Goal: Information Seeking & Learning: Learn about a topic

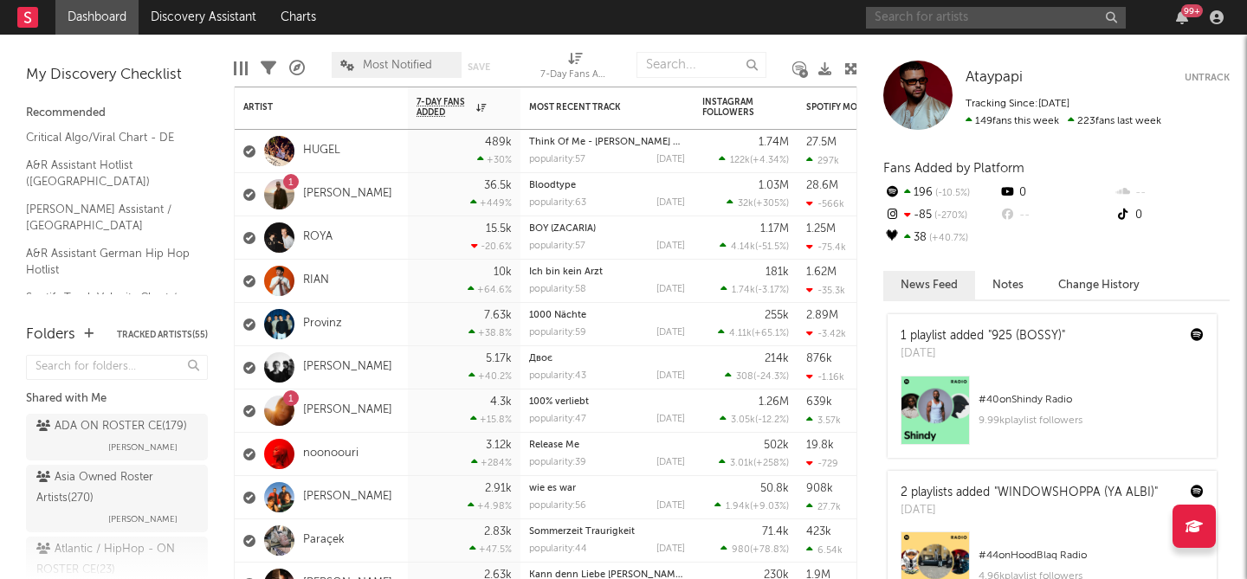
click at [949, 16] on input "text" at bounding box center [996, 18] width 260 height 22
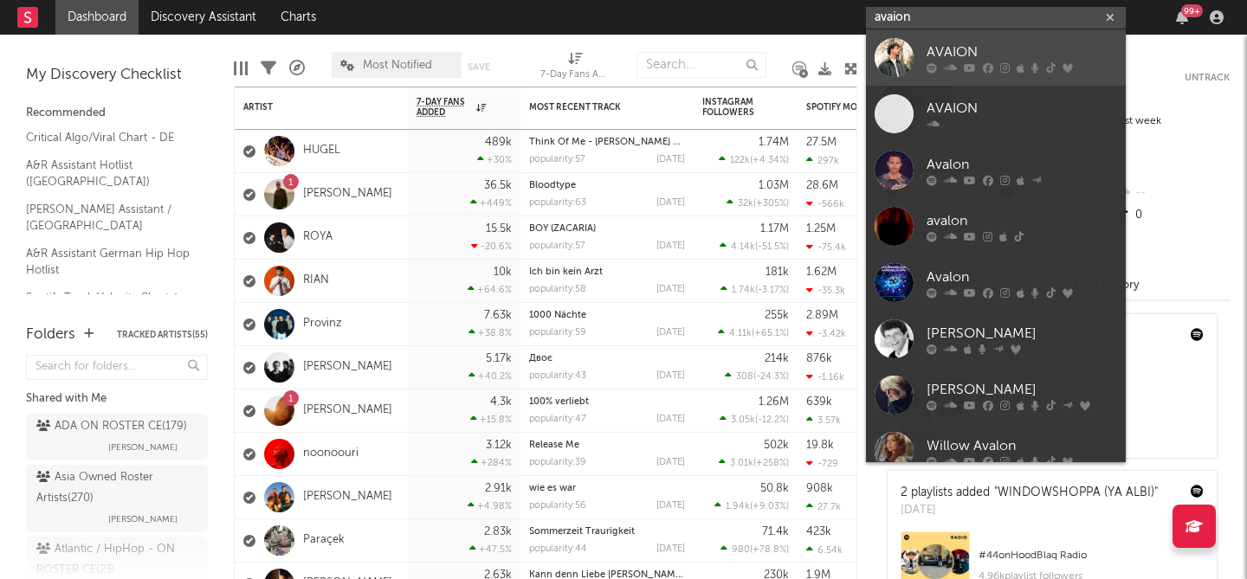
type input "avaion"
click at [968, 47] on div "AVAION" at bounding box center [1021, 52] width 190 height 21
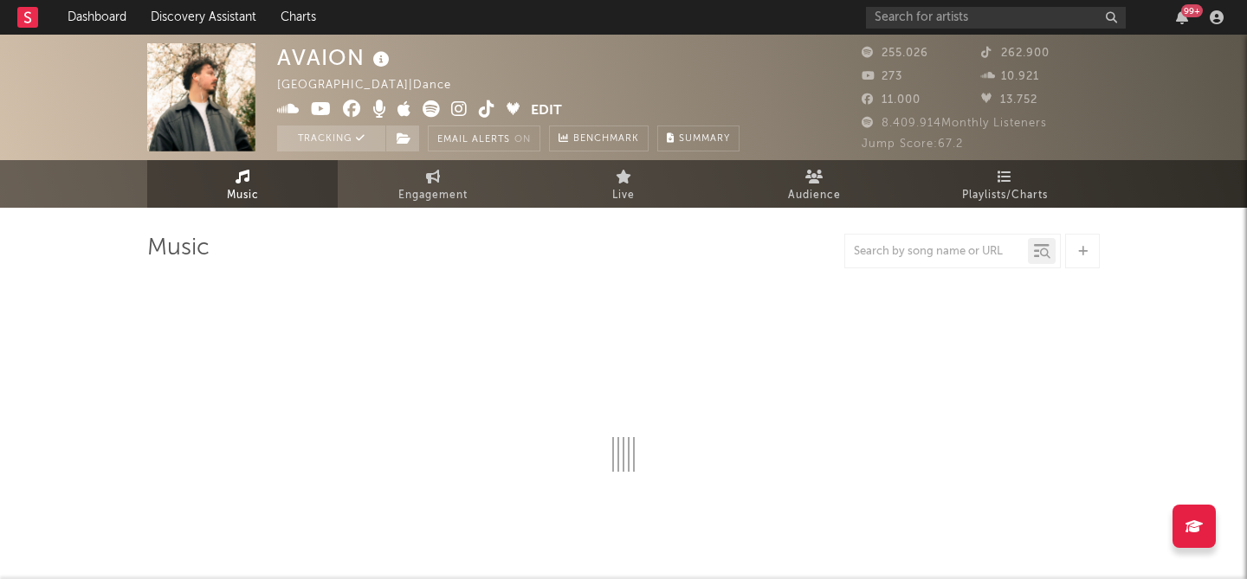
select select "6m"
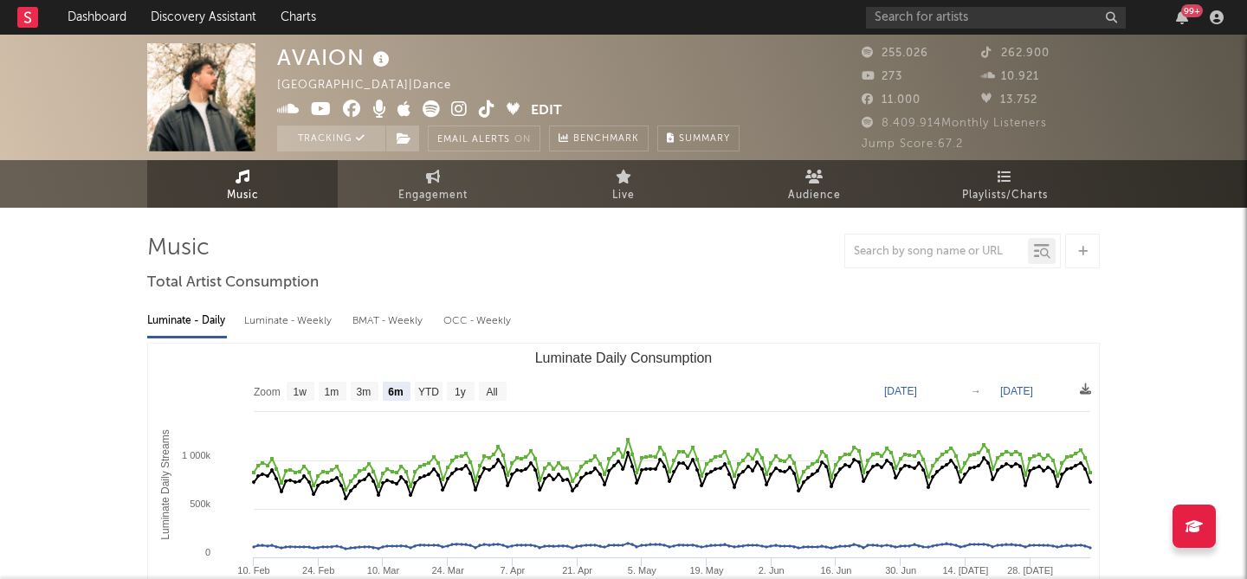
click at [433, 110] on icon at bounding box center [430, 108] width 17 height 17
click at [326, 82] on div "Germany | Dance" at bounding box center [374, 85] width 194 height 21
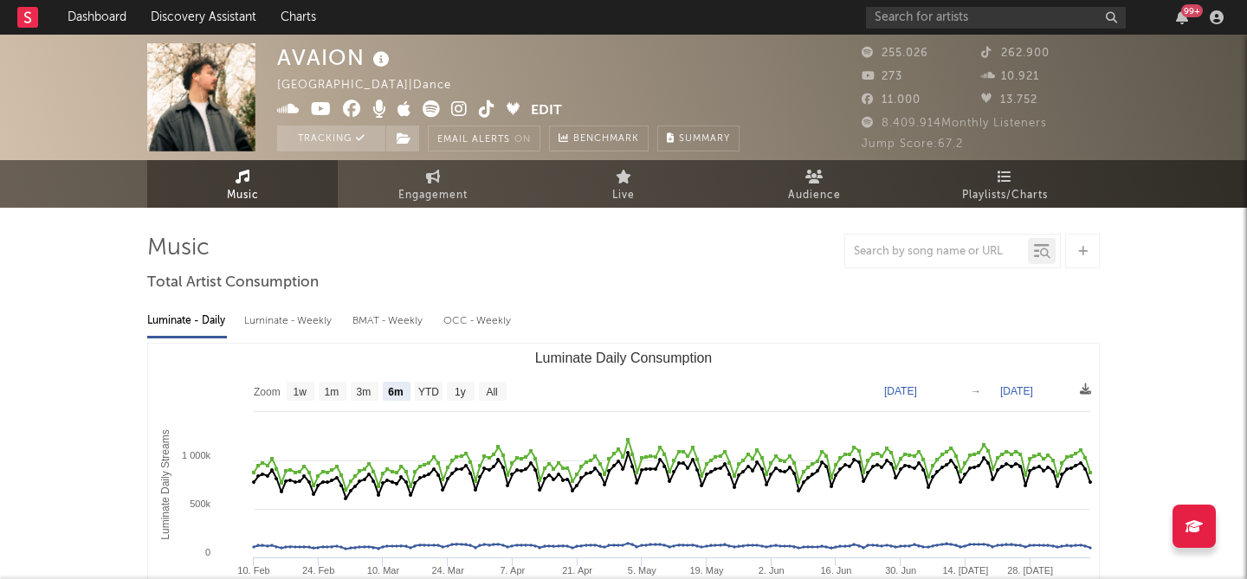
click at [312, 110] on icon at bounding box center [321, 108] width 21 height 17
click at [455, 111] on icon at bounding box center [459, 108] width 16 height 17
click at [544, 112] on button "Edit" at bounding box center [546, 111] width 31 height 22
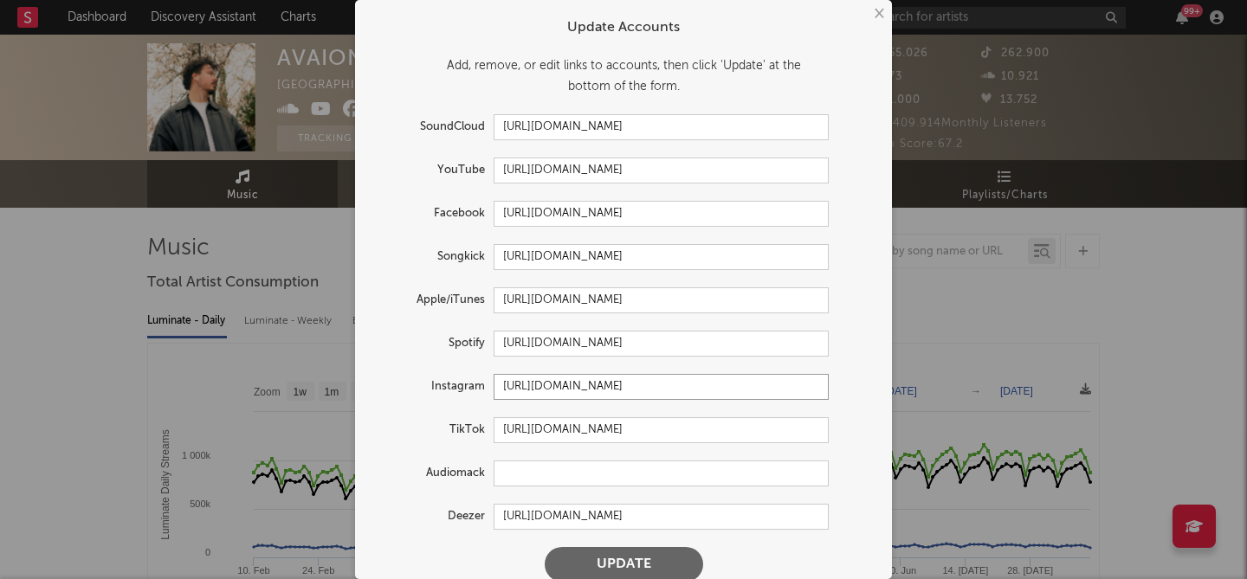
click at [590, 392] on input "https://www.instagram.com/avaiion/" at bounding box center [660, 387] width 335 height 26
paste input "text"
type input "https://www.instagram.com/avaion/"
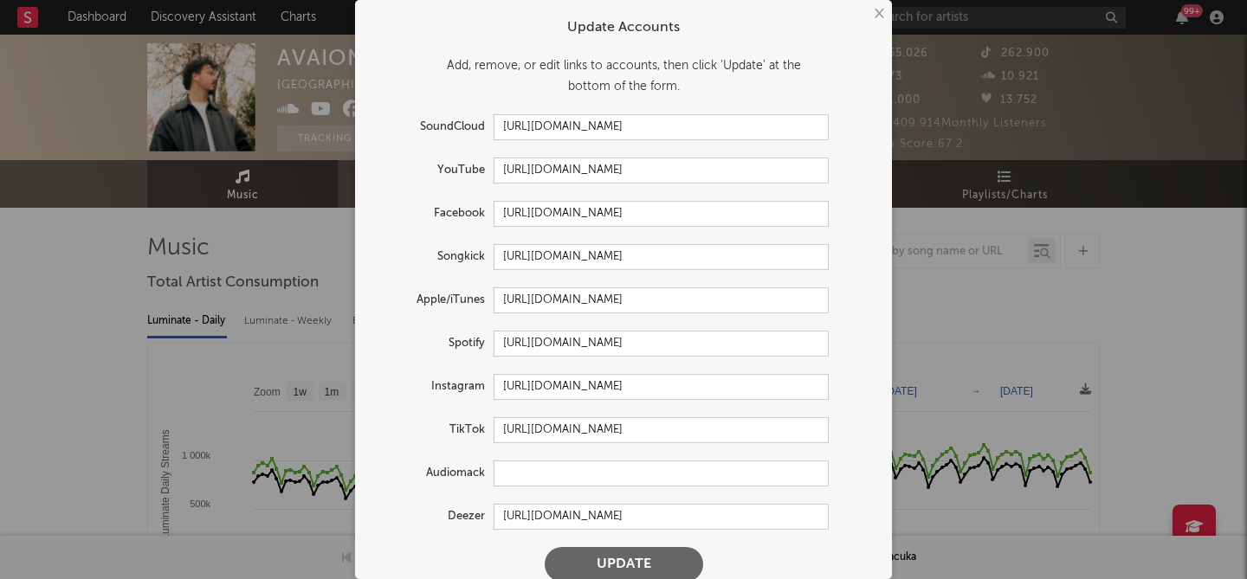
click at [618, 561] on button "Update" at bounding box center [623, 564] width 158 height 35
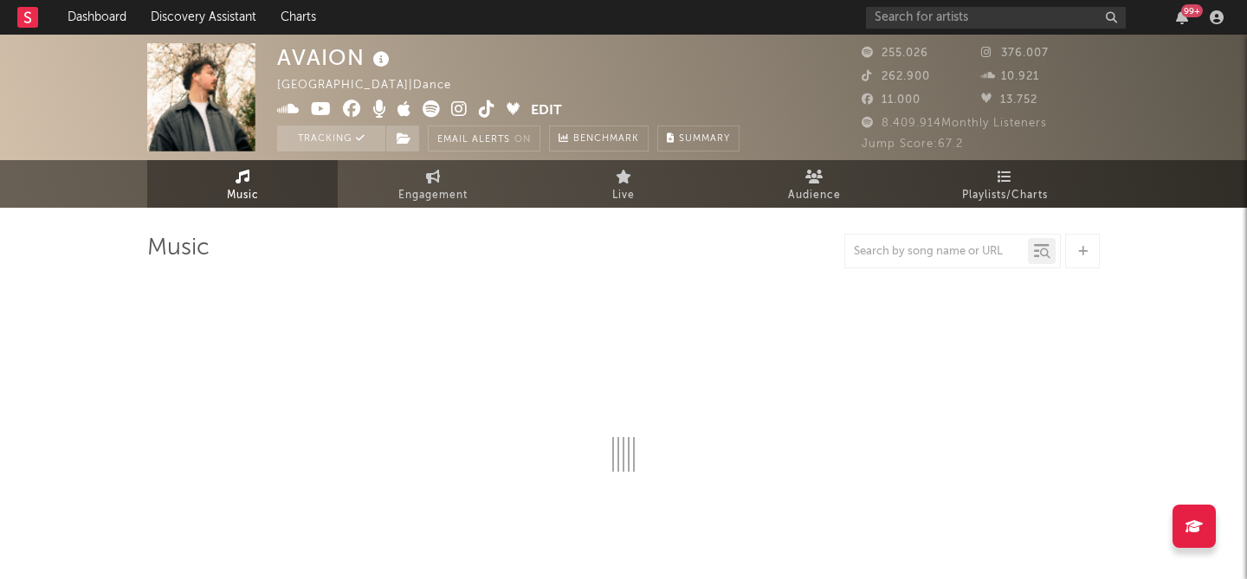
select select "6m"
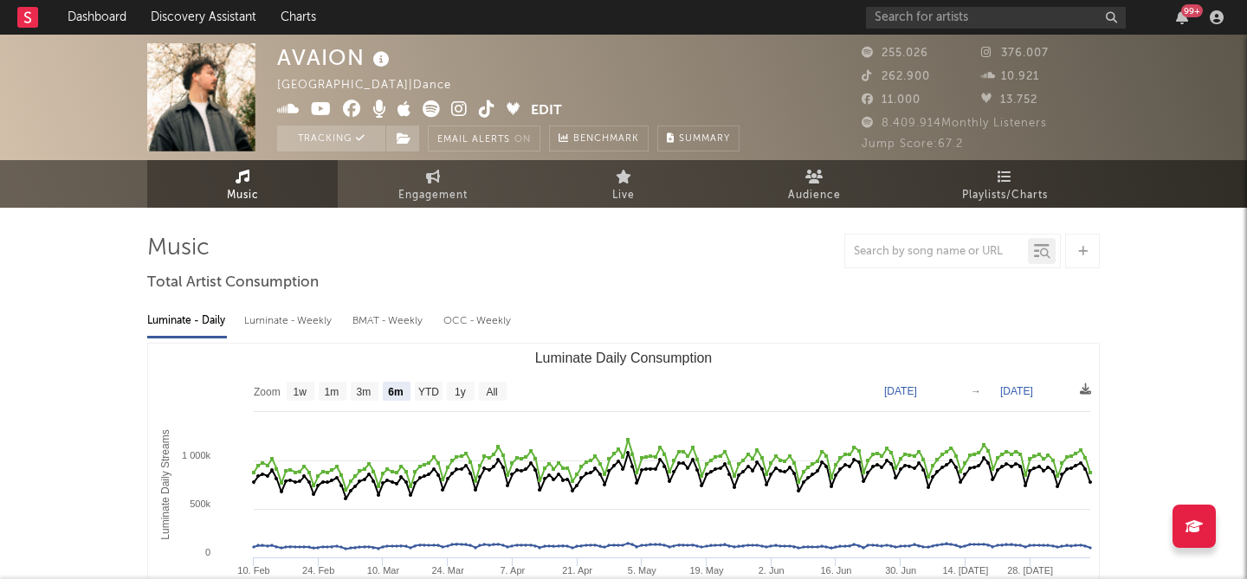
click at [536, 106] on button "Edit" at bounding box center [546, 111] width 31 height 22
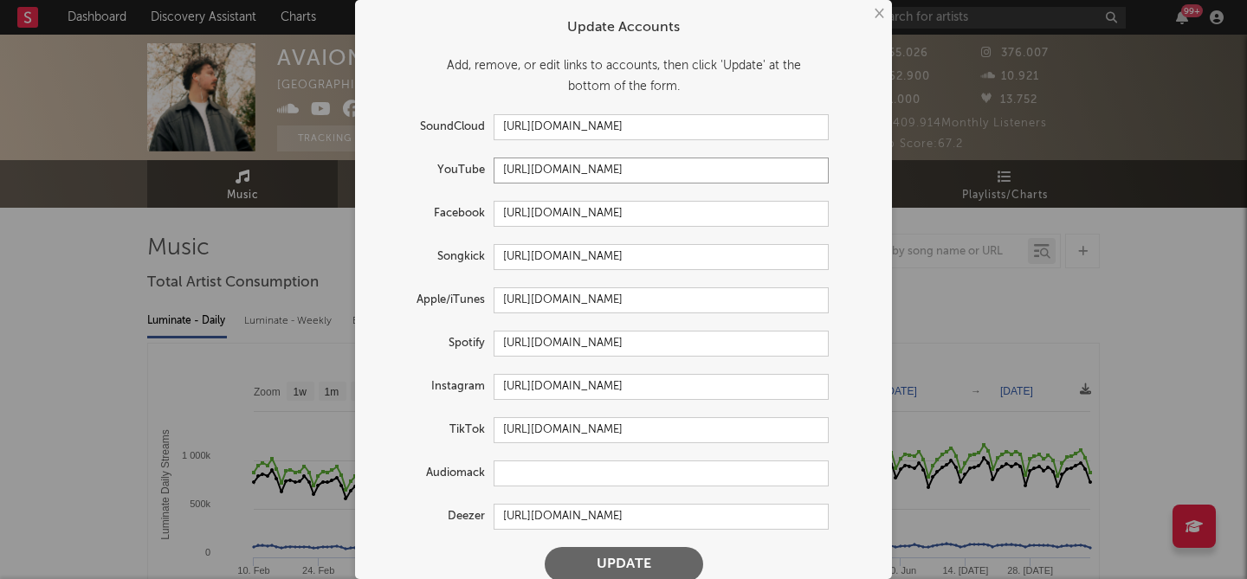
click at [542, 178] on input "https://youtube.com/@avaionchris2131" at bounding box center [660, 171] width 335 height 26
paste input "www.youtube.com/@avaion"
type input "https://www.youtube.com/@avaion"
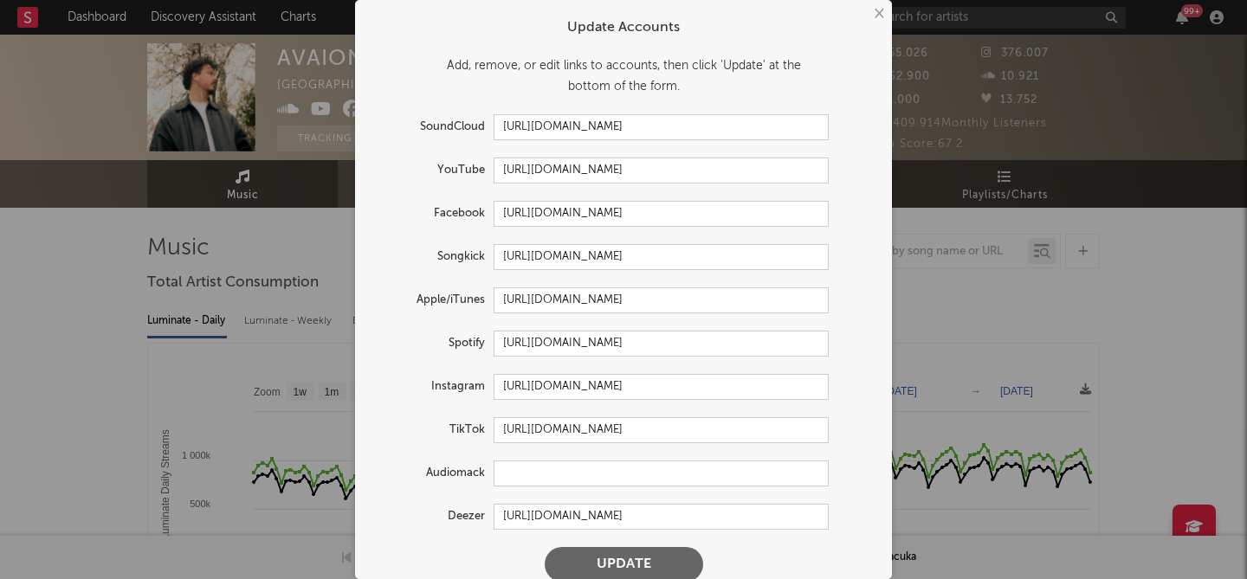
click at [619, 562] on button "Update" at bounding box center [623, 564] width 158 height 35
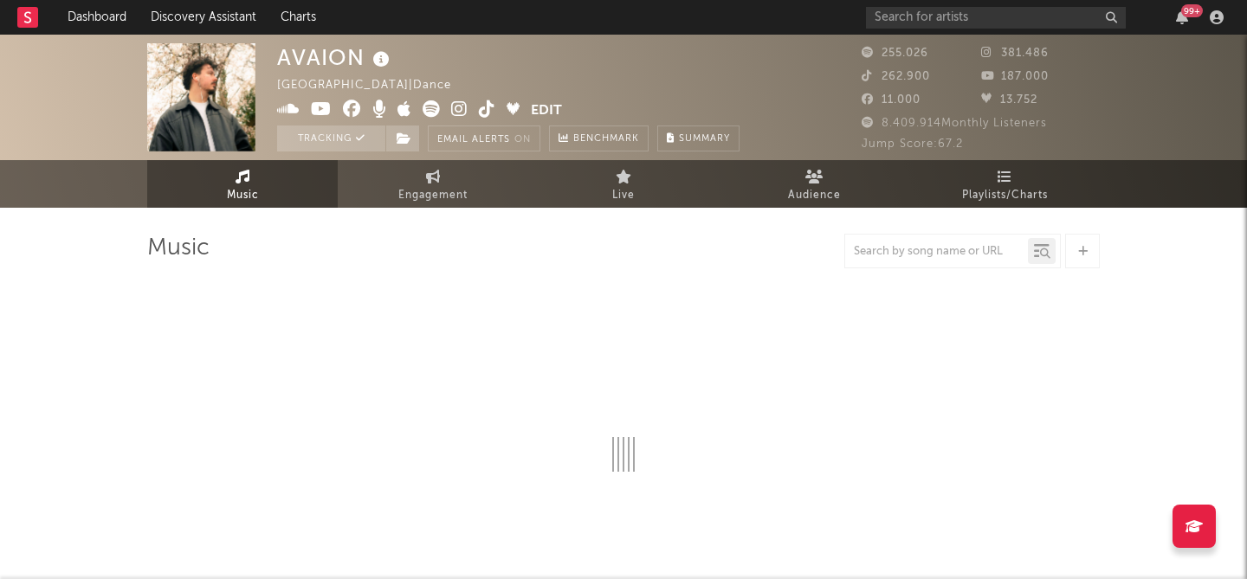
select select "6m"
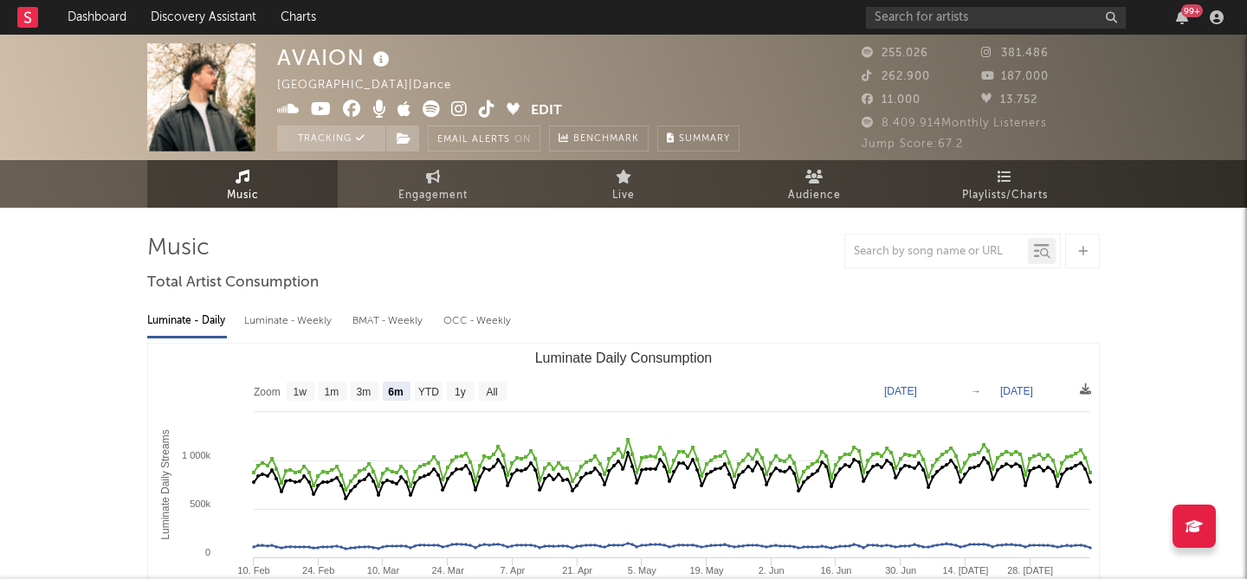
click at [489, 112] on icon at bounding box center [487, 108] width 16 height 17
click at [904, 103] on span "11.000" at bounding box center [890, 99] width 59 height 11
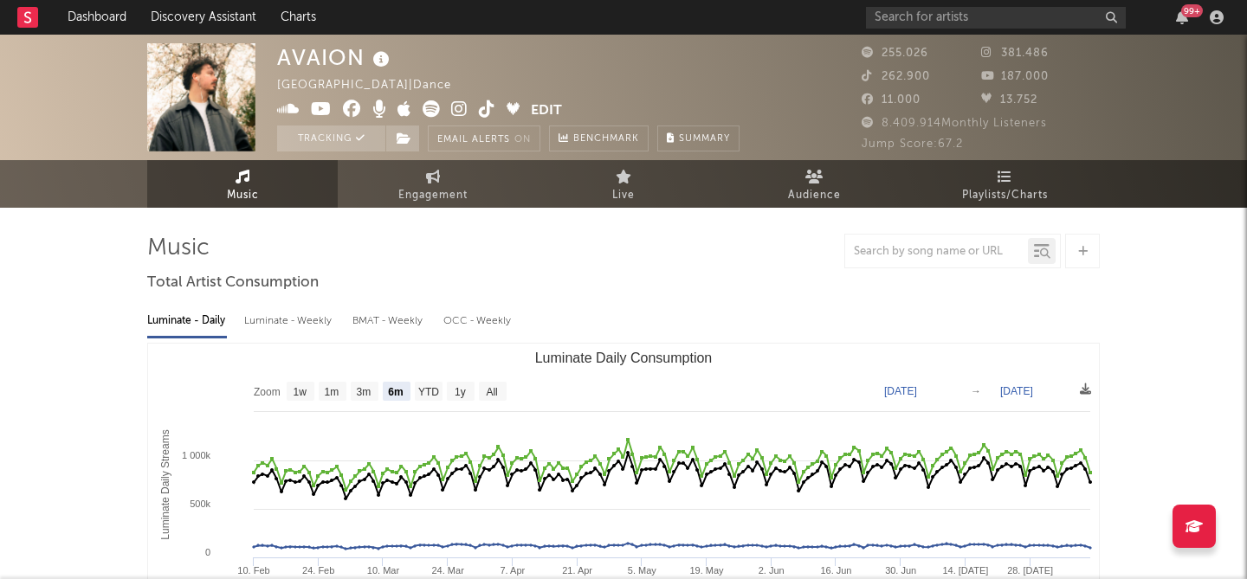
click at [904, 103] on span "11.000" at bounding box center [890, 99] width 59 height 11
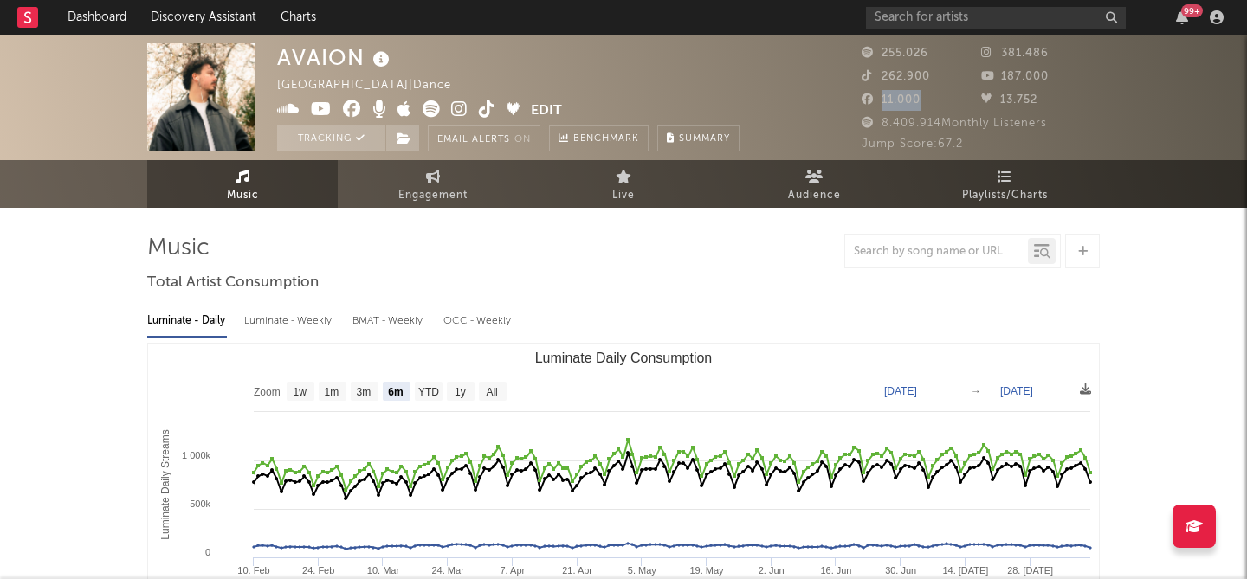
click at [904, 103] on span "11.000" at bounding box center [890, 99] width 59 height 11
click at [814, 180] on icon at bounding box center [814, 177] width 18 height 14
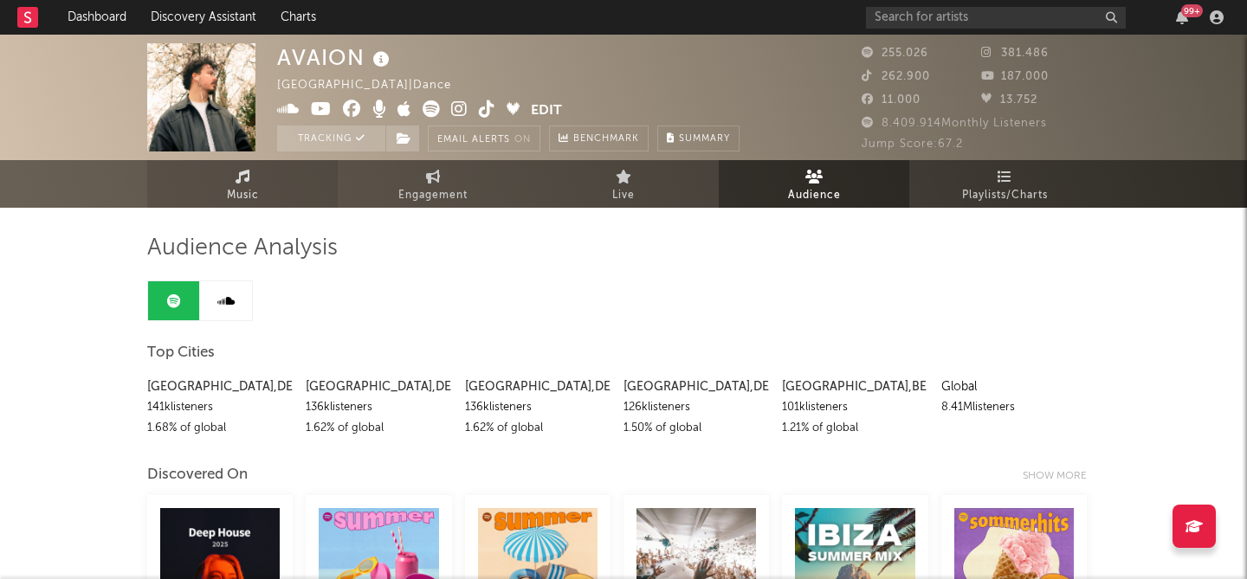
click at [265, 172] on link "Music" at bounding box center [242, 184] width 190 height 48
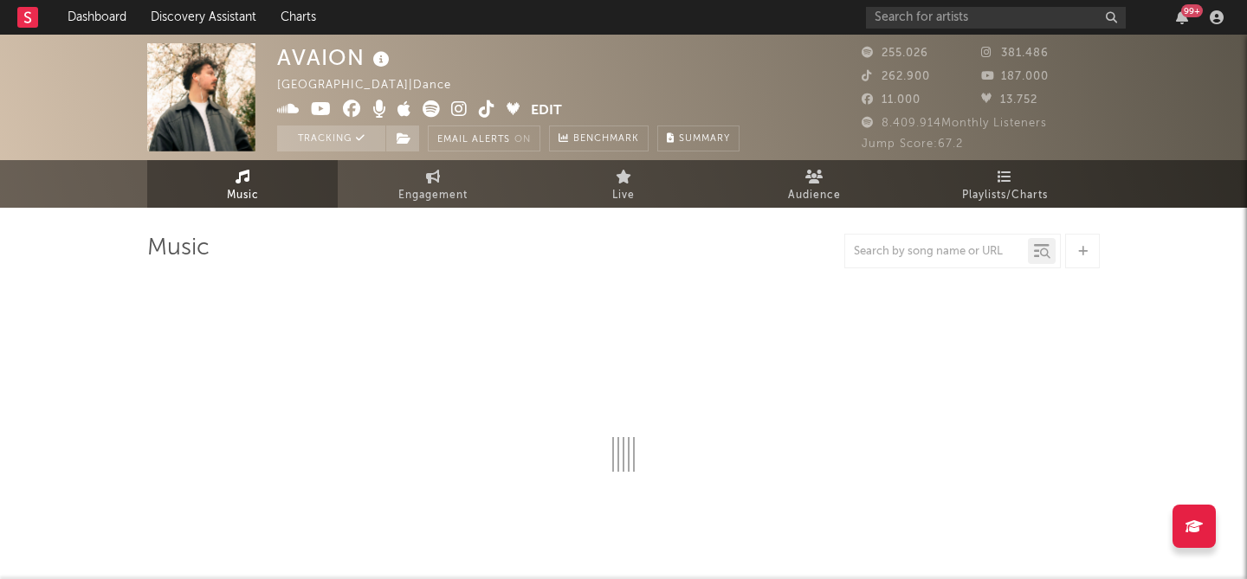
select select "6m"
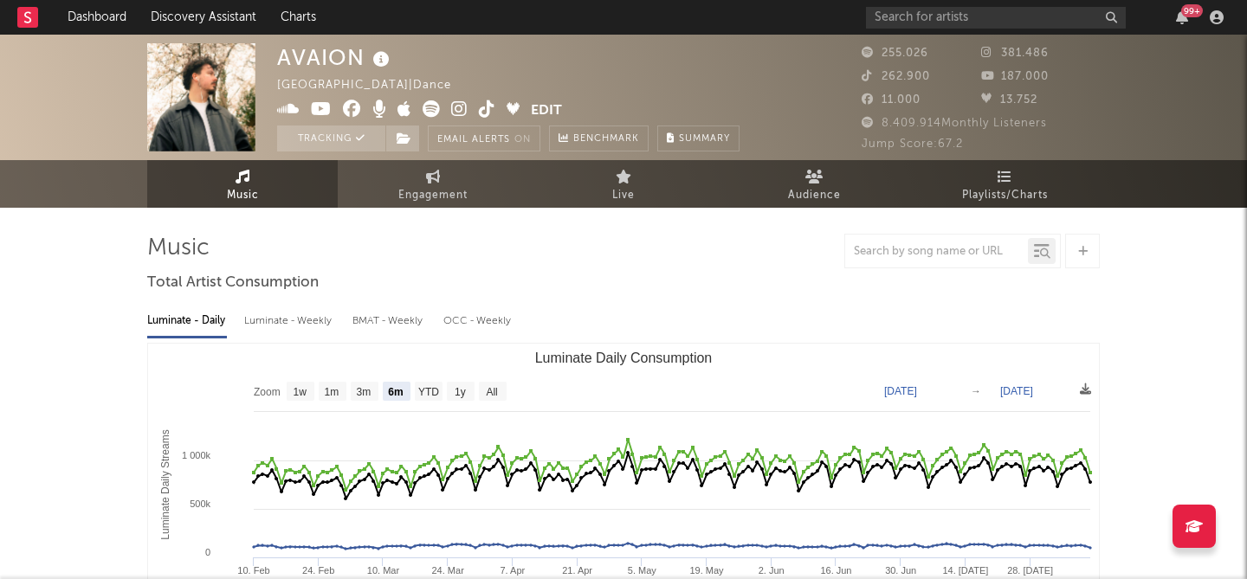
click at [382, 63] on icon at bounding box center [381, 60] width 25 height 24
click at [382, 64] on icon at bounding box center [381, 60] width 25 height 24
click at [434, 188] on span "Engagement" at bounding box center [432, 195] width 69 height 21
select select "1w"
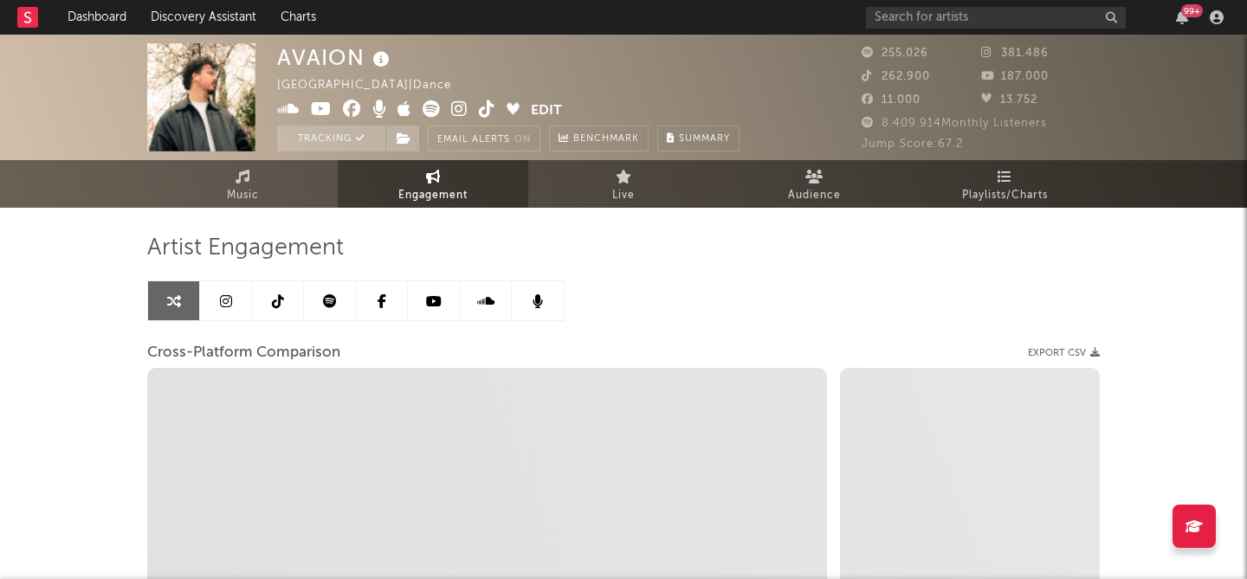
select select "1m"
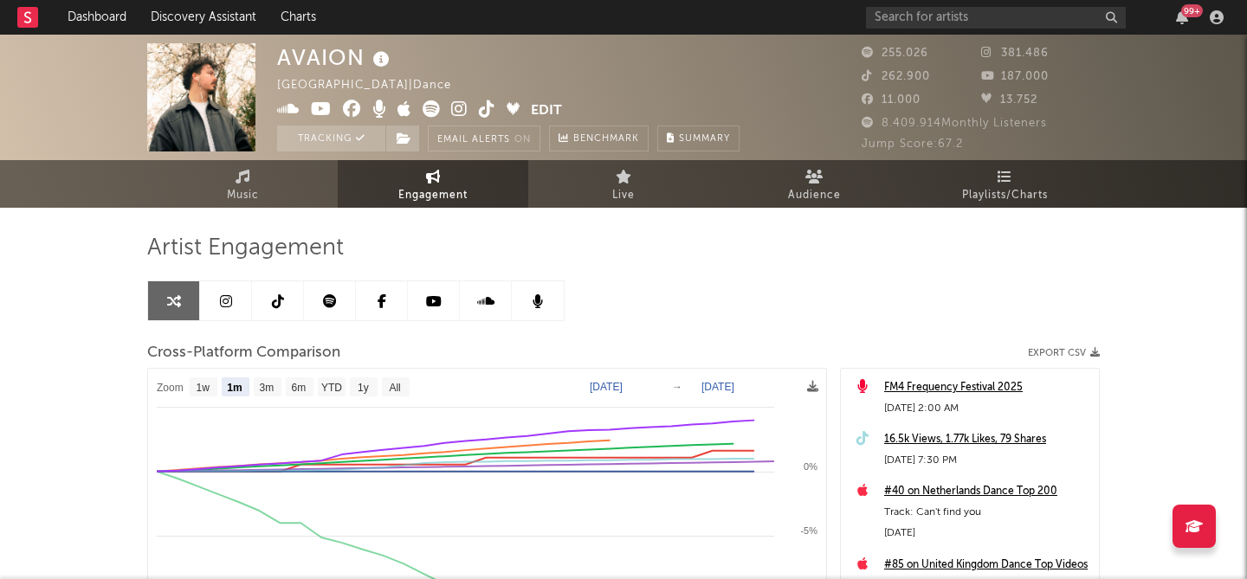
click at [224, 303] on icon at bounding box center [226, 301] width 12 height 14
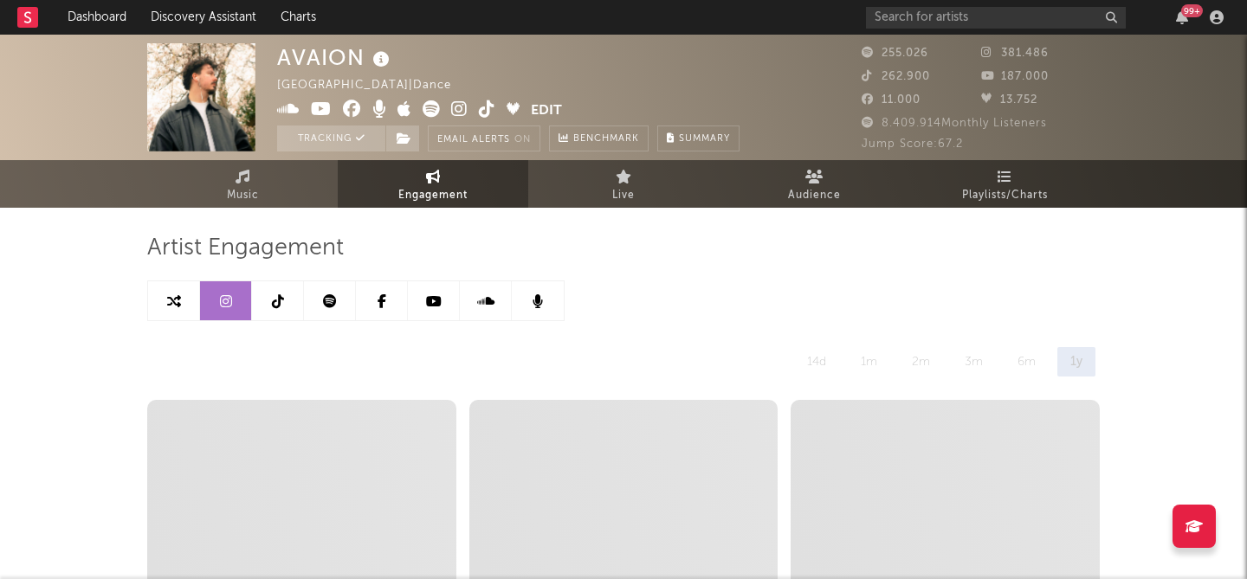
select select "6m"
click at [250, 177] on link "Music" at bounding box center [242, 184] width 190 height 48
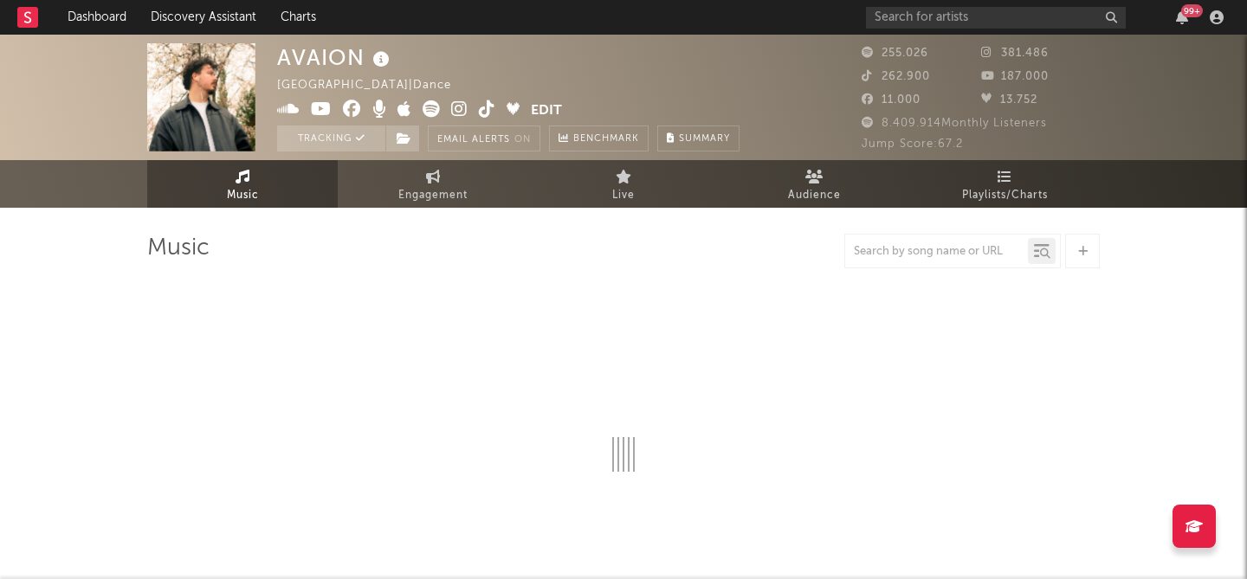
select select "6m"
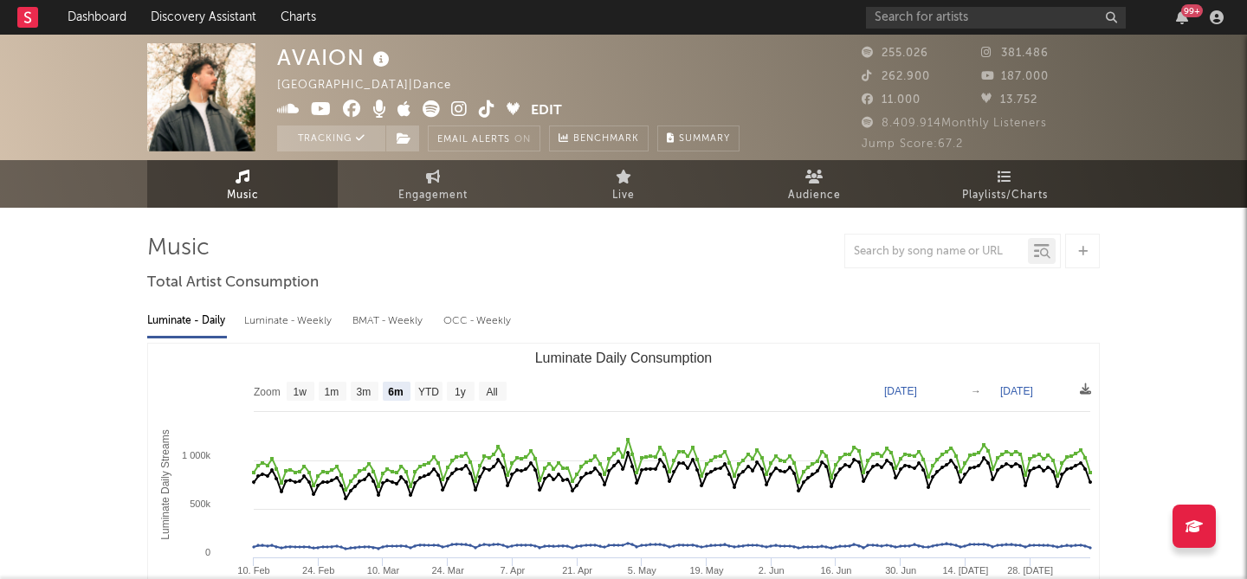
click at [1016, 101] on span "13.752" at bounding box center [1009, 99] width 56 height 11
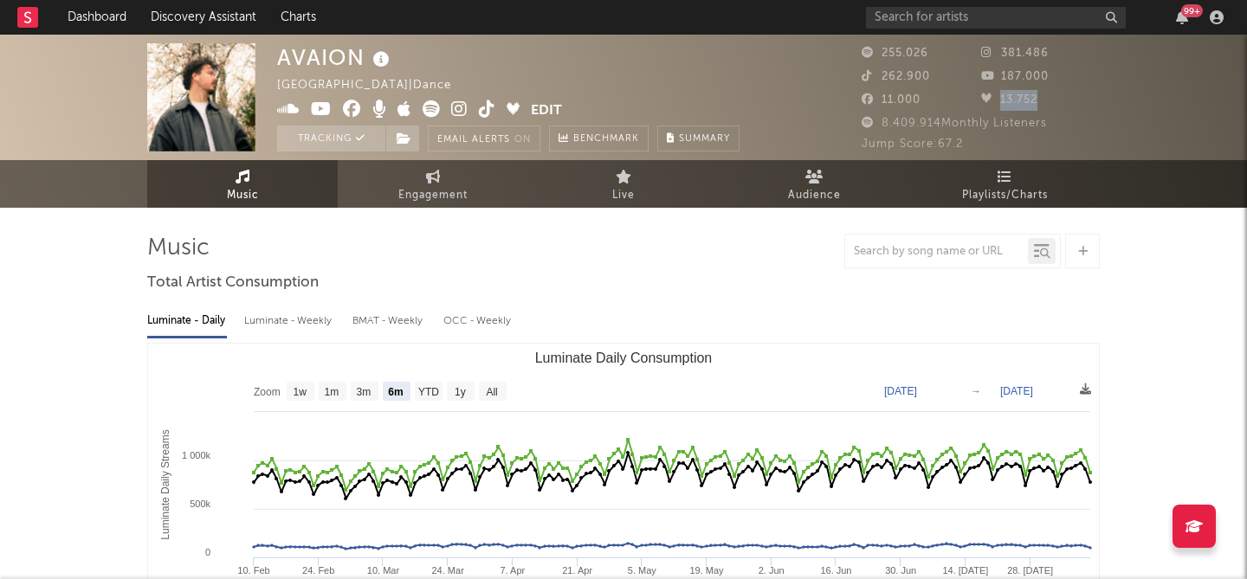
click at [1016, 101] on span "13.752" at bounding box center [1009, 99] width 56 height 11
click at [995, 190] on span "Playlists/Charts" at bounding box center [1005, 195] width 86 height 21
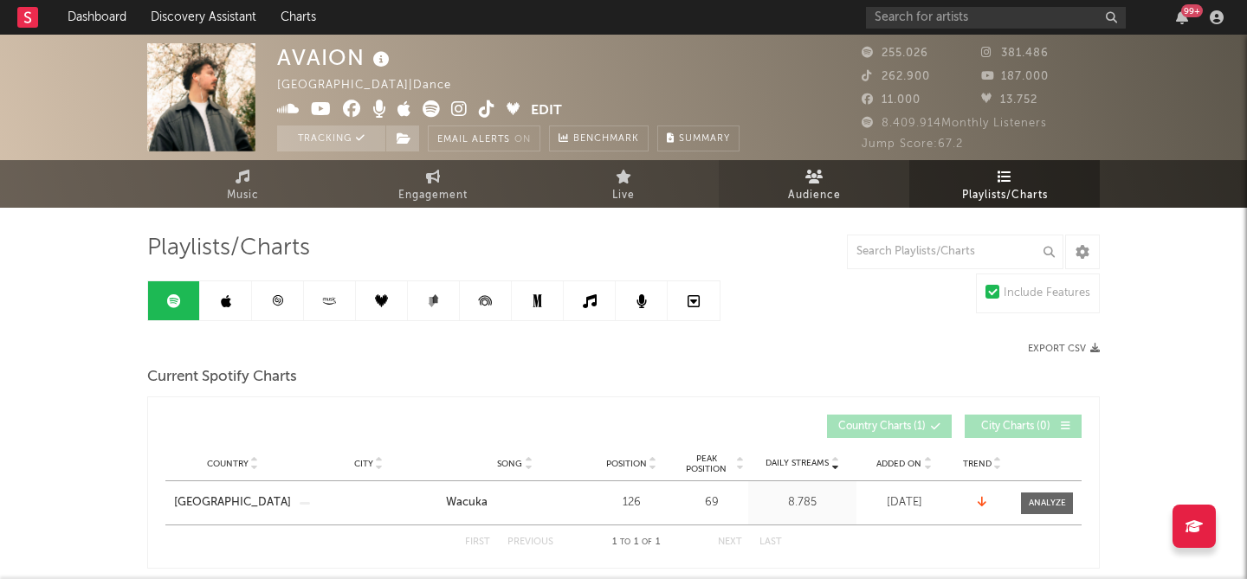
click at [820, 176] on icon at bounding box center [814, 177] width 18 height 14
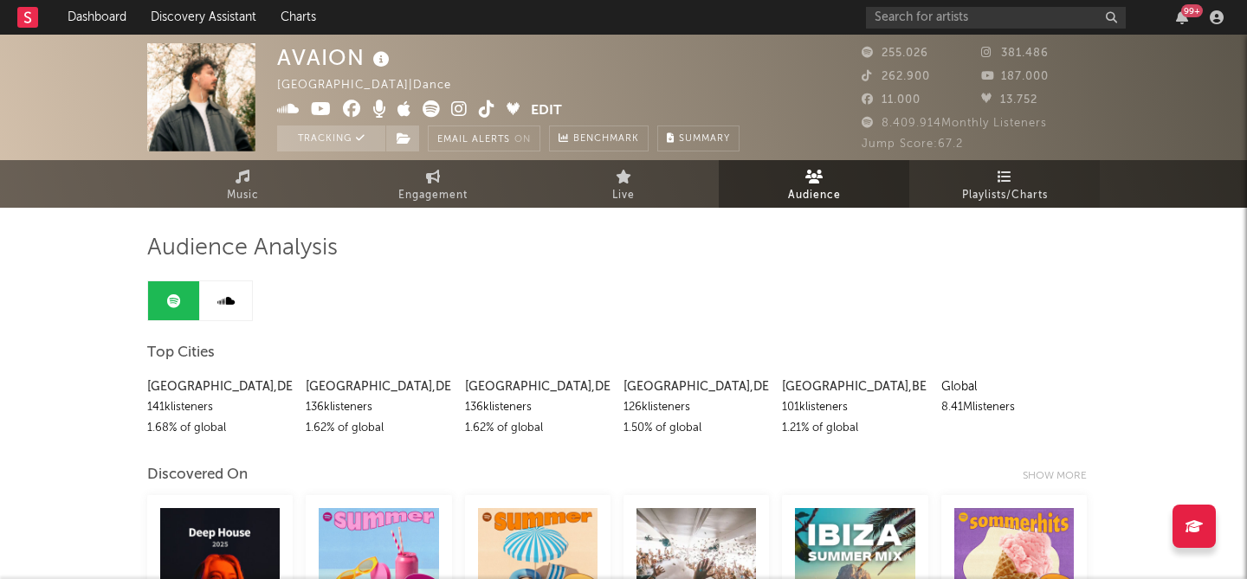
click at [1013, 172] on link "Playlists/Charts" at bounding box center [1004, 184] width 190 height 48
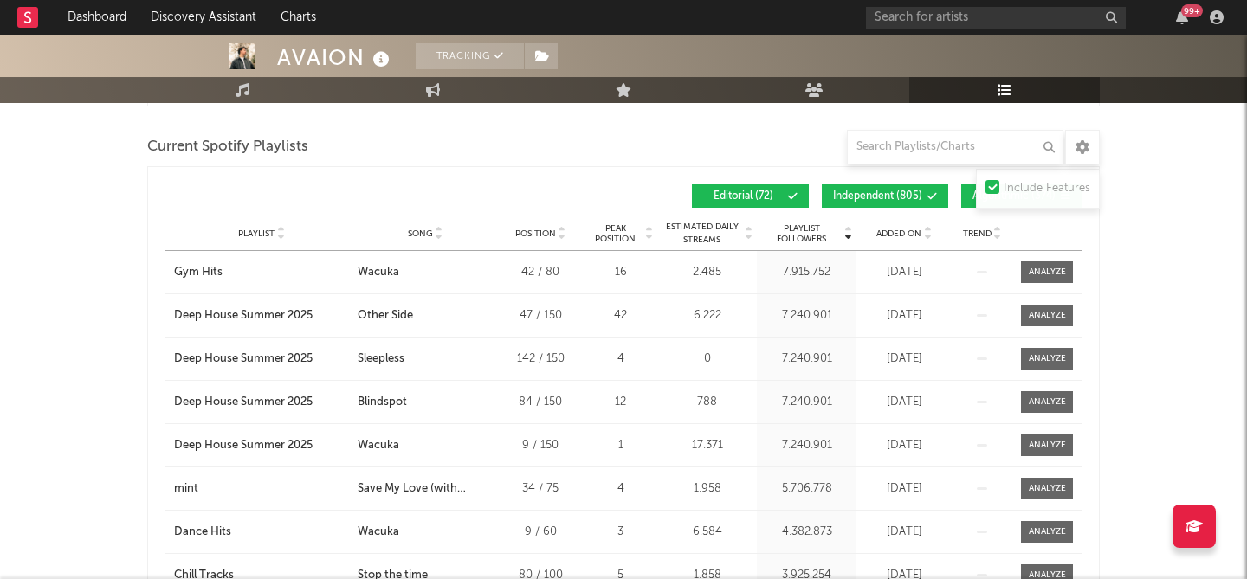
scroll to position [463, 0]
click at [863, 194] on span "Independent ( 805 )" at bounding box center [877, 195] width 89 height 10
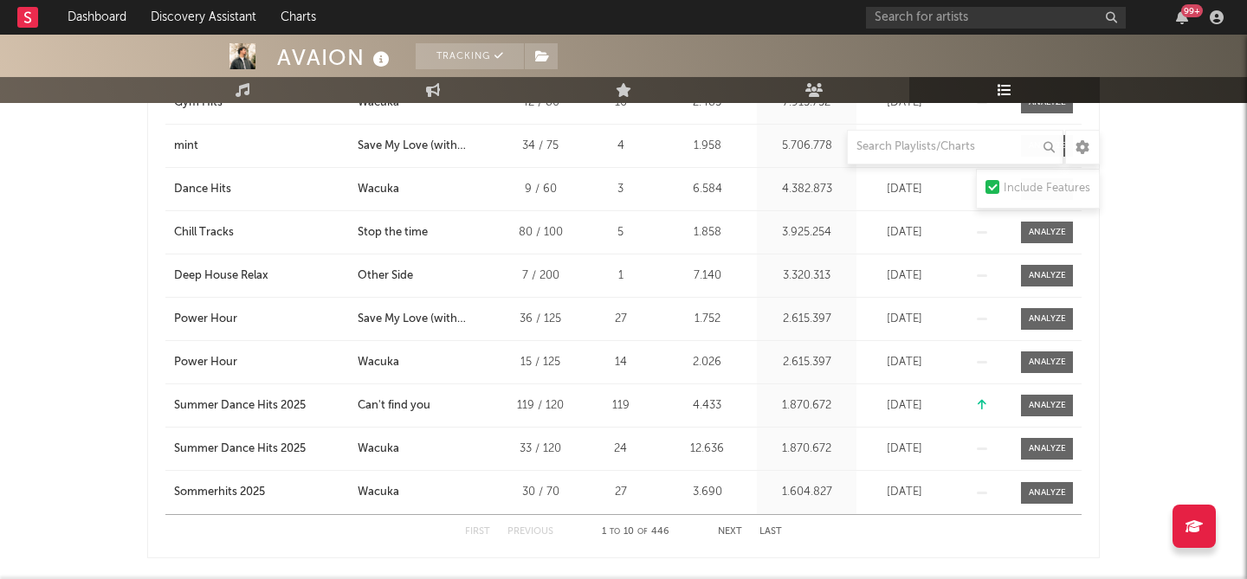
scroll to position [634, 0]
click at [729, 530] on button "Next" at bounding box center [730, 530] width 24 height 10
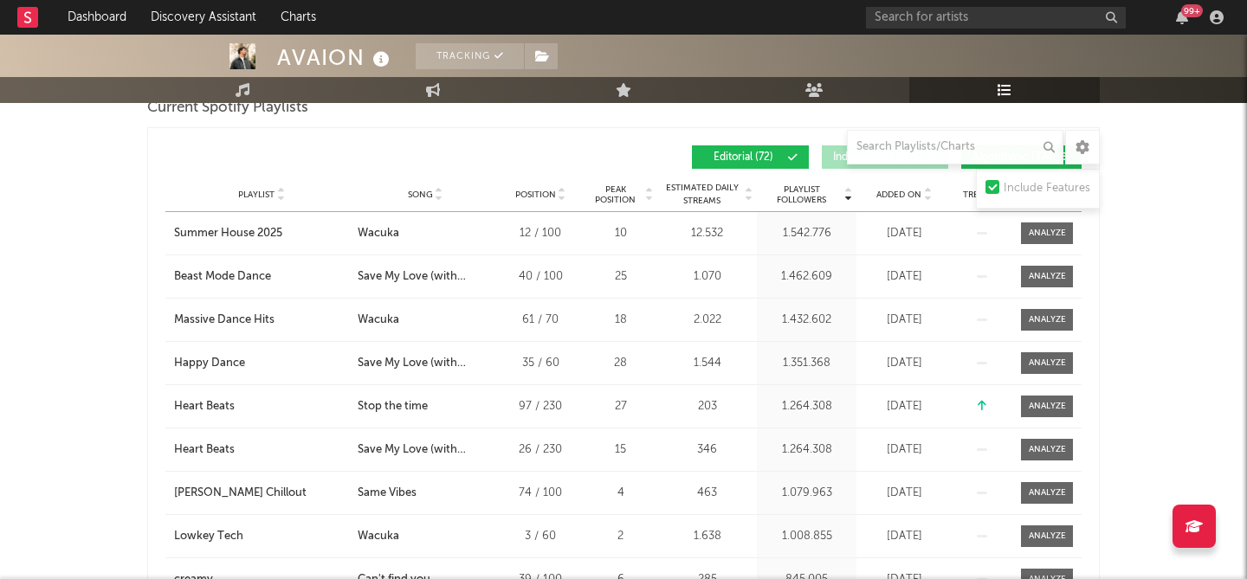
scroll to position [428, 0]
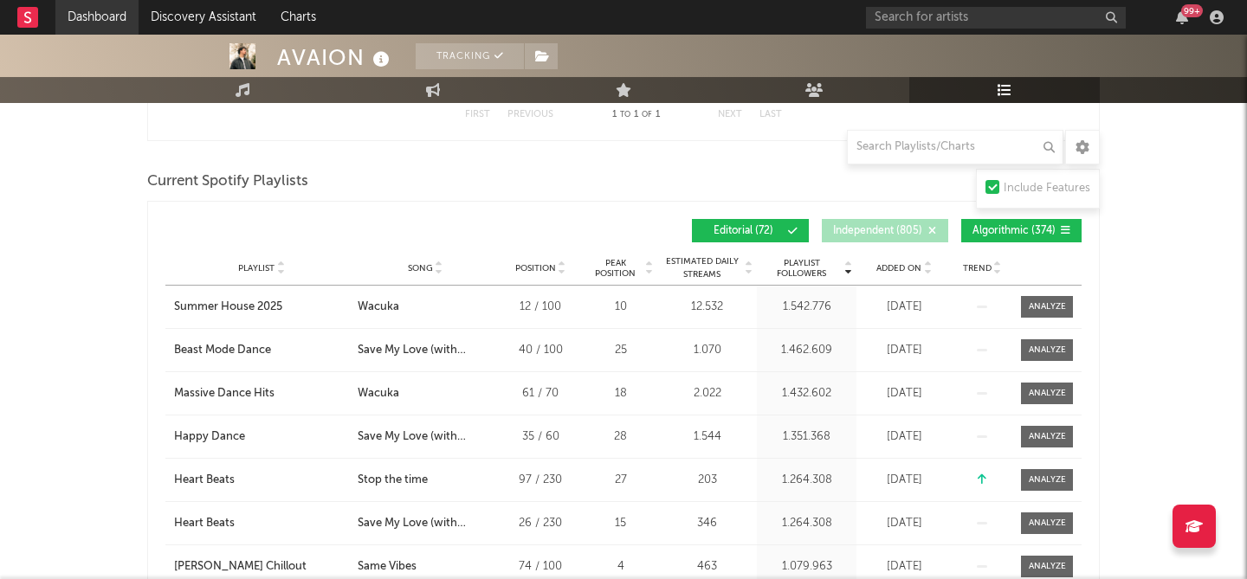
click at [116, 23] on link "Dashboard" at bounding box center [96, 17] width 83 height 35
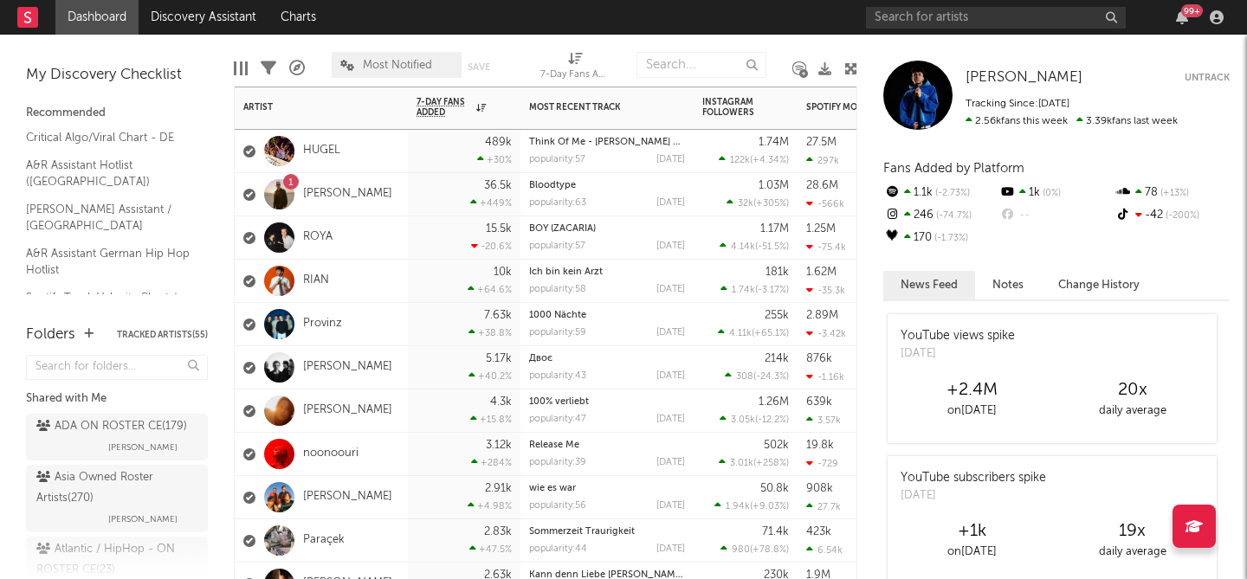
click at [385, 195] on div "1 Robin Schulz" at bounding box center [321, 194] width 173 height 43
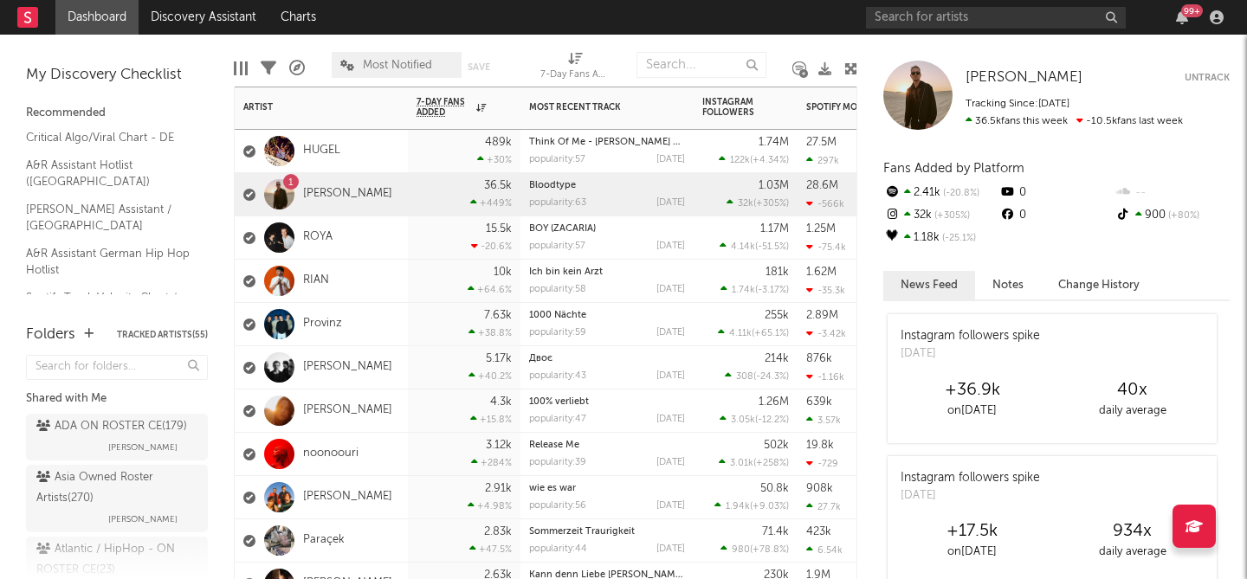
click at [389, 497] on div "[PERSON_NAME]" at bounding box center [321, 497] width 173 height 43
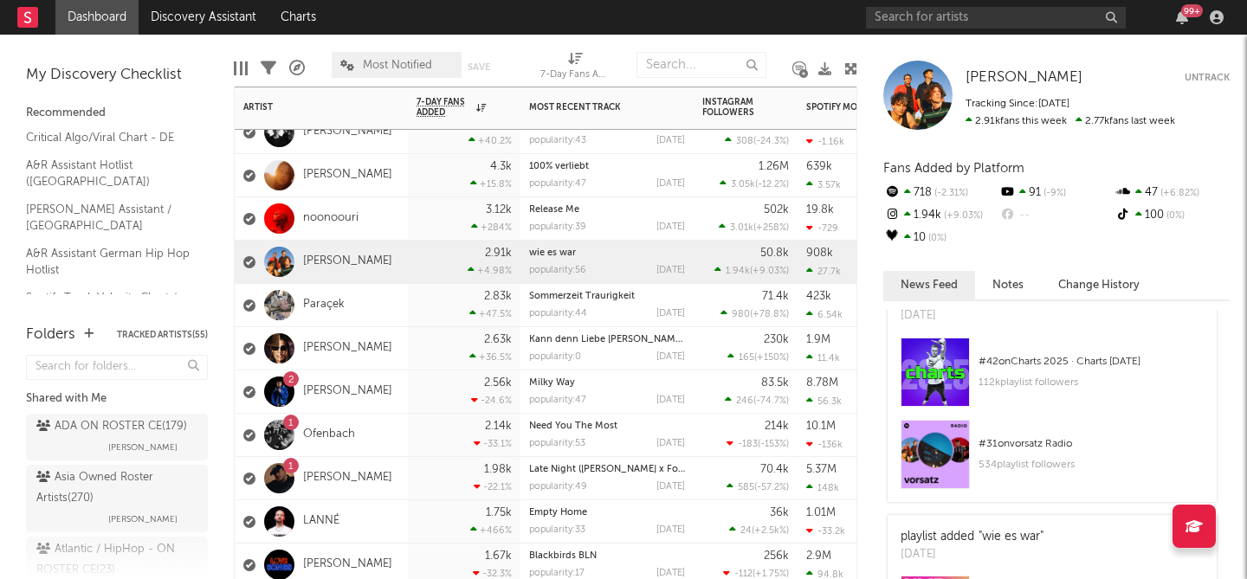
scroll to position [37, 0]
click at [1000, 79] on span "[PERSON_NAME]" at bounding box center [1023, 77] width 117 height 15
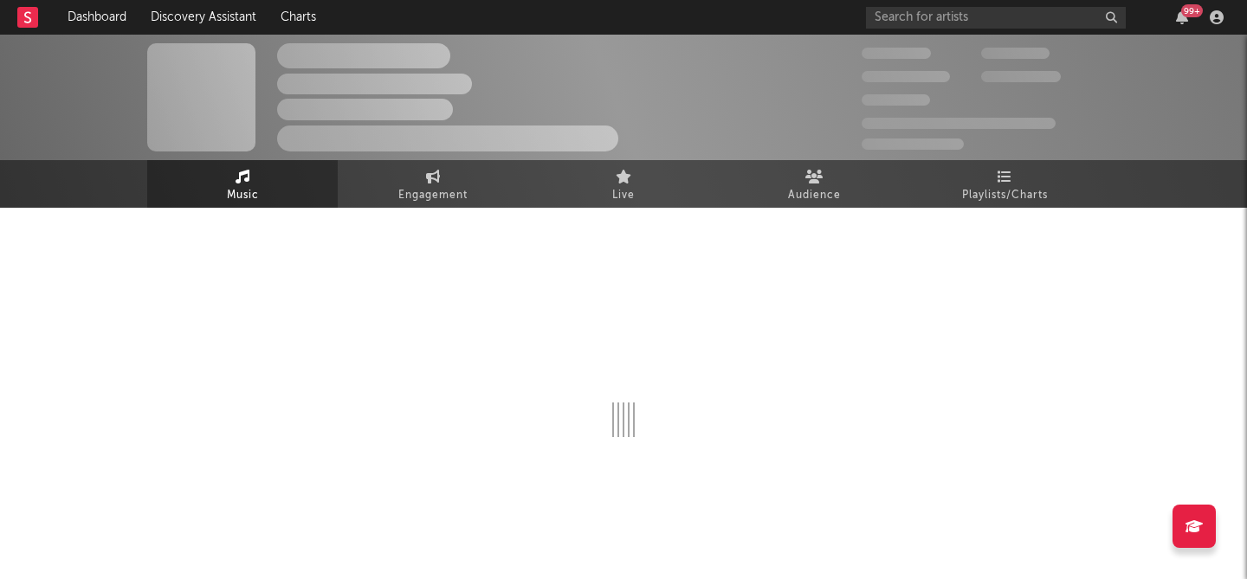
select select "6m"
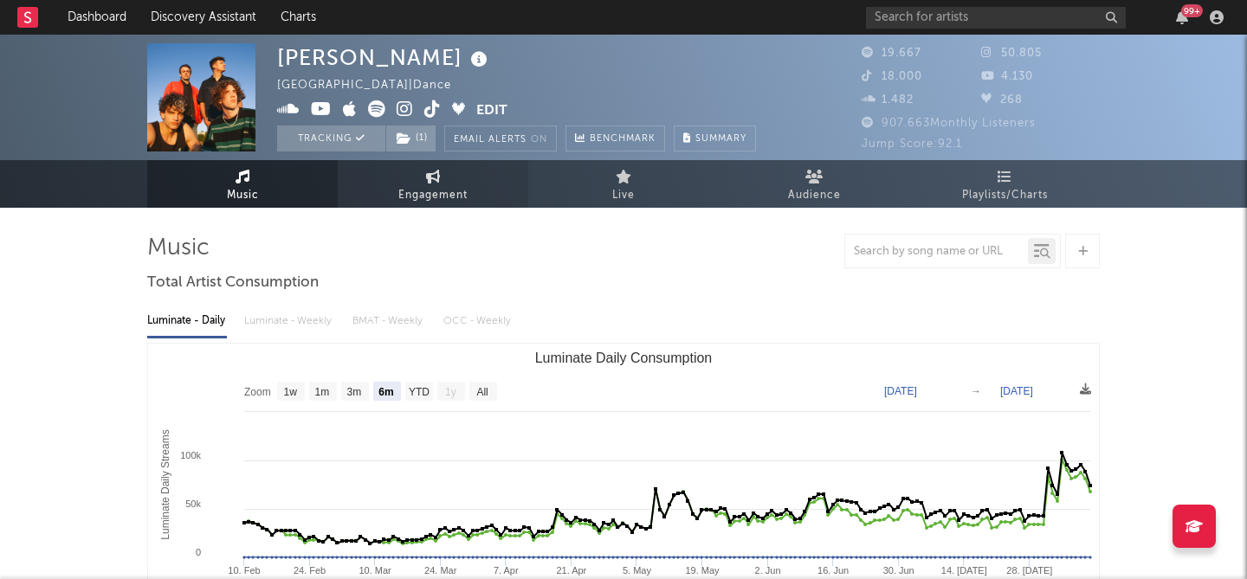
click at [438, 194] on span "Engagement" at bounding box center [432, 195] width 69 height 21
select select "1w"
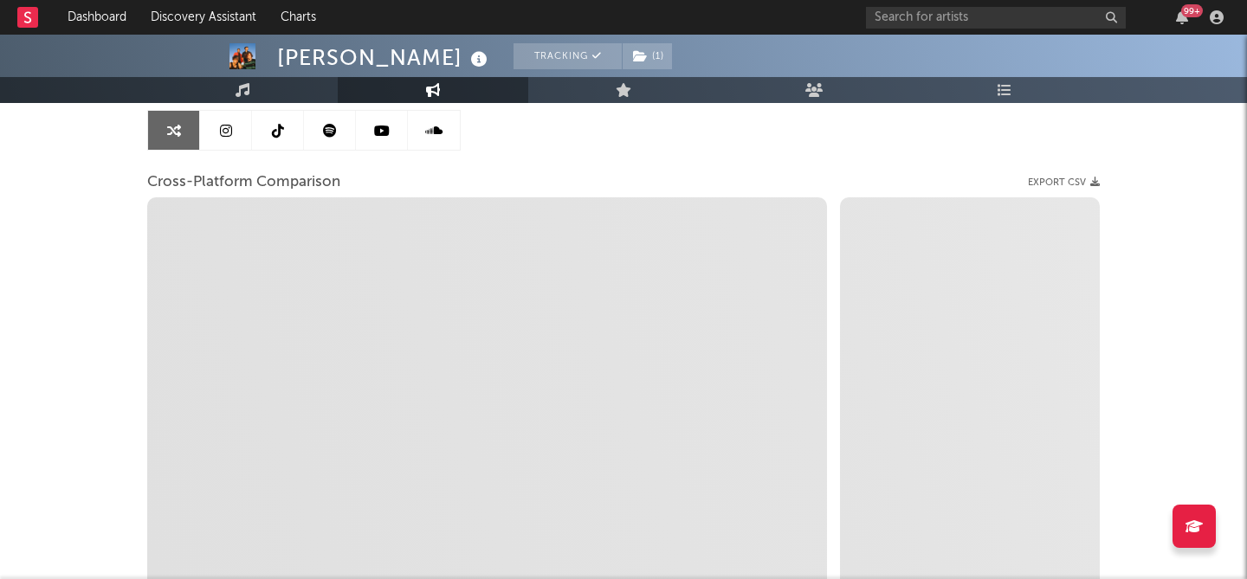
select select "1m"
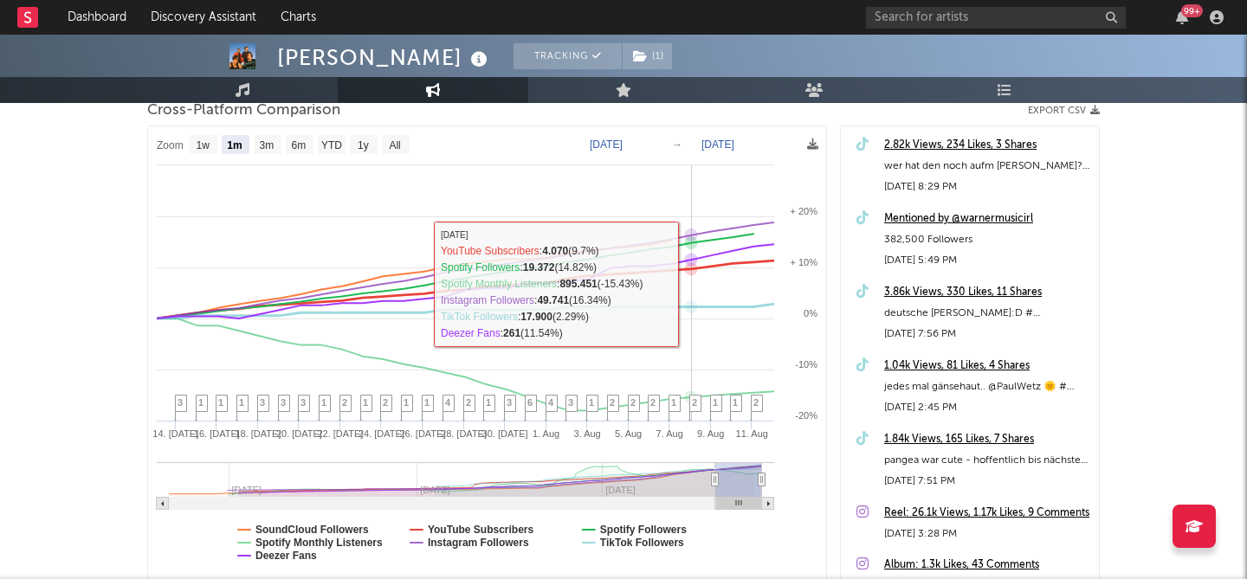
scroll to position [252, 0]
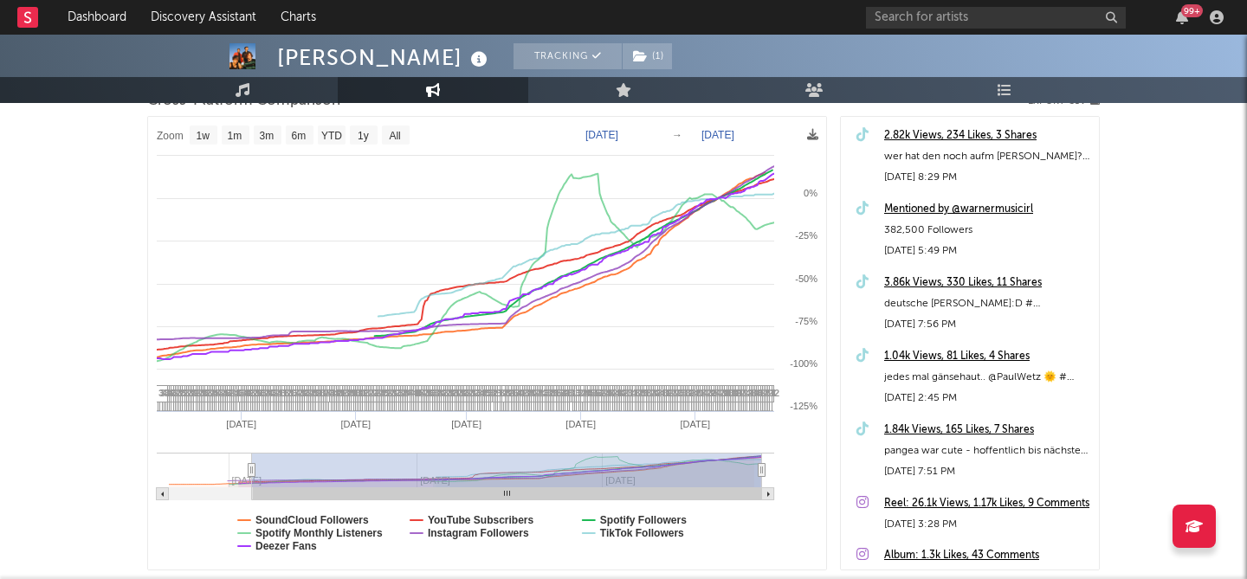
drag, startPoint x: 713, startPoint y: 465, endPoint x: 252, endPoint y: 464, distance: 461.4
click at [252, 464] on icon at bounding box center [251, 470] width 7 height 13
type input "2024-09-15"
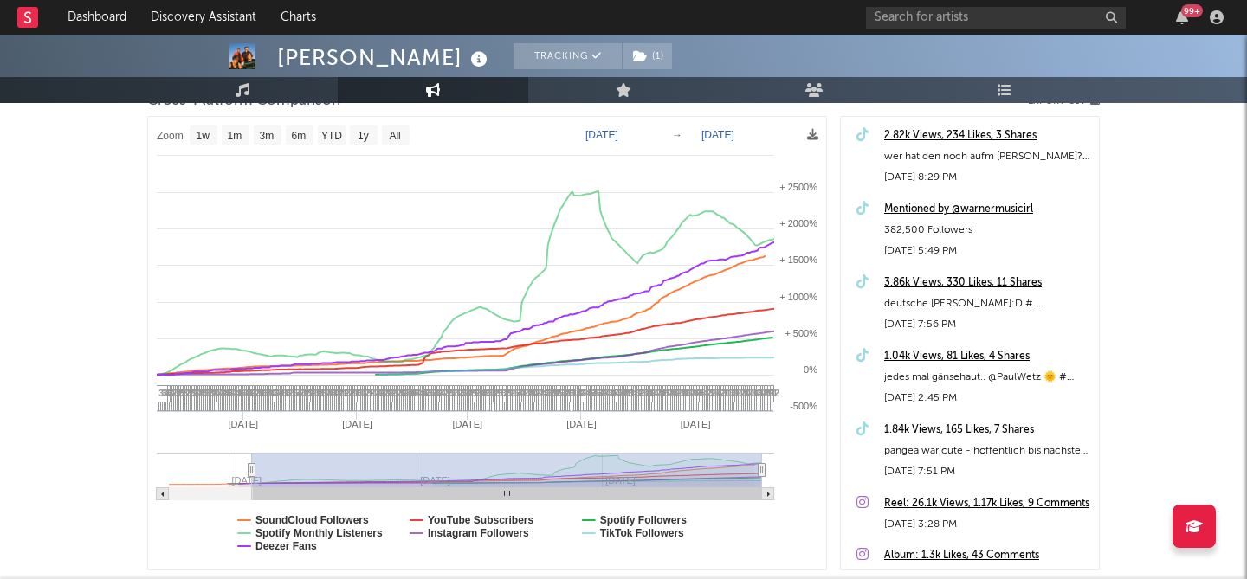
select select "1w"
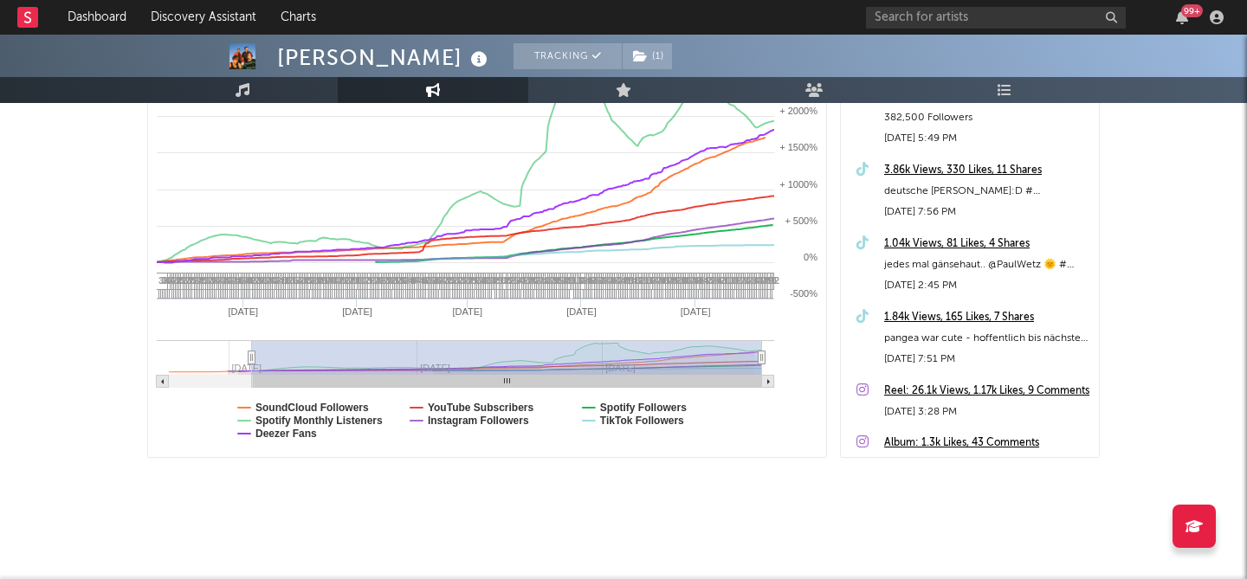
scroll to position [0, 0]
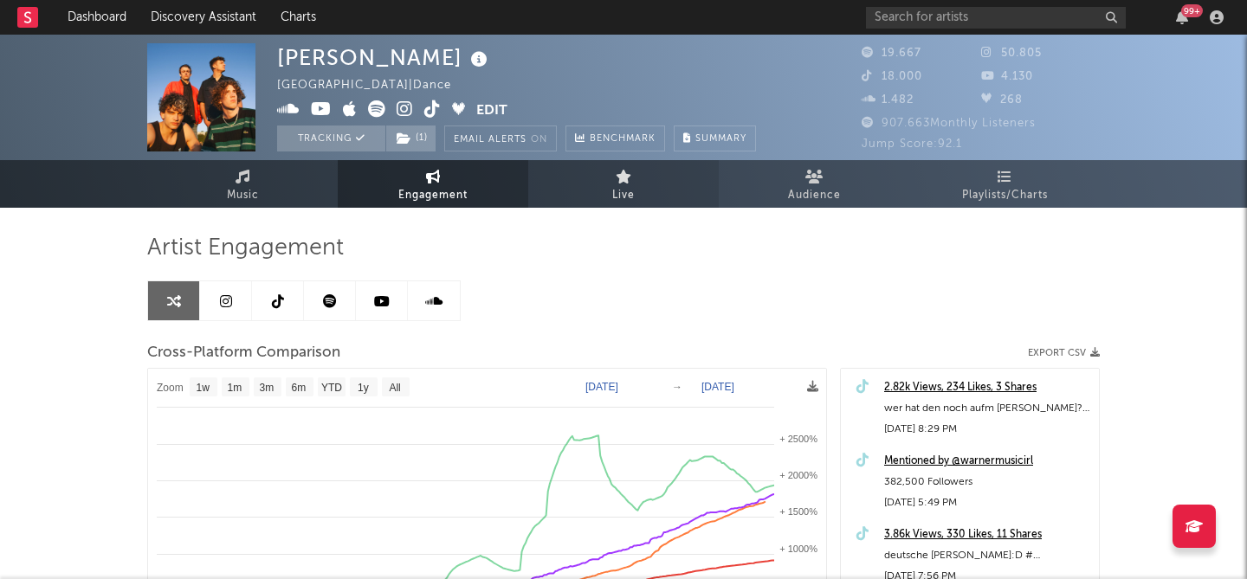
click at [583, 193] on link "Live" at bounding box center [623, 184] width 190 height 48
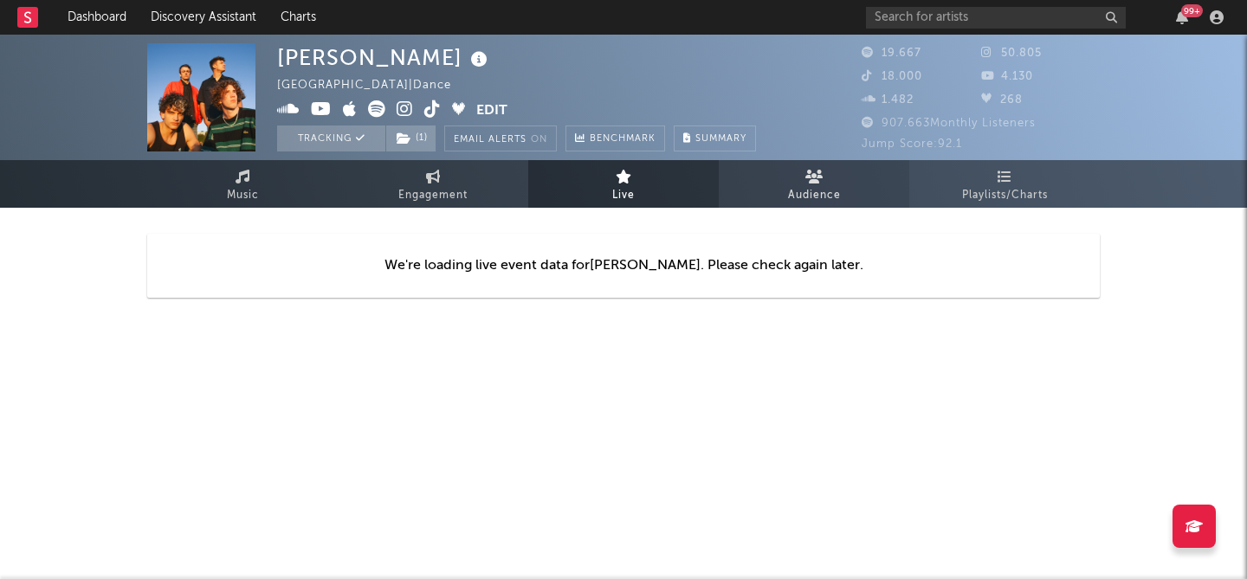
click at [763, 187] on link "Audience" at bounding box center [813, 184] width 190 height 48
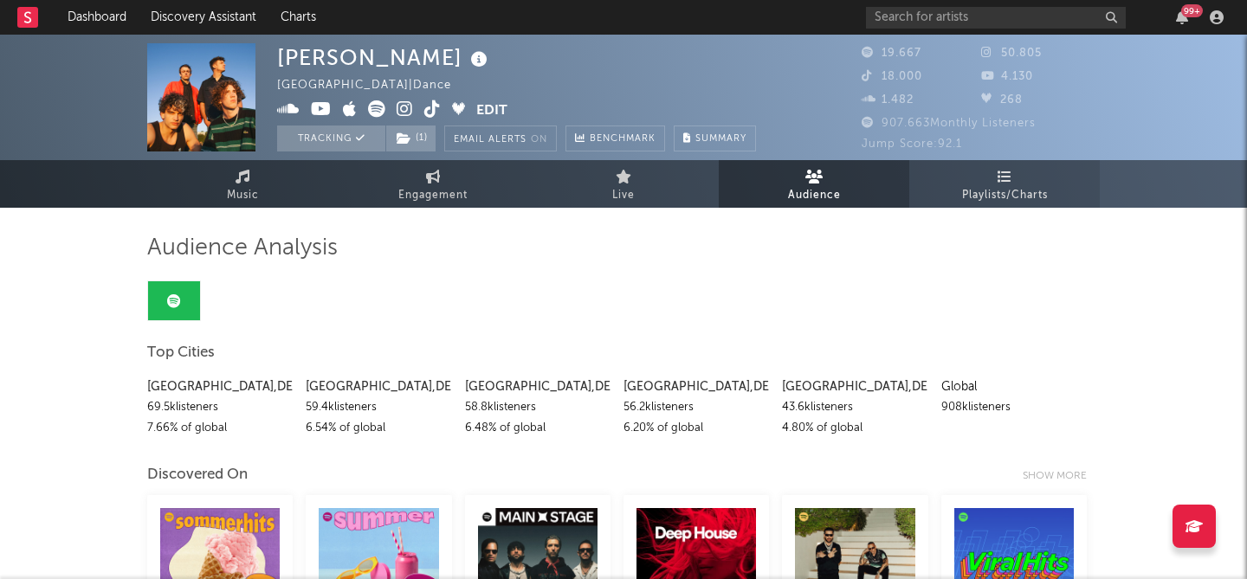
click at [1001, 174] on icon at bounding box center [1004, 177] width 15 height 14
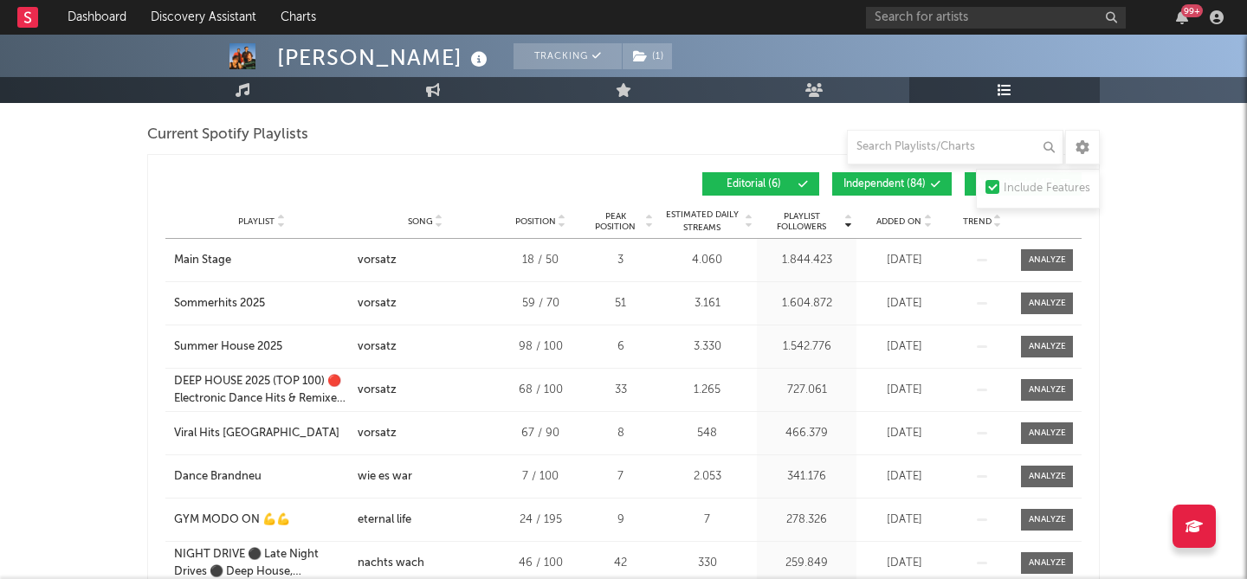
scroll to position [547, 0]
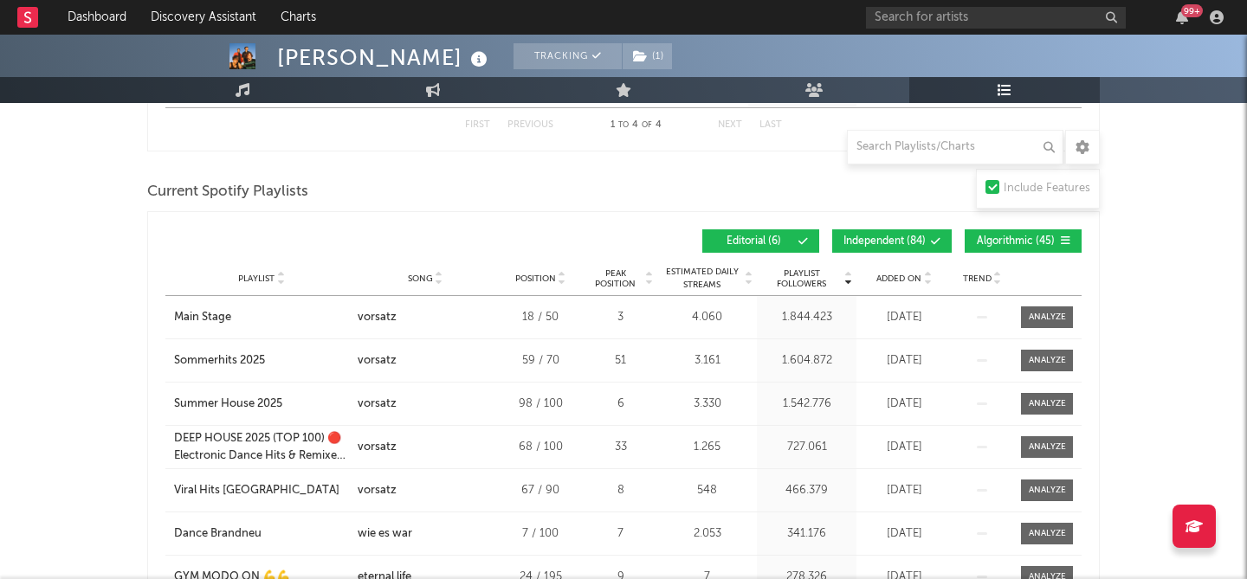
click at [892, 236] on span "Independent ( 84 )" at bounding box center [884, 241] width 82 height 10
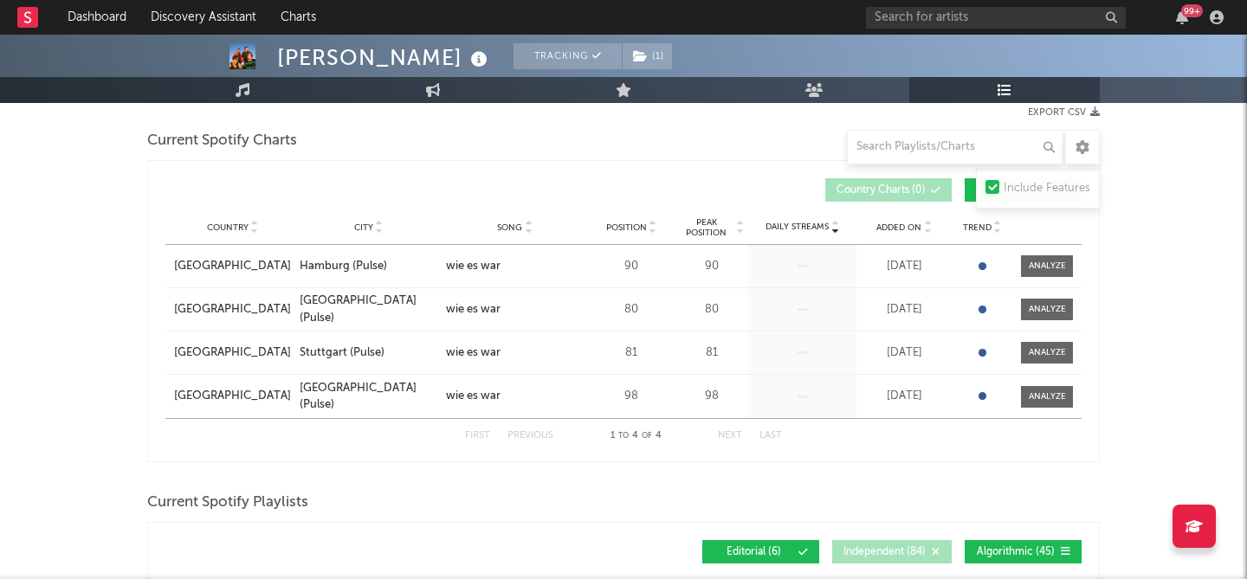
scroll to position [0, 0]
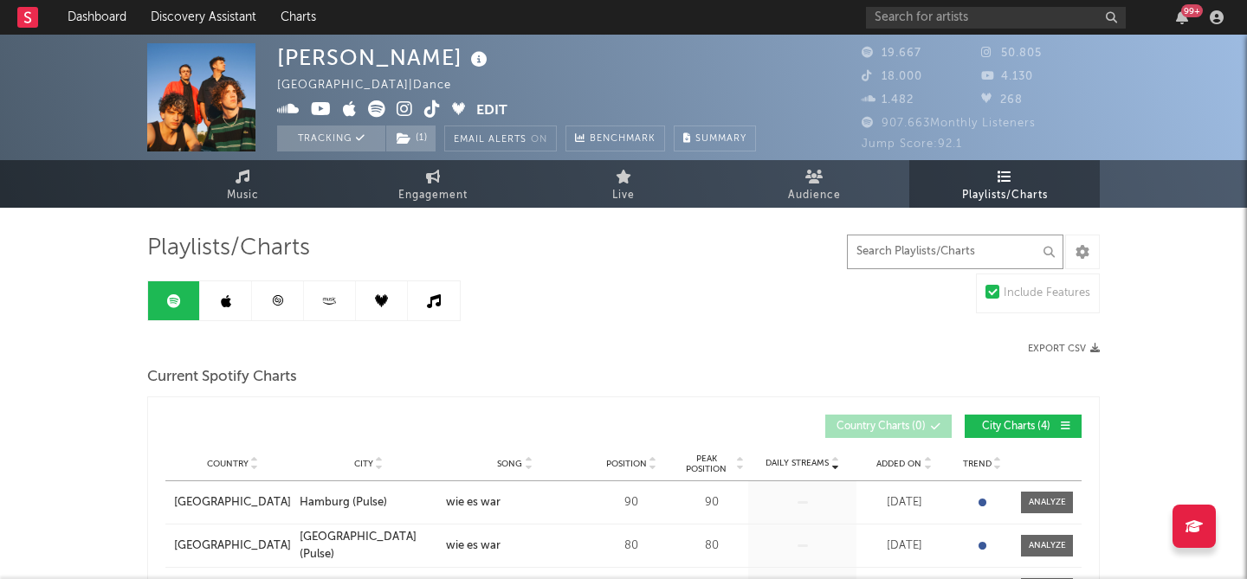
click at [881, 253] on input "text" at bounding box center [955, 252] width 216 height 35
type input "wie es war"
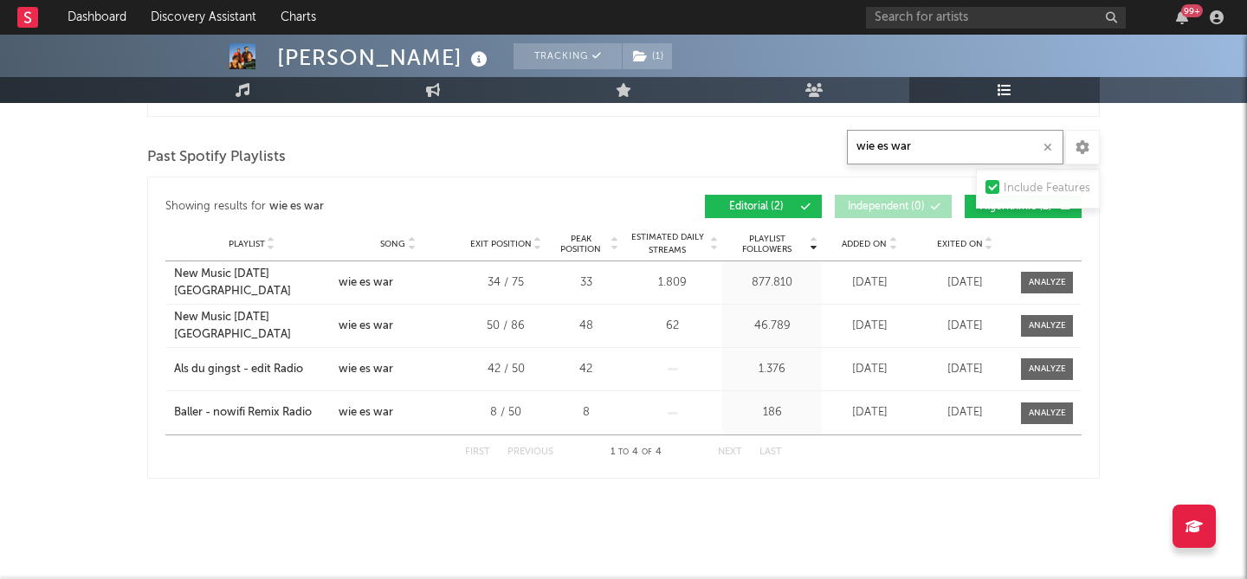
scroll to position [1389, 0]
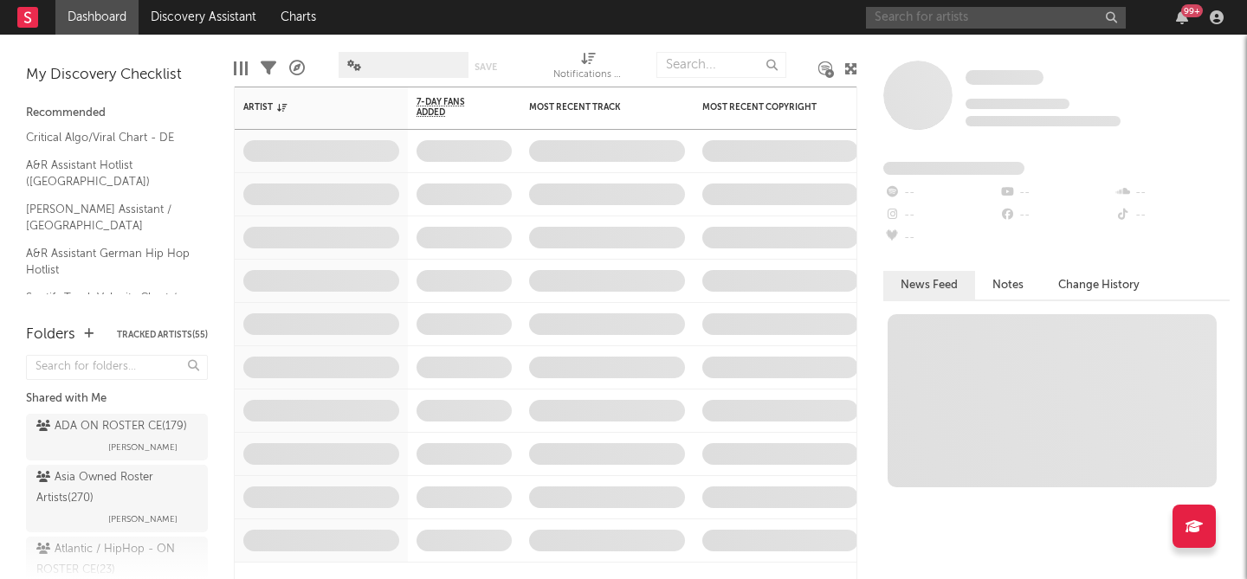
click at [940, 7] on input "text" at bounding box center [996, 18] width 260 height 22
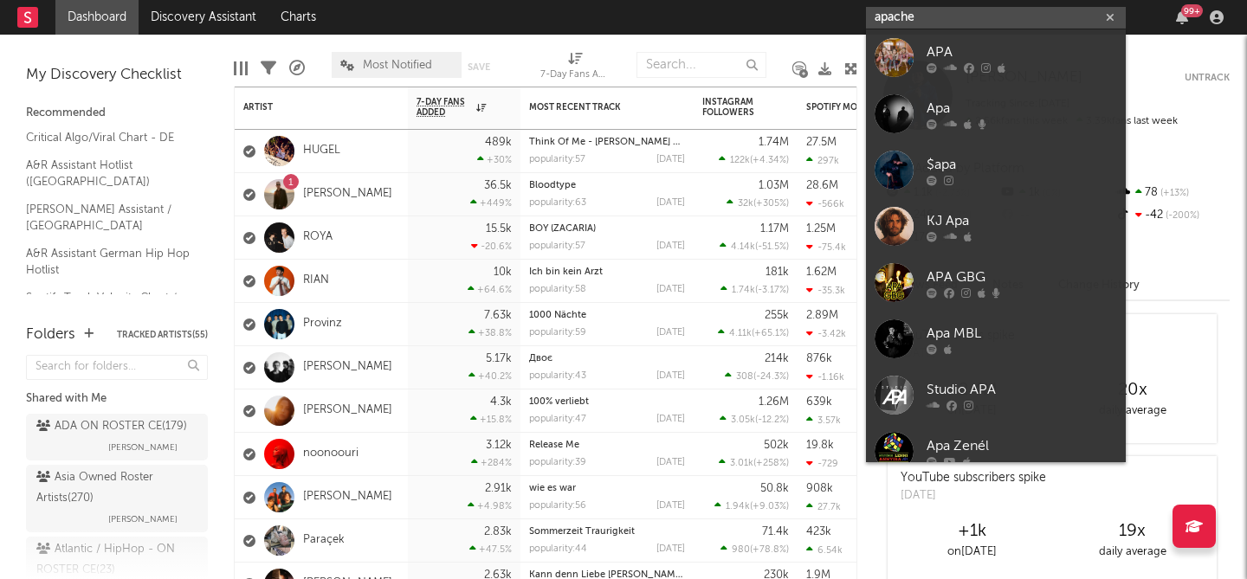
click at [897, 16] on input "apache" at bounding box center [996, 18] width 260 height 22
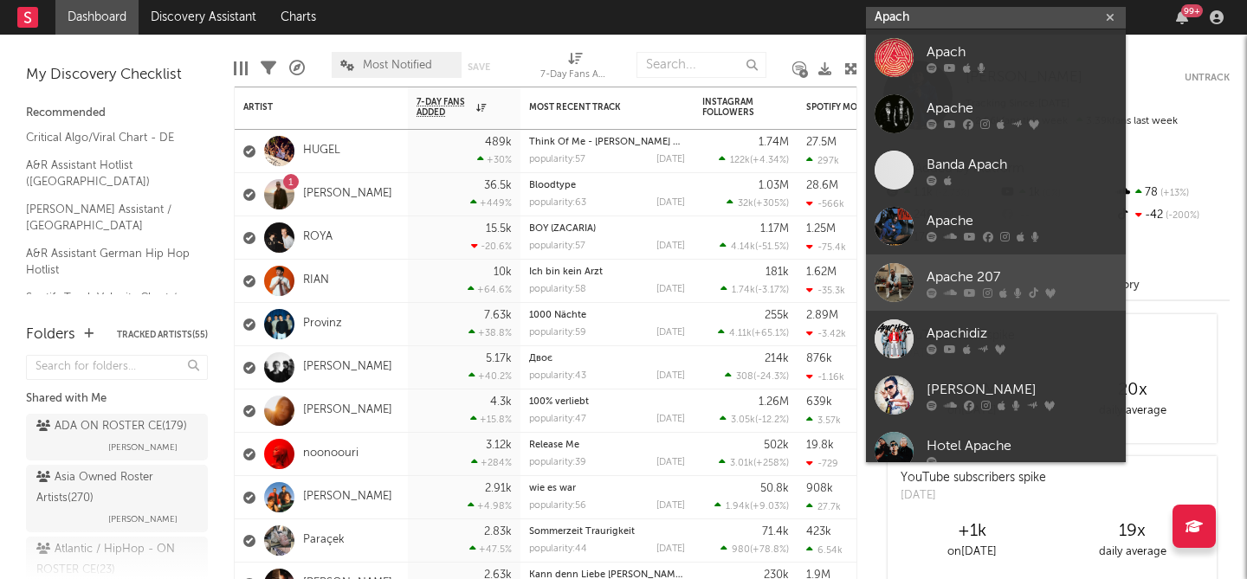
type input "Apach"
click at [965, 270] on div "Apache 207" at bounding box center [1021, 277] width 190 height 21
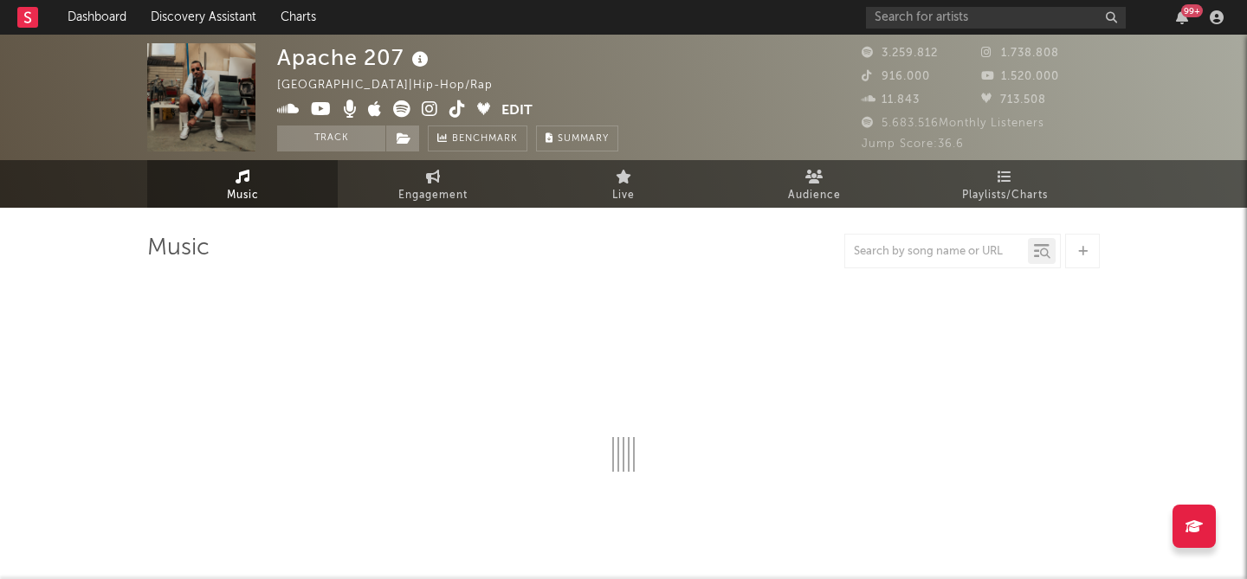
select select "6m"
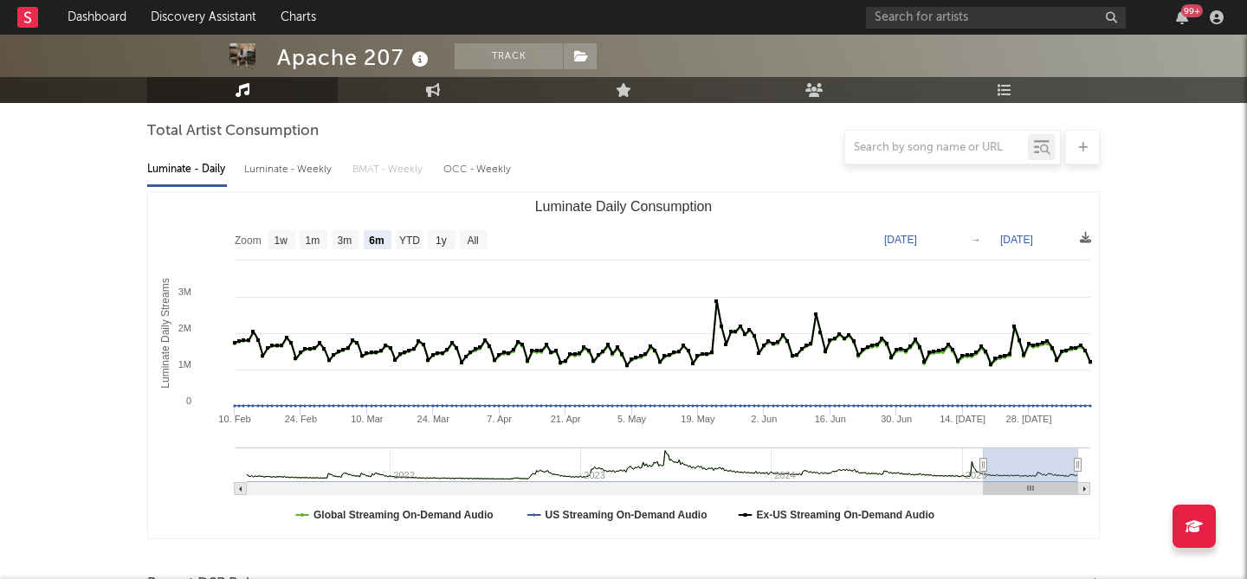
scroll to position [154, 0]
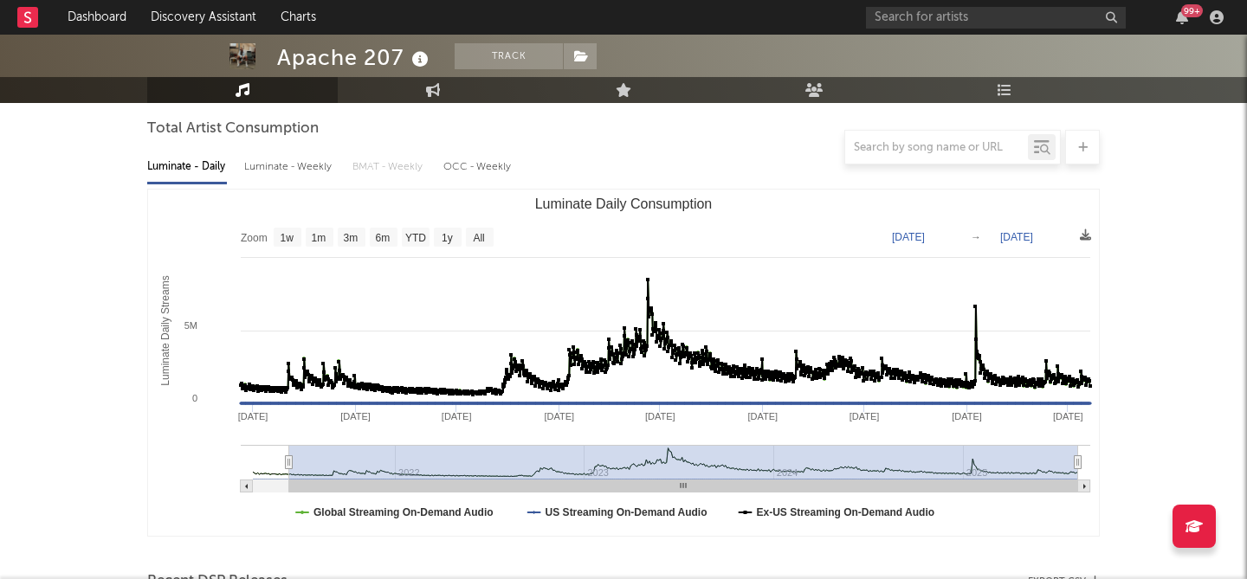
type input "2021-06-07"
select select "All"
type input "2021-03-31"
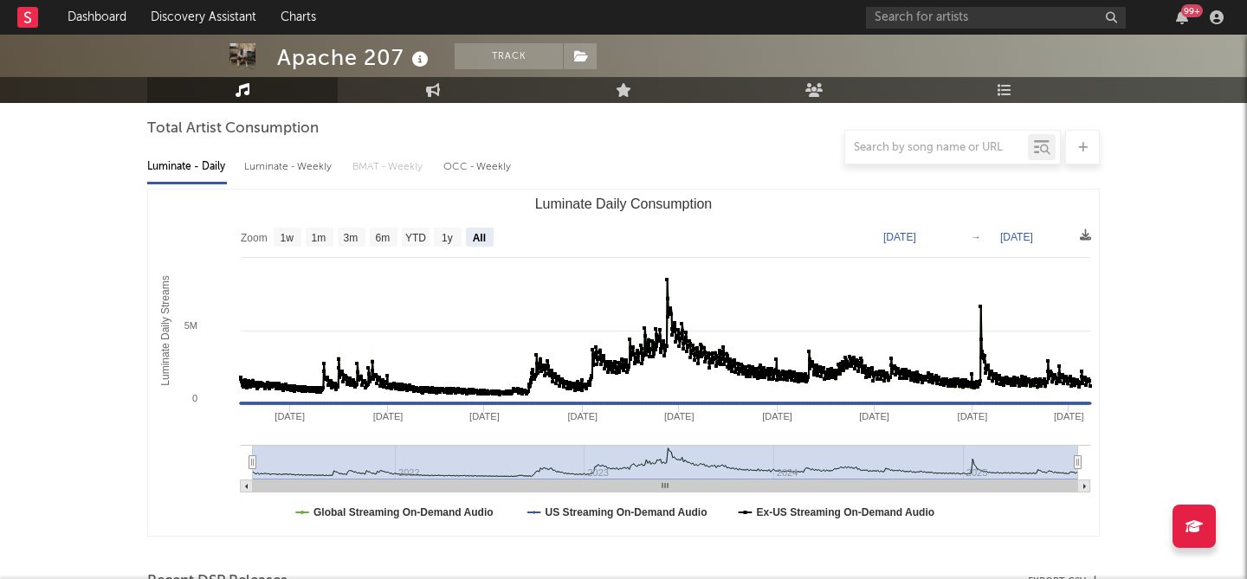
drag, startPoint x: 986, startPoint y: 467, endPoint x: 225, endPoint y: 478, distance: 761.0
click at [225, 478] on icon "Created with Highcharts 10.3.3 Luminate Daily Streams Luminate Daily Consumptio…" at bounding box center [623, 363] width 950 height 346
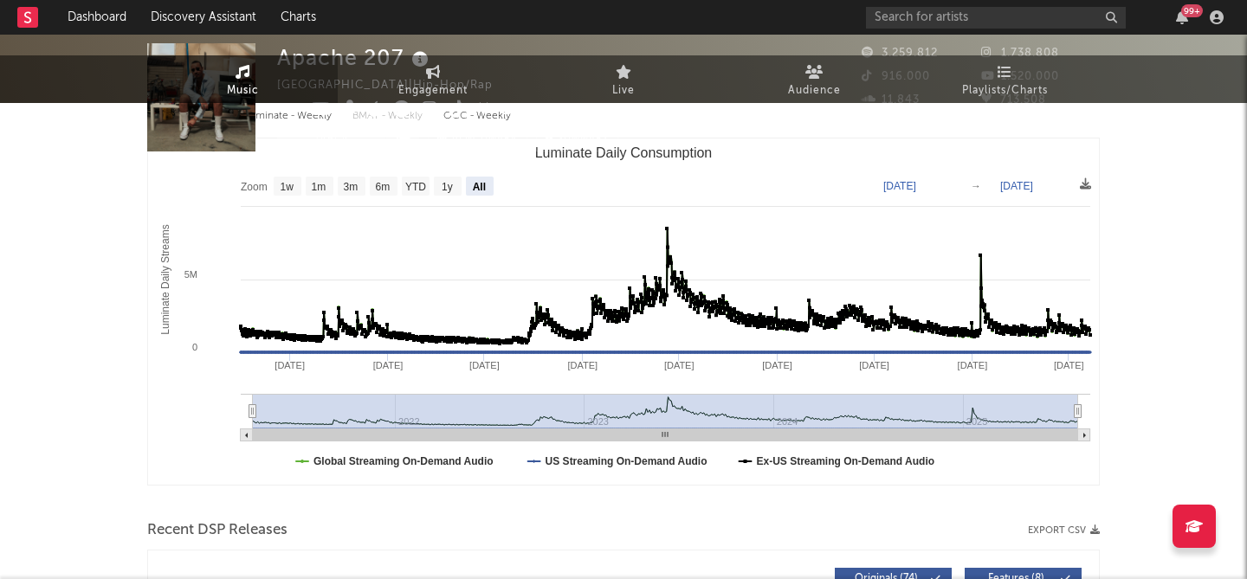
scroll to position [0, 0]
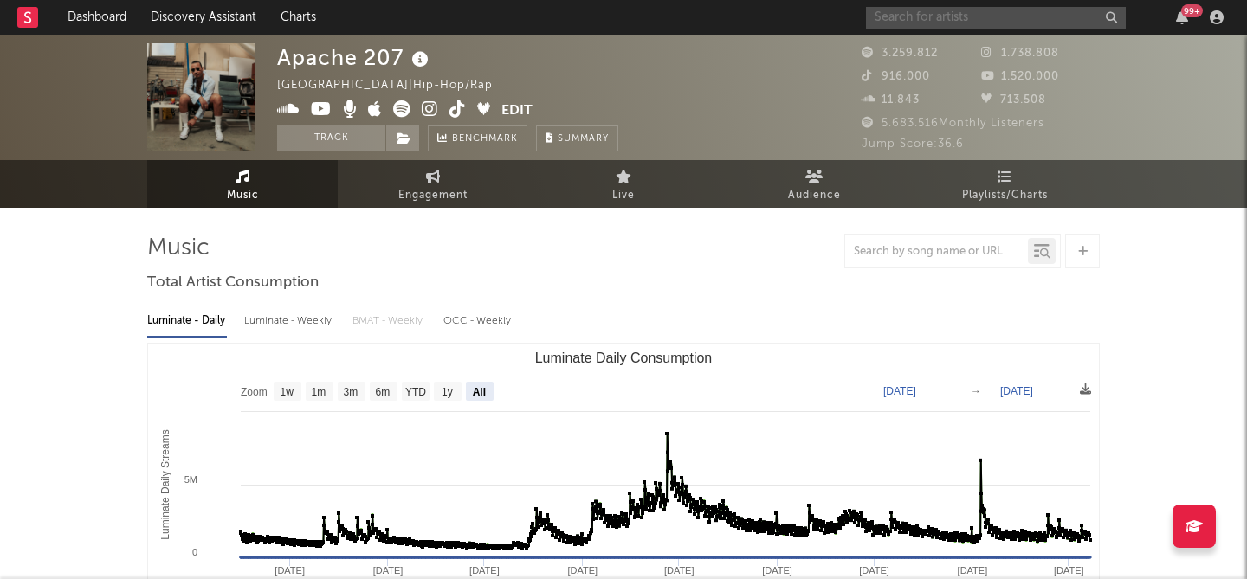
click at [907, 20] on input "text" at bounding box center [996, 18] width 260 height 22
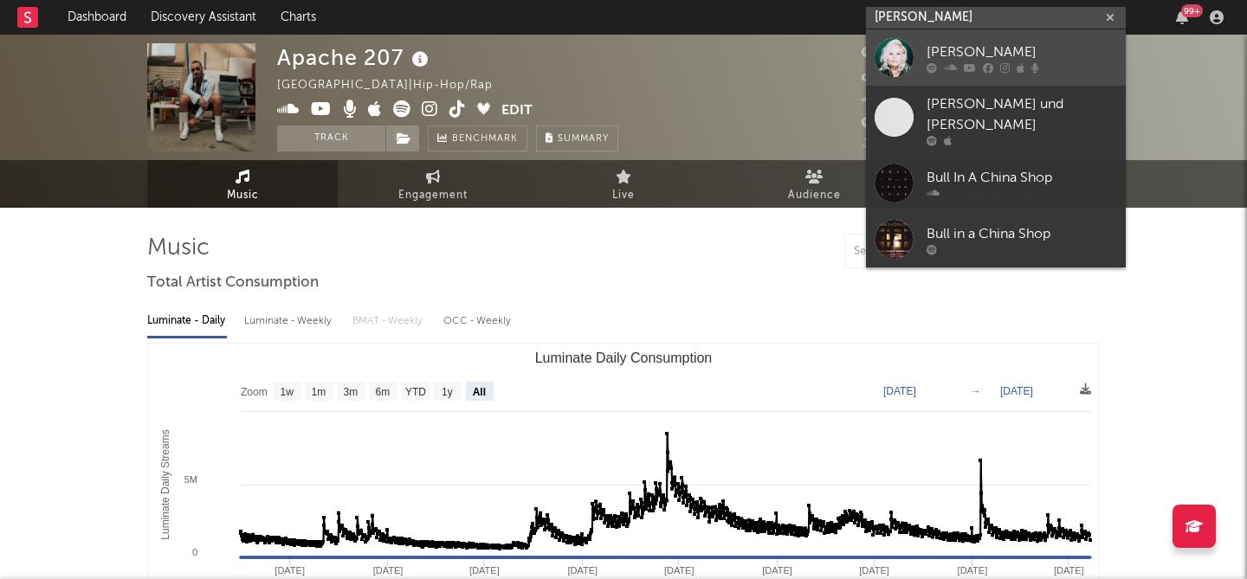
type input "ina müll"
click at [947, 43] on div "[PERSON_NAME]" at bounding box center [1021, 52] width 190 height 21
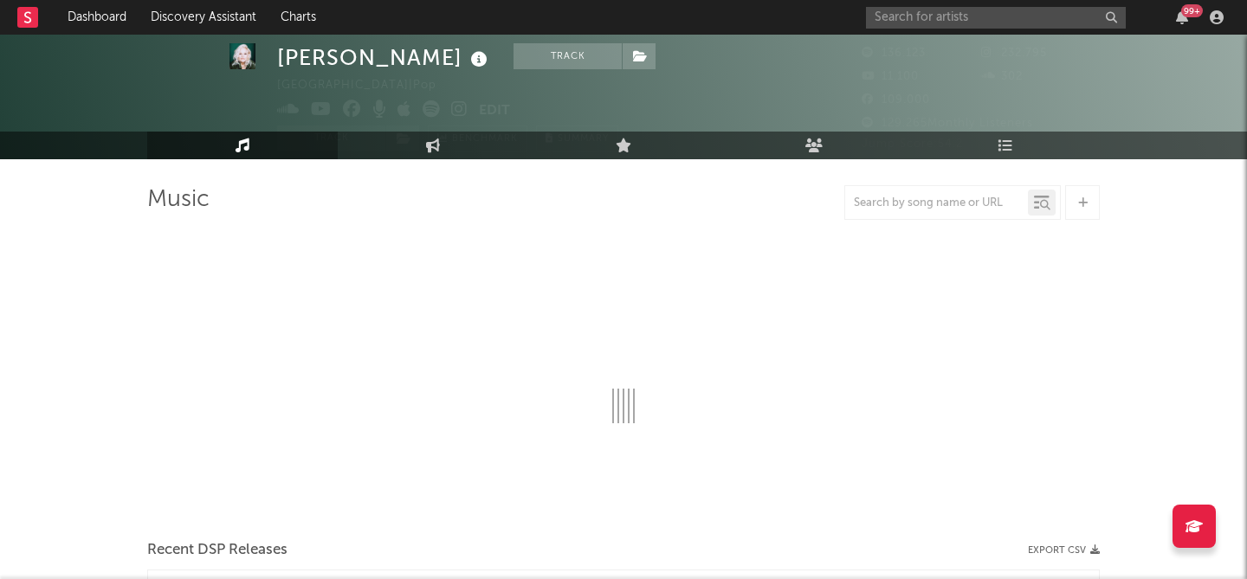
scroll to position [50, 0]
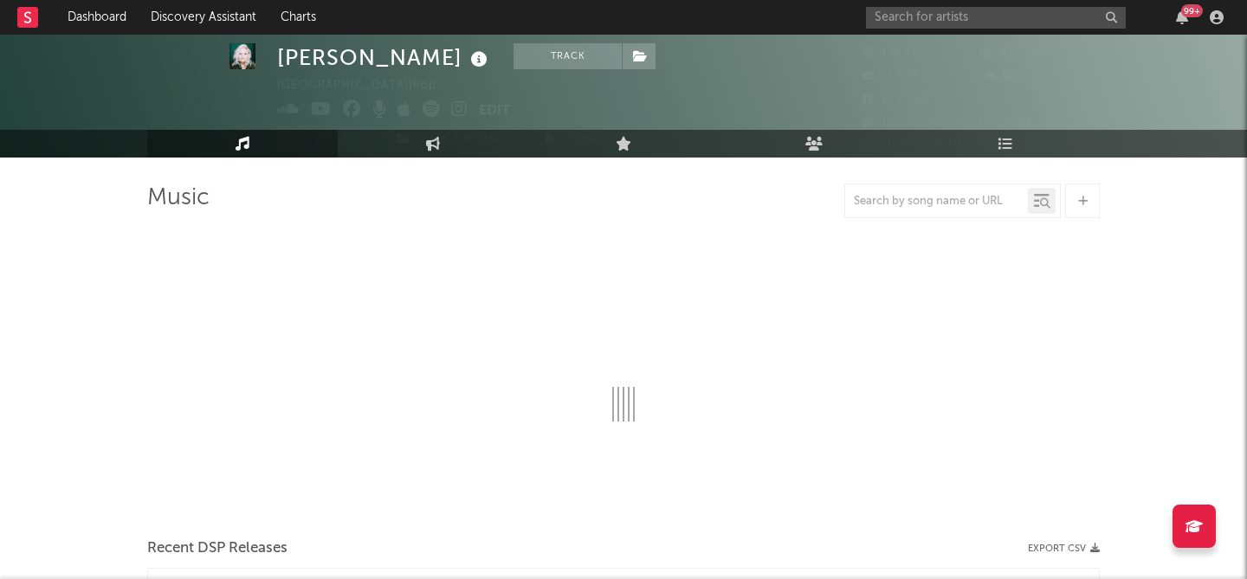
select select "6m"
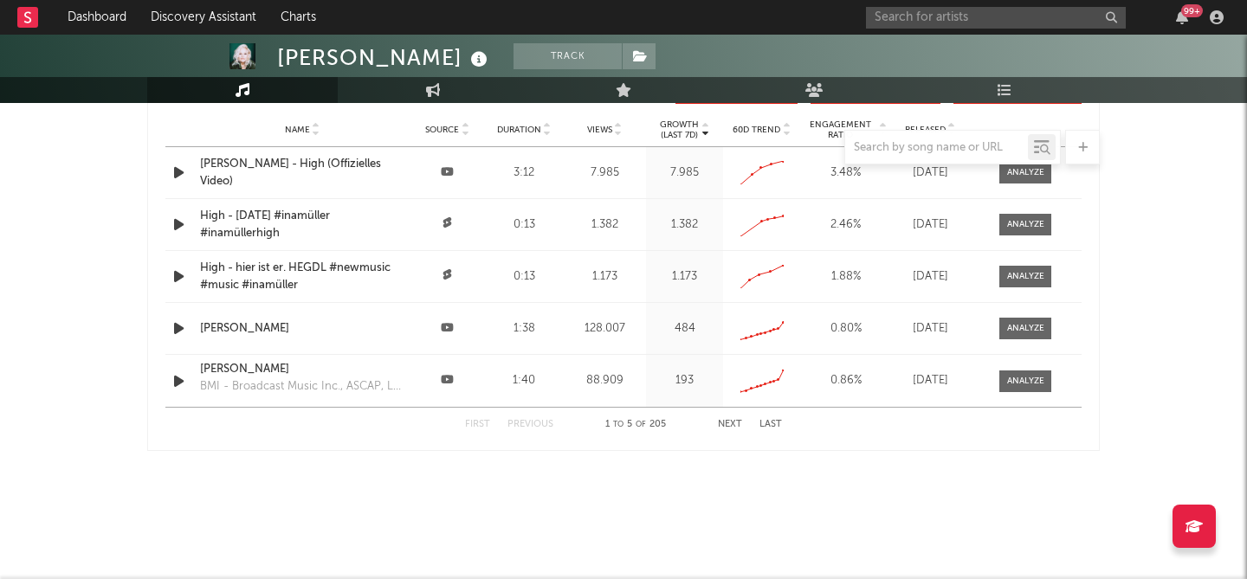
scroll to position [1567, 0]
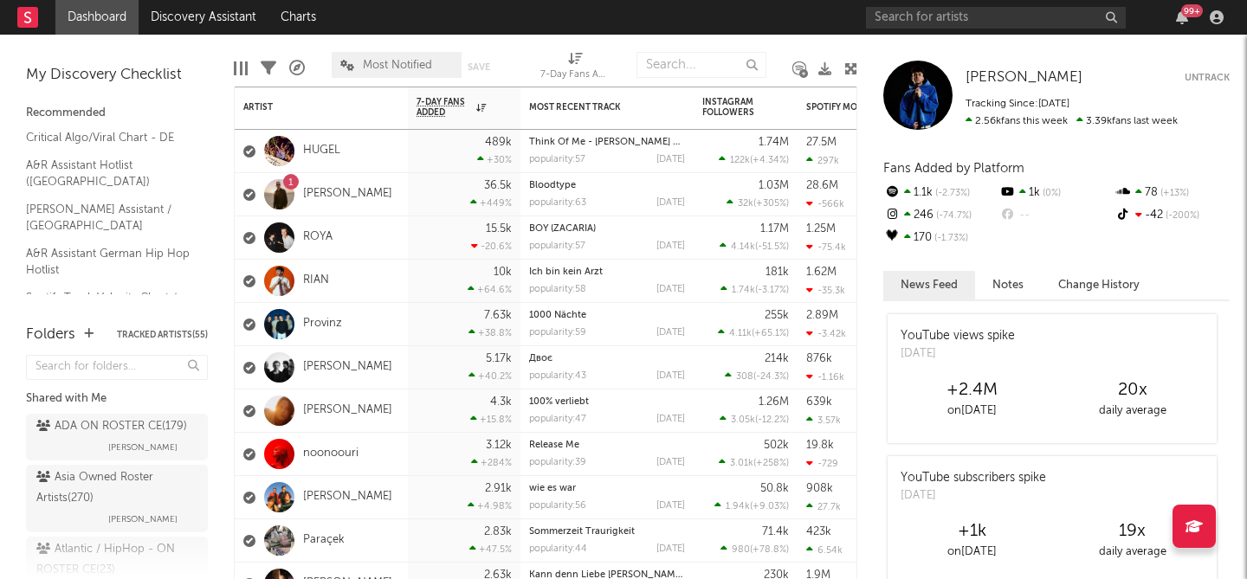
click at [850, 65] on icon at bounding box center [850, 68] width 13 height 13
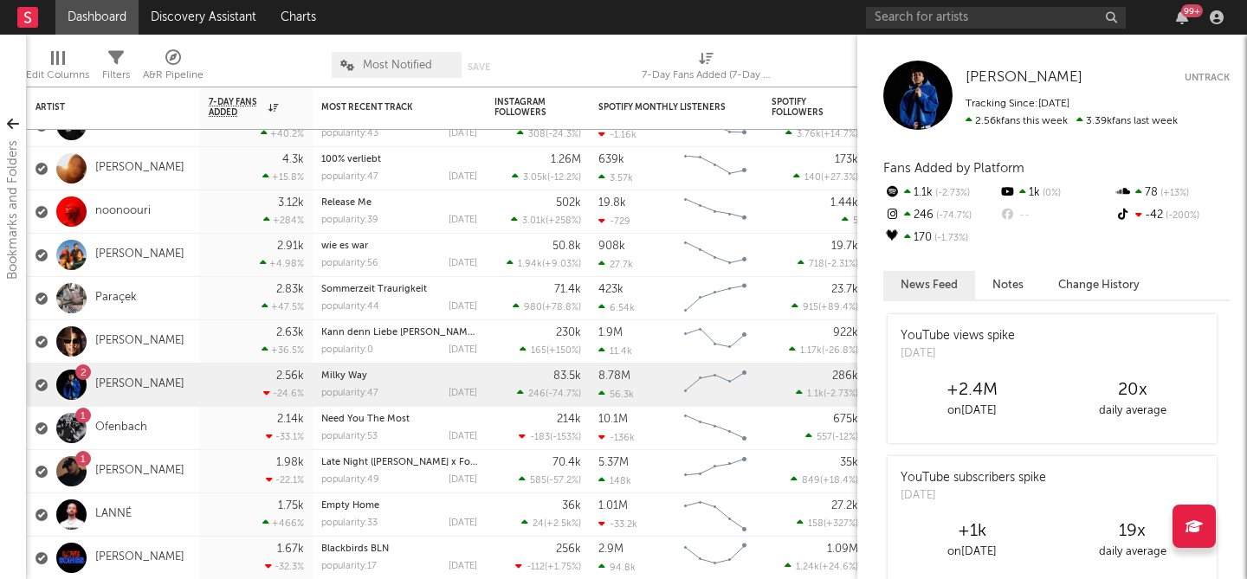
click at [960, 372] on div "YouTube views spike Tue, August 12" at bounding box center [957, 344] width 140 height 61
click at [983, 65] on div "BENNETT Untrack Tracking Since: August 1, 2023 2.56k fans this week 3.39k fans …" at bounding box center [1056, 95] width 346 height 69
click at [1005, 74] on span "[PERSON_NAME]" at bounding box center [1023, 77] width 117 height 15
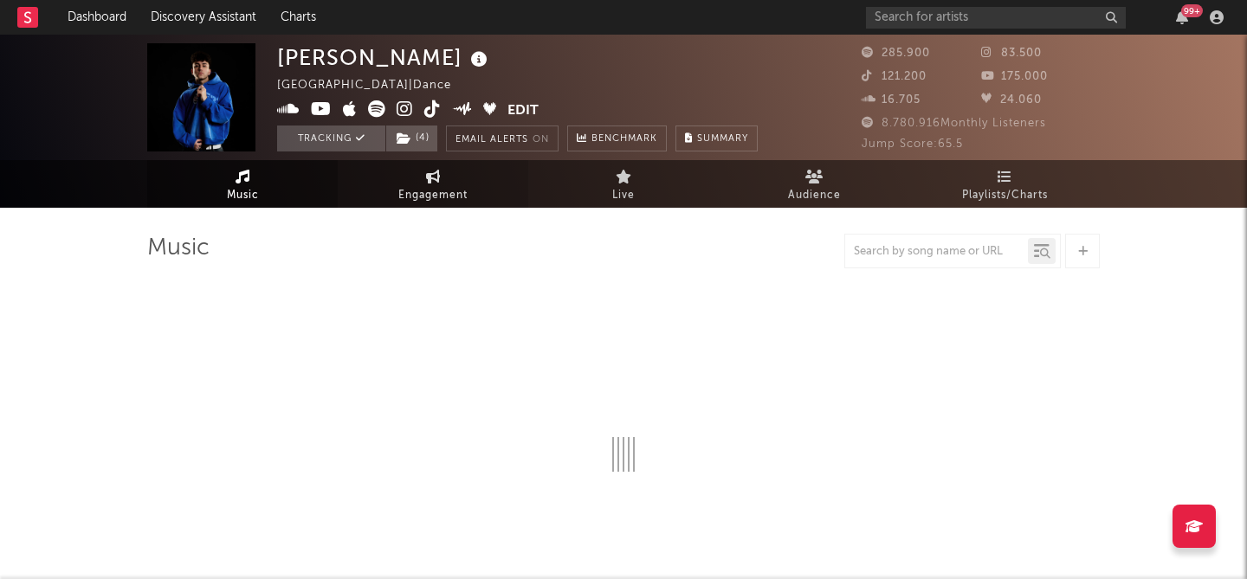
click at [435, 191] on span "Engagement" at bounding box center [432, 195] width 69 height 21
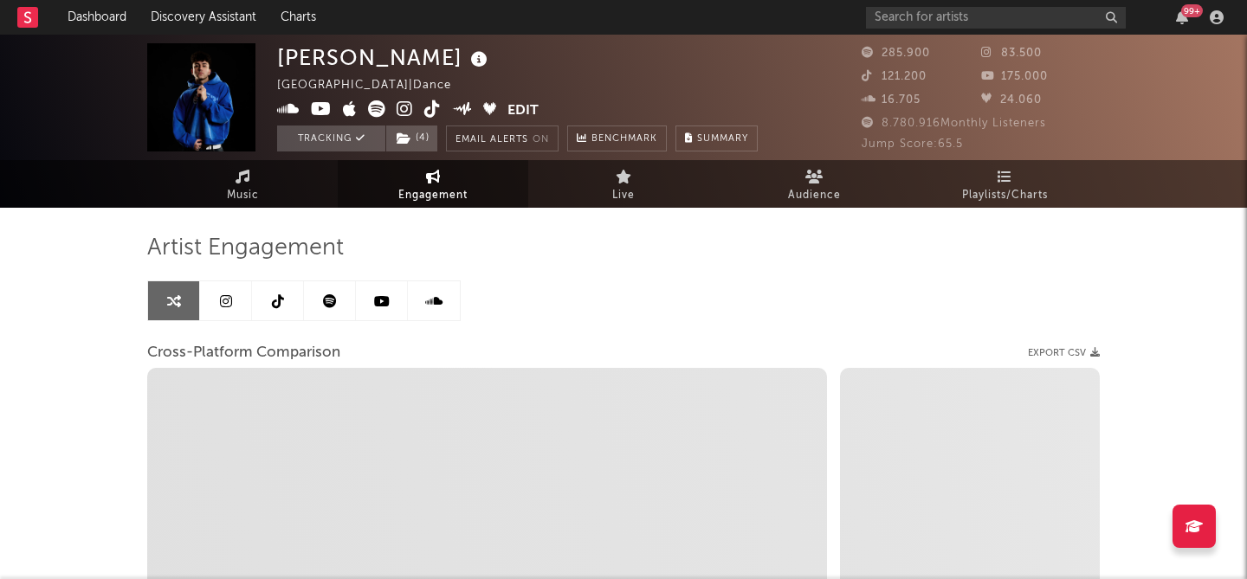
select select "1w"
click at [380, 305] on icon at bounding box center [382, 301] width 16 height 14
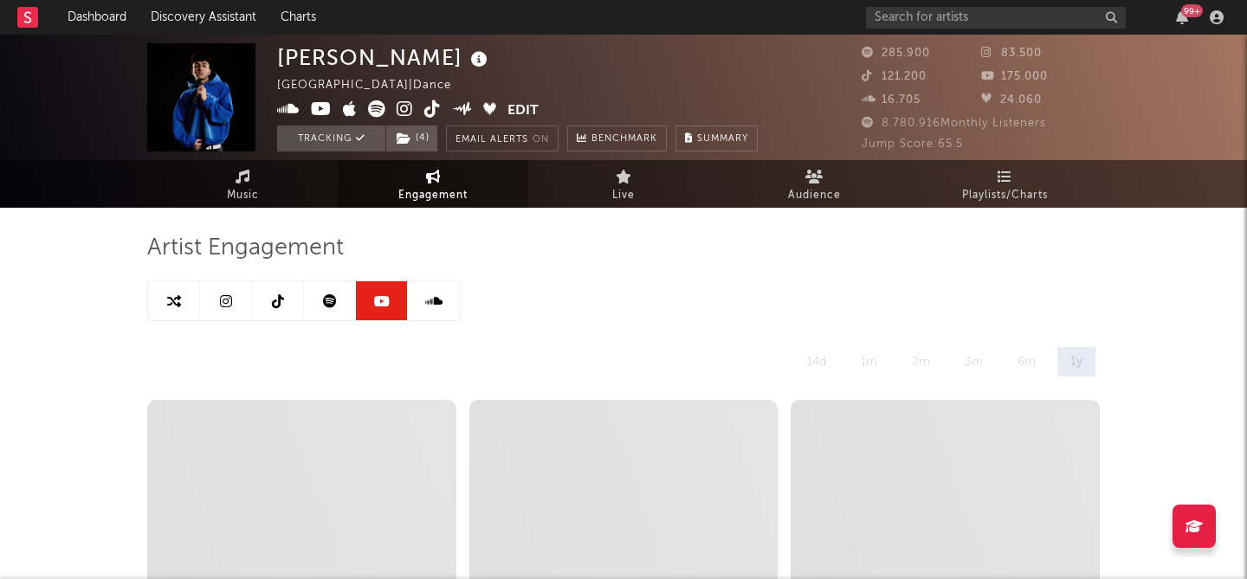
select select "6m"
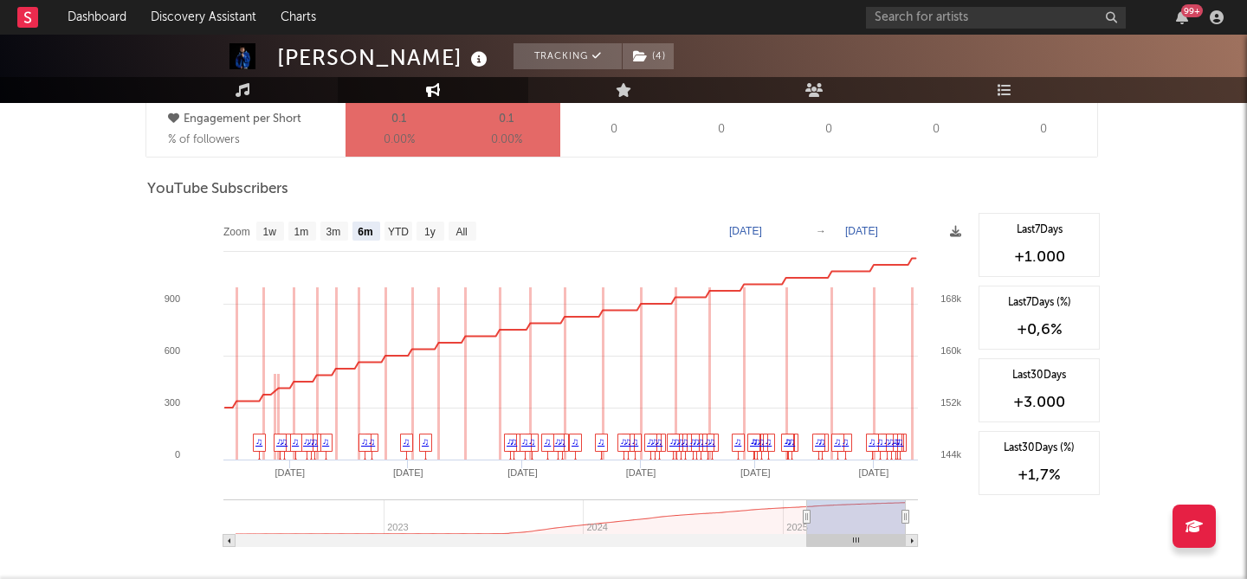
scroll to position [1365, 0]
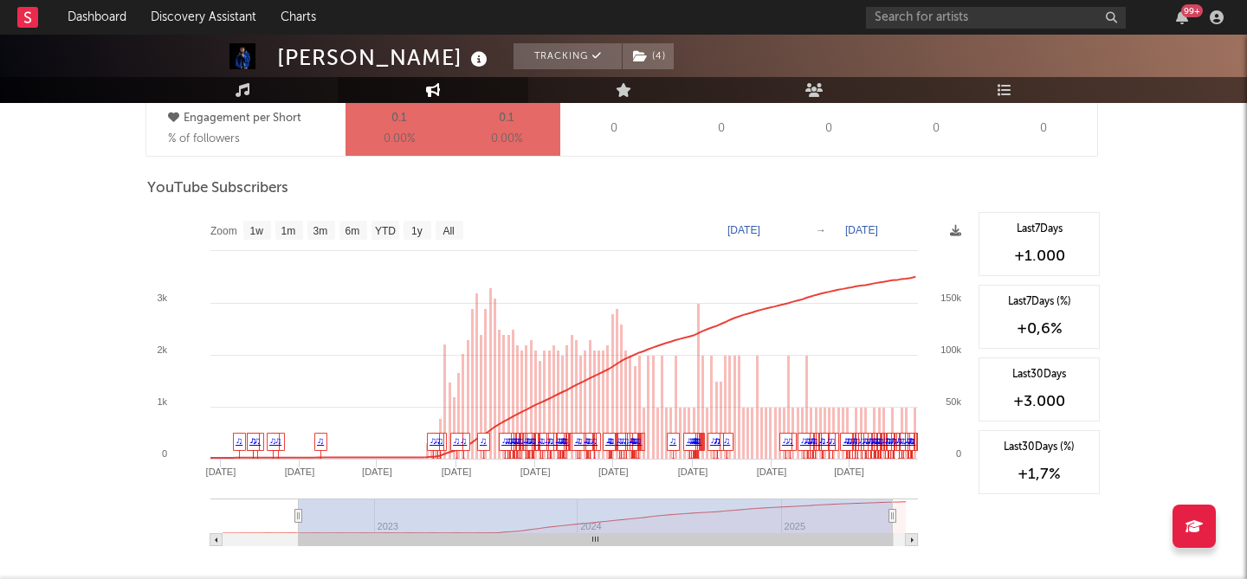
type input "2022-08-10"
drag, startPoint x: 806, startPoint y: 516, endPoint x: 294, endPoint y: 532, distance: 511.9
click at [294, 532] on g at bounding box center [563, 523] width 707 height 48
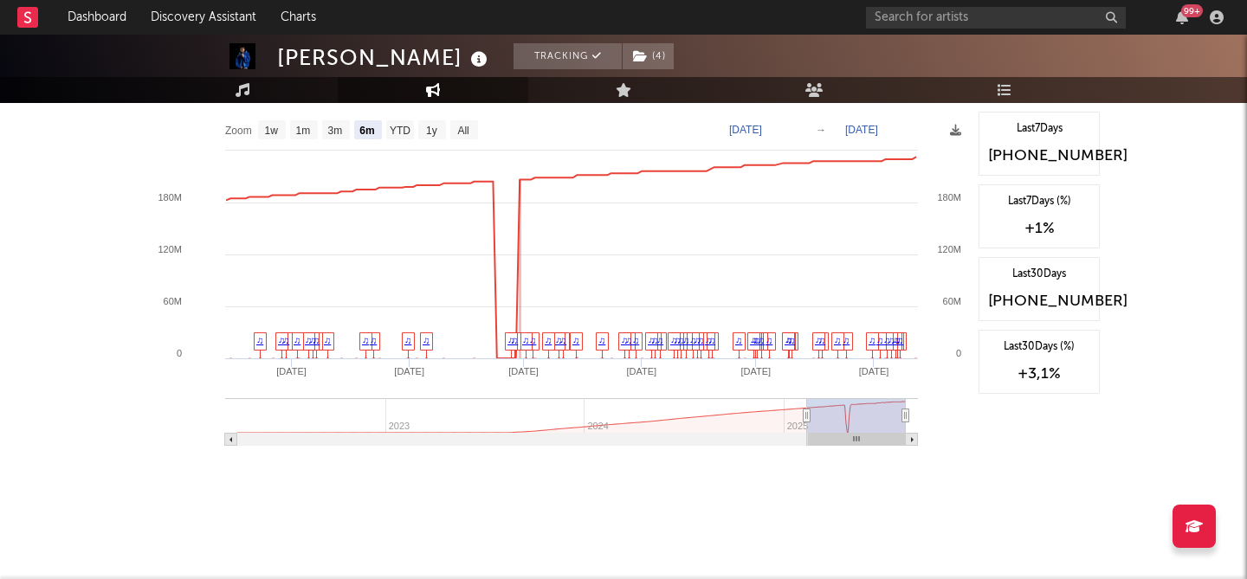
scroll to position [1758, 0]
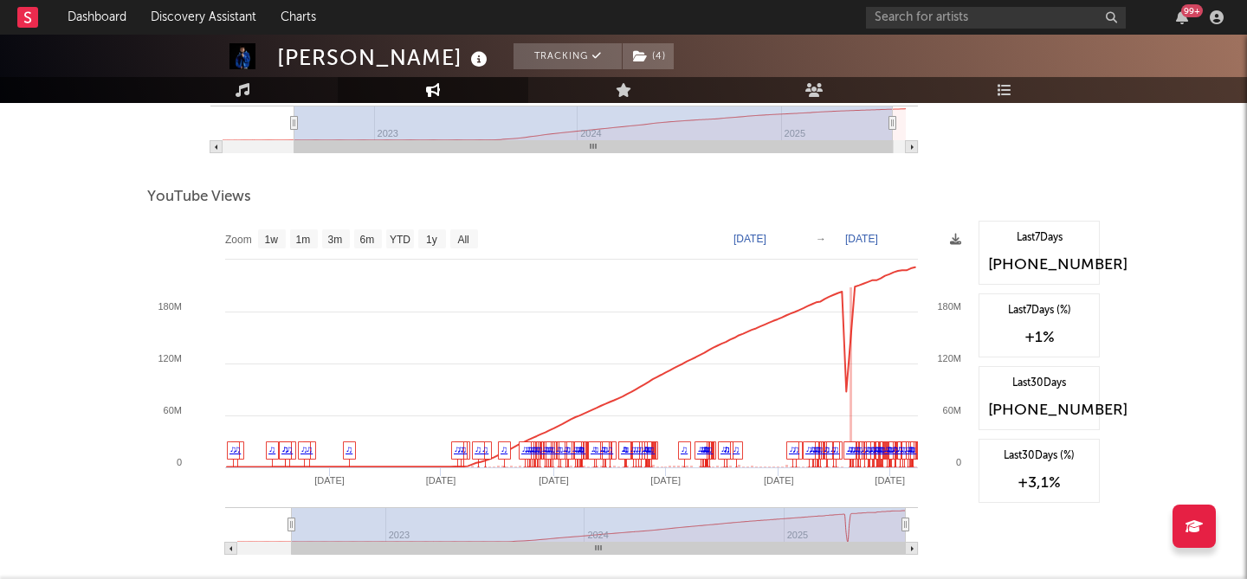
type input "2022-06-19"
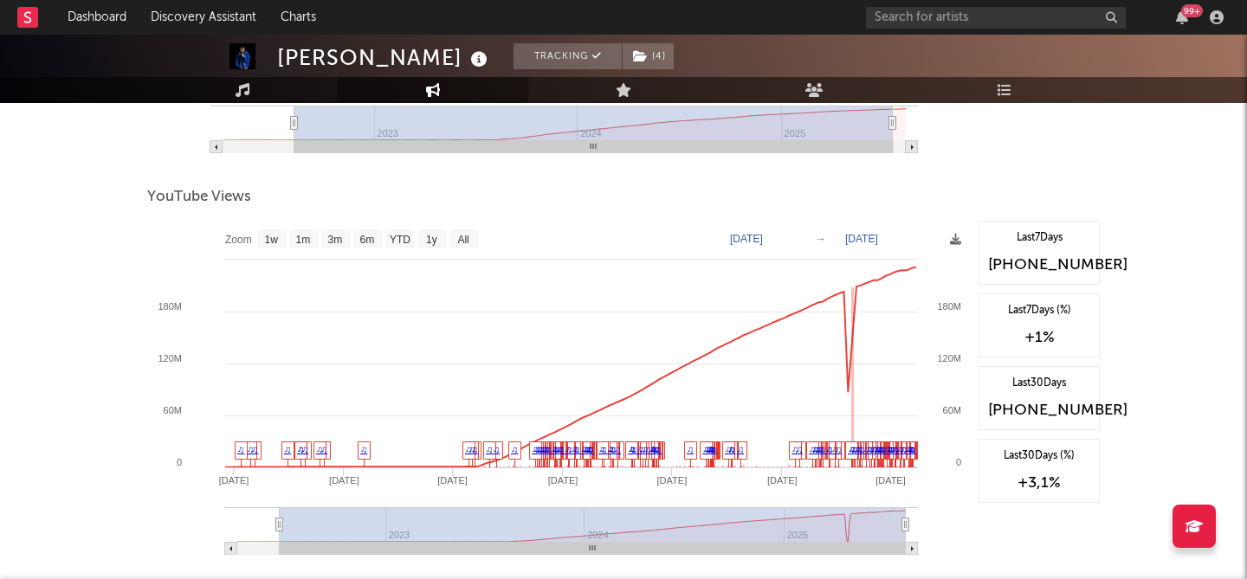
drag, startPoint x: 804, startPoint y: 523, endPoint x: 280, endPoint y: 525, distance: 524.6
click at [280, 525] on icon at bounding box center [279, 525] width 7 height 13
click at [401, 234] on text "YTD" at bounding box center [400, 240] width 21 height 12
select select "YTD"
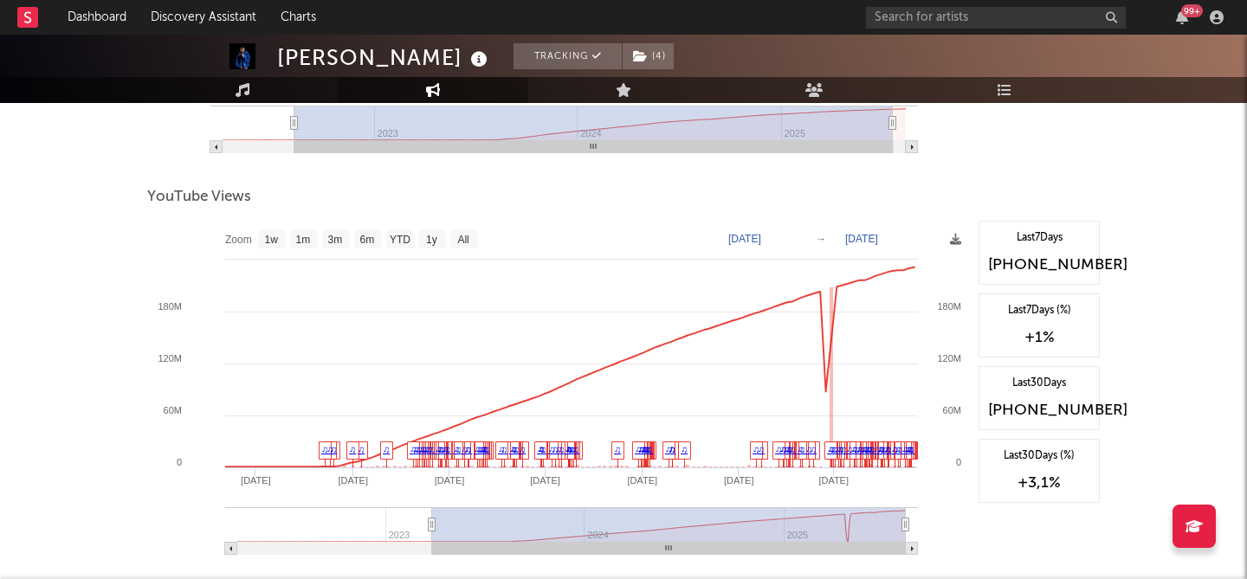
type input "2023-03-23"
drag, startPoint x: 784, startPoint y: 528, endPoint x: 430, endPoint y: 505, distance: 354.8
click at [430, 506] on icon "Created with Highcharts 10.3.3 Jan '25 Jan '24 Sep '23 May '24 Sep '24 May '25 …" at bounding box center [558, 394] width 822 height 346
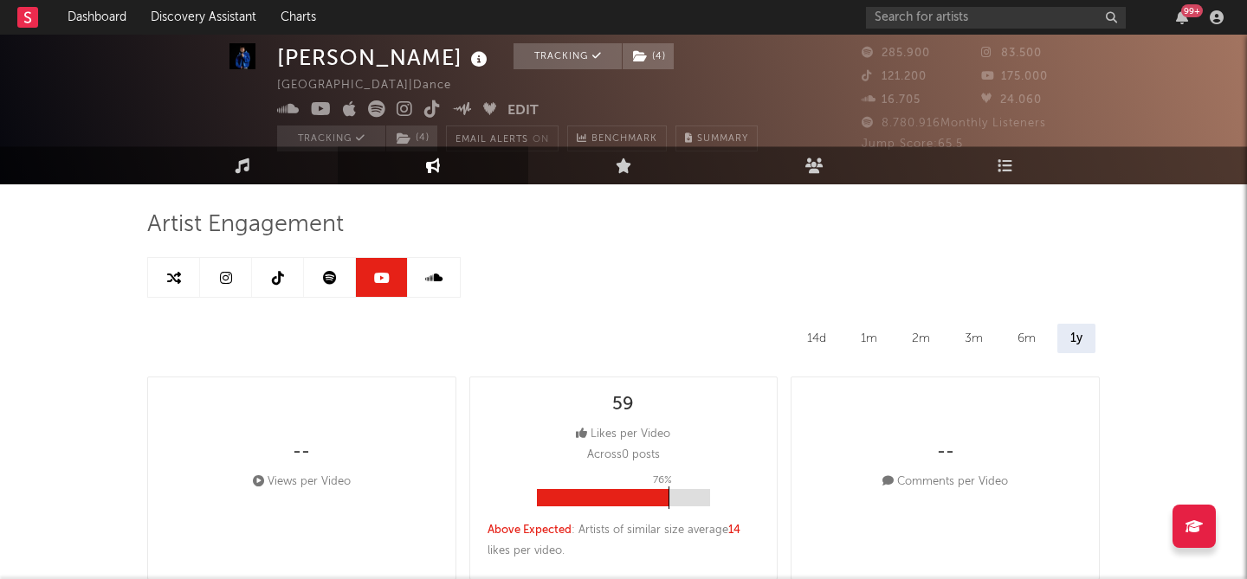
scroll to position [0, 0]
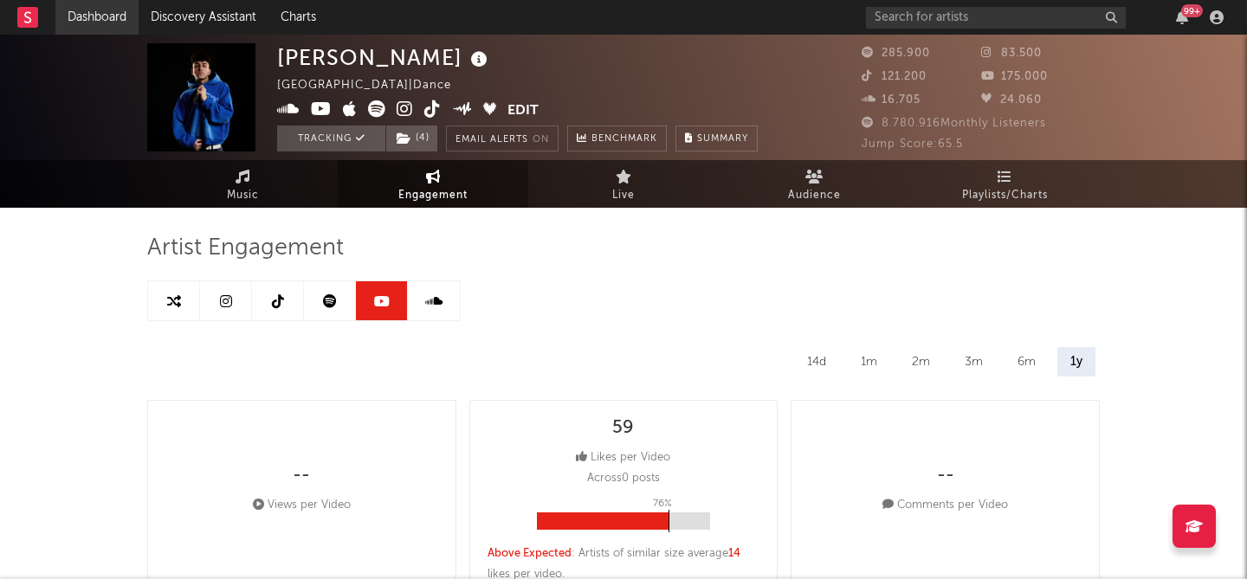
click at [89, 15] on link "Dashboard" at bounding box center [96, 17] width 83 height 35
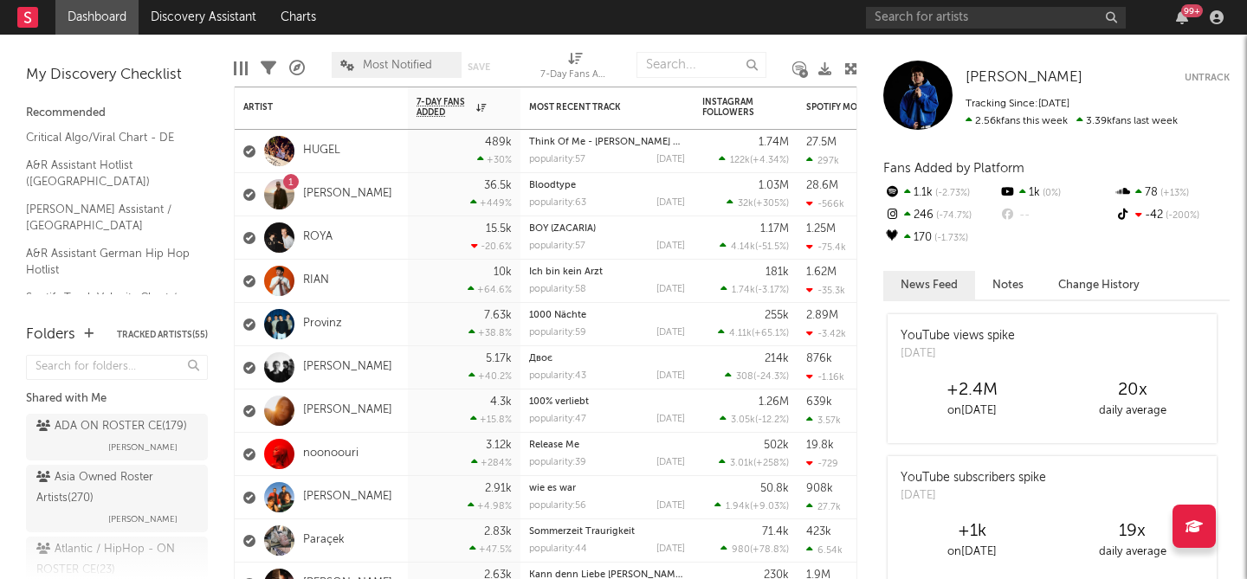
click at [950, 334] on div "YouTube views spike" at bounding box center [957, 336] width 114 height 18
click at [978, 401] on div "on Aug 11" at bounding box center [972, 411] width 160 height 21
drag, startPoint x: 949, startPoint y: 385, endPoint x: 1089, endPoint y: 389, distance: 140.3
click at [1086, 389] on div "+2.4M on Aug 11 20 x daily average" at bounding box center [1052, 401] width 320 height 42
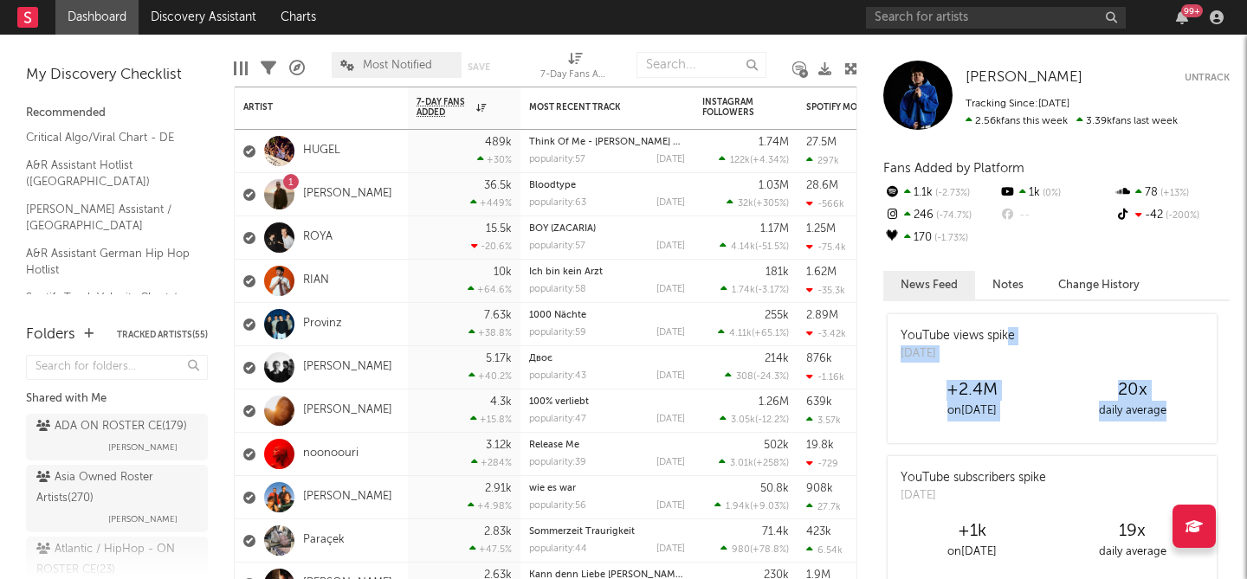
drag, startPoint x: 1179, startPoint y: 401, endPoint x: 997, endPoint y: 332, distance: 194.5
click at [998, 332] on div "YouTube views spike Tue, August 12 +2.4M on Aug 11 20 x daily average" at bounding box center [1051, 378] width 329 height 129
click at [1089, 338] on div "YouTube views spike Tue, August 12" at bounding box center [1051, 344] width 329 height 61
click at [989, 81] on span "[PERSON_NAME]" at bounding box center [1023, 77] width 117 height 15
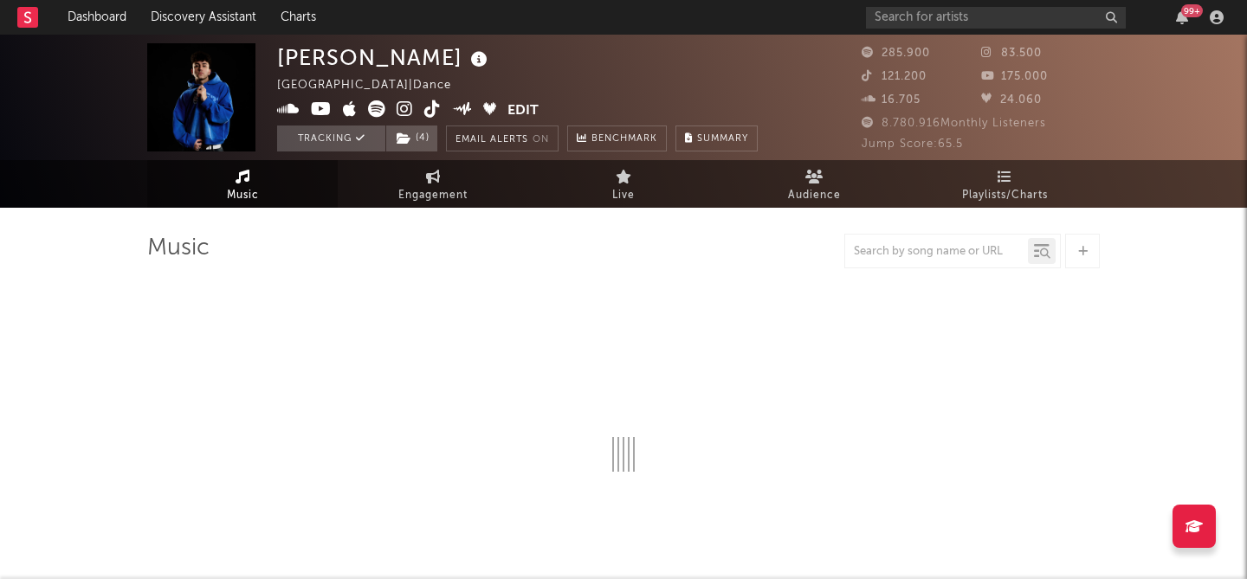
select select "6m"
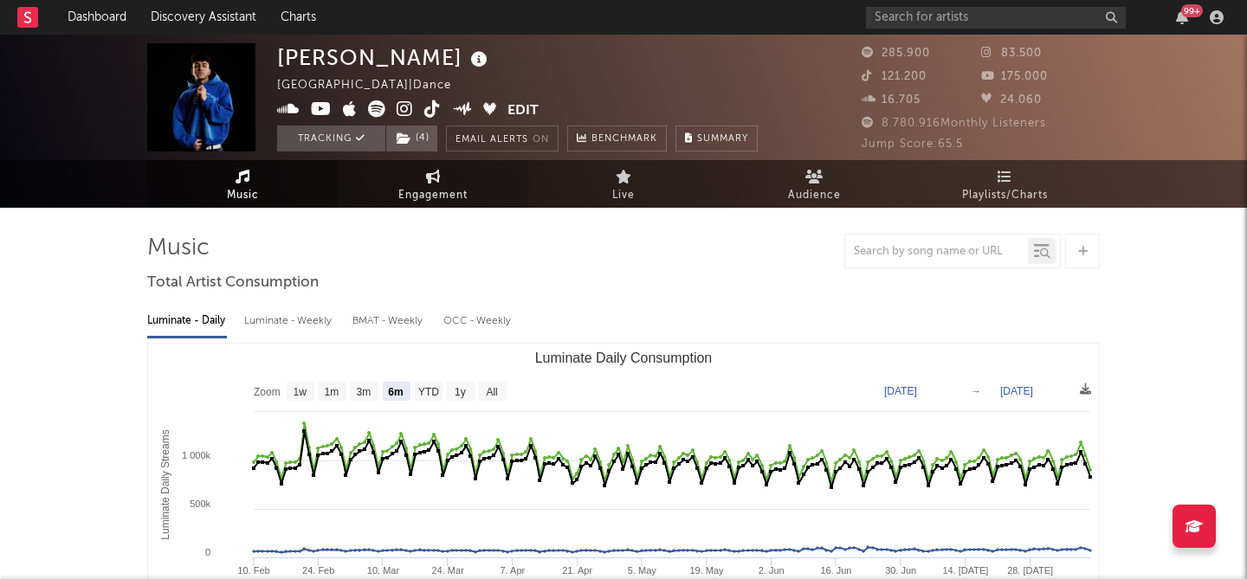
click at [460, 179] on link "Engagement" at bounding box center [433, 184] width 190 height 48
select select "1w"
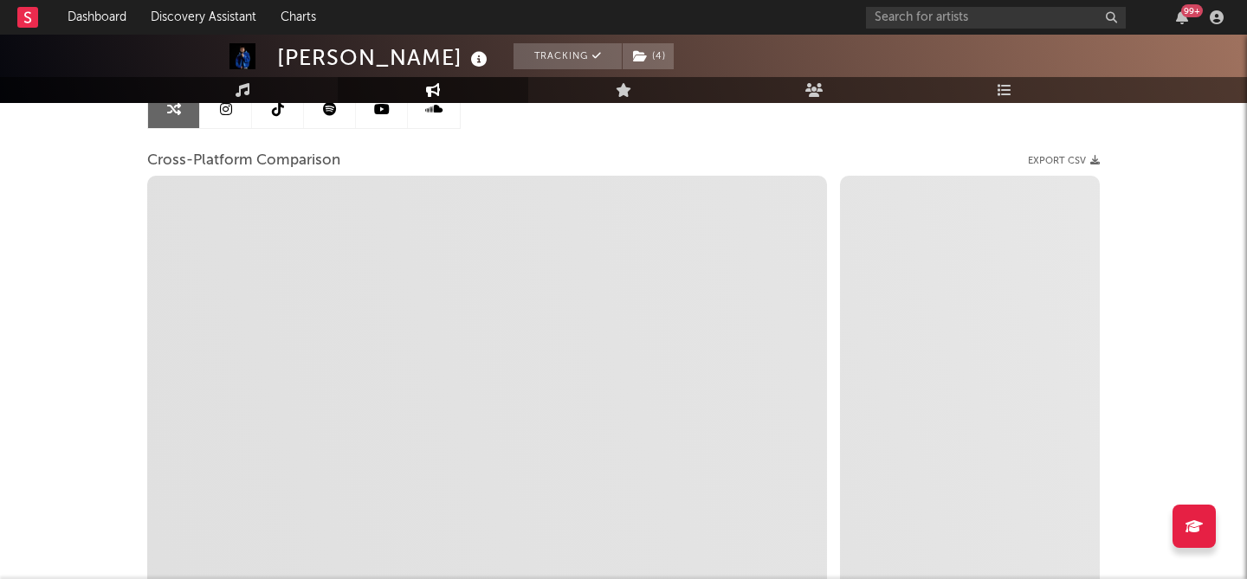
scroll to position [194, 0]
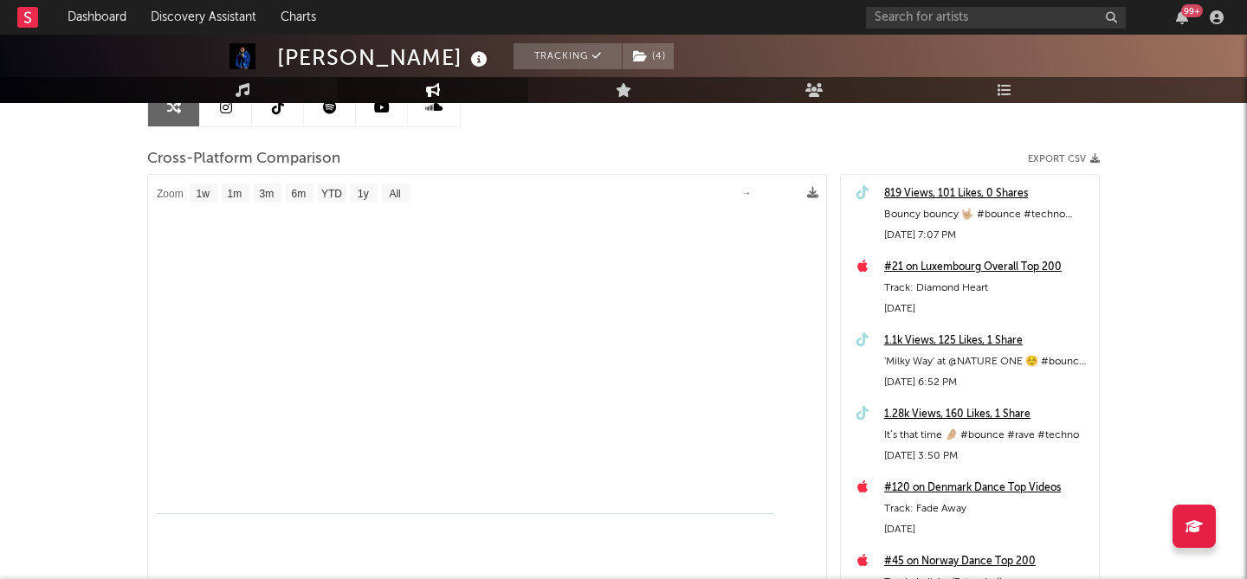
select select "1m"
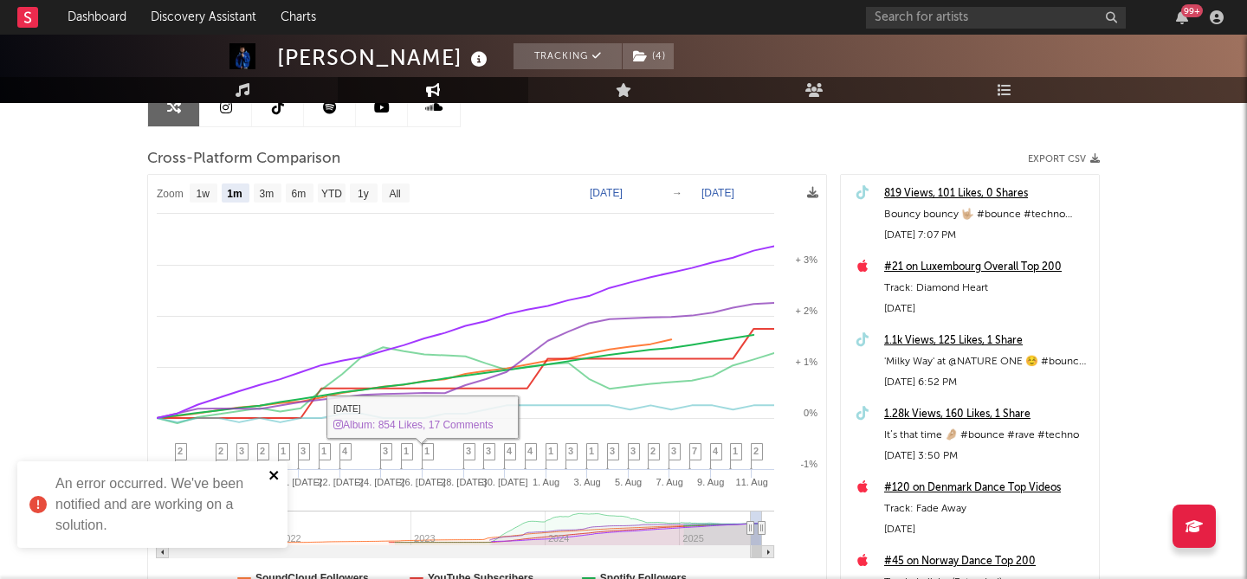
click at [271, 472] on icon "close" at bounding box center [273, 475] width 9 height 9
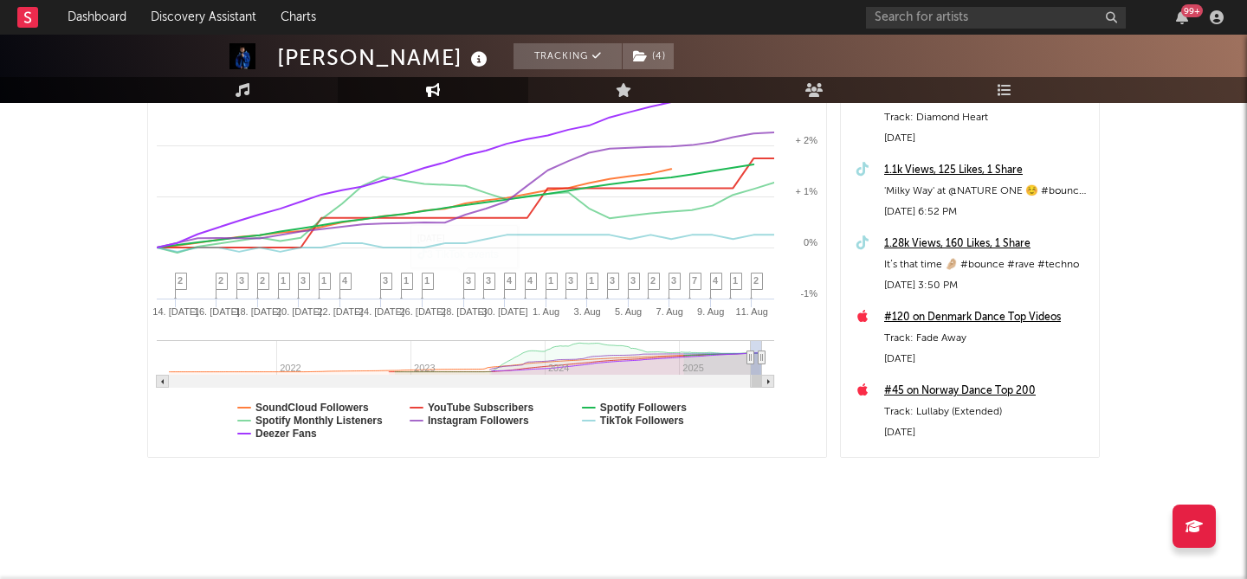
scroll to position [0, 0]
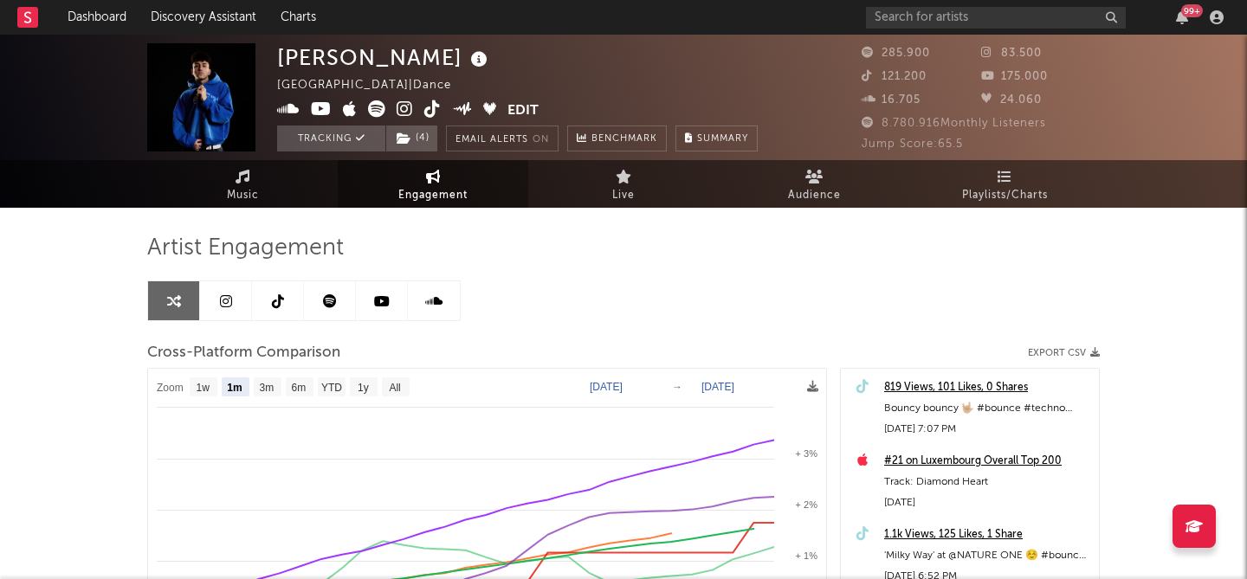
click at [390, 307] on link at bounding box center [382, 300] width 52 height 39
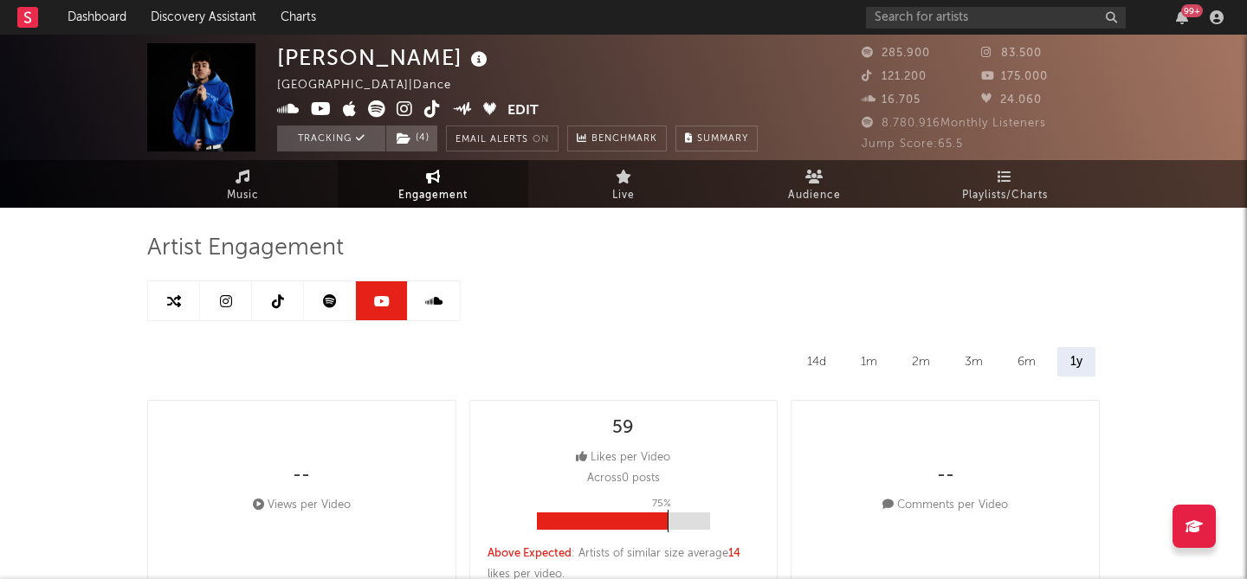
select select "6m"
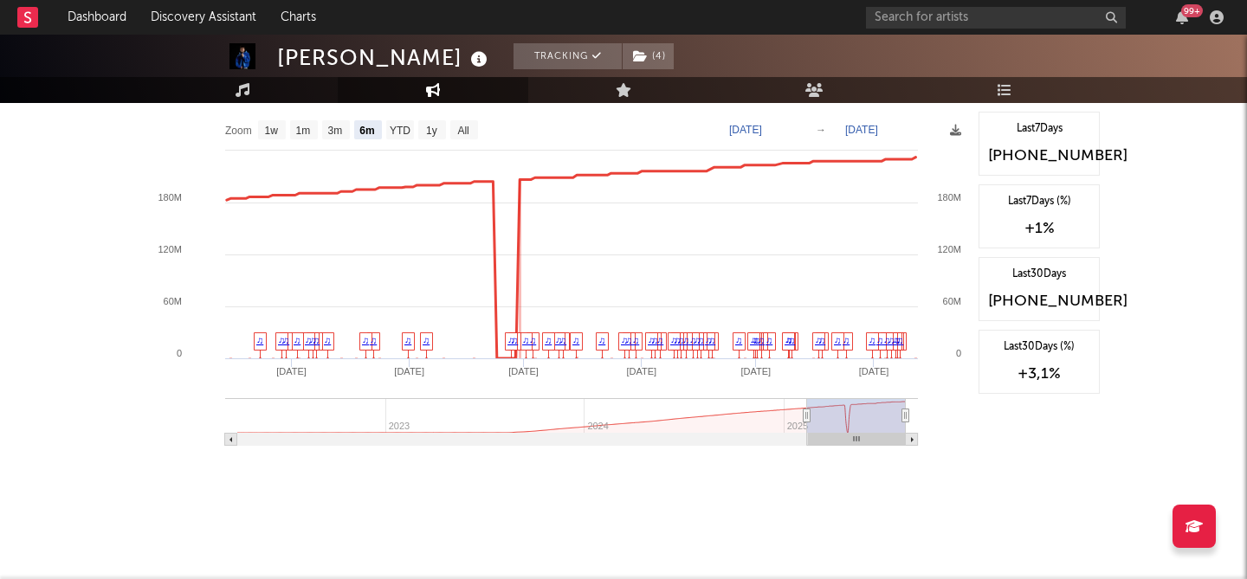
scroll to position [1760, 0]
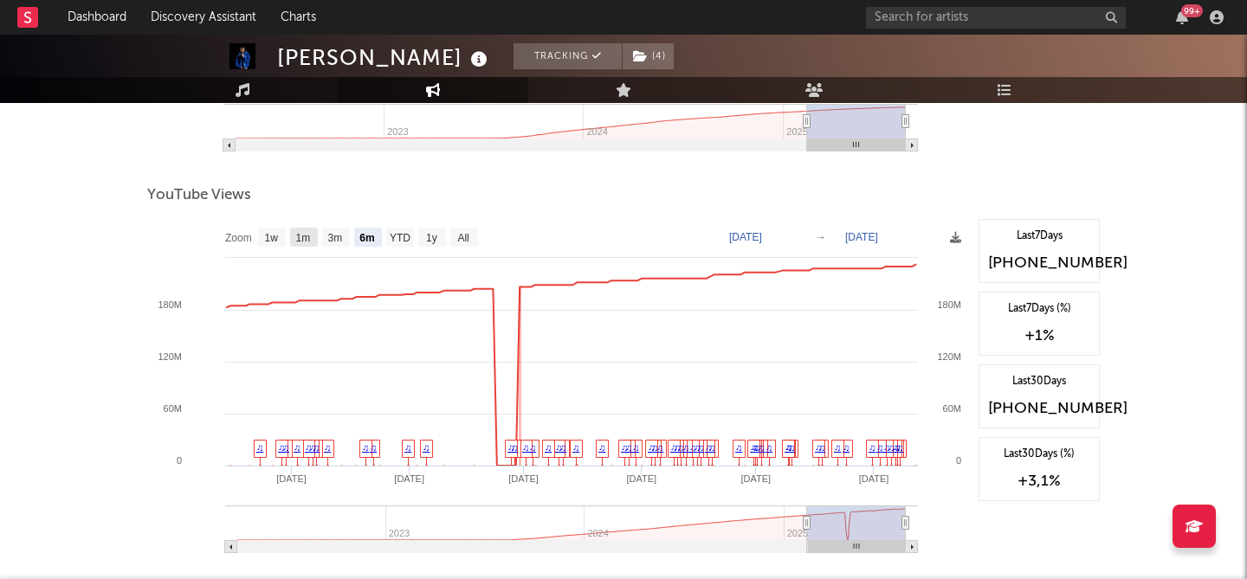
click at [300, 241] on text "1m" at bounding box center [303, 238] width 15 height 12
select select "1m"
type input "2025-07-12"
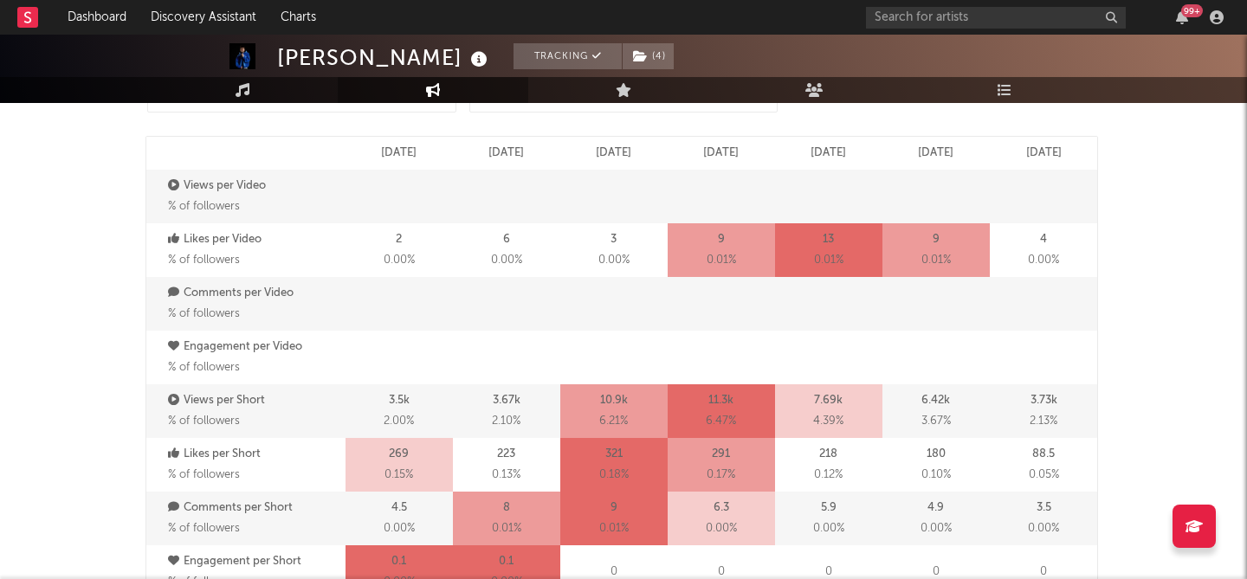
scroll to position [661, 0]
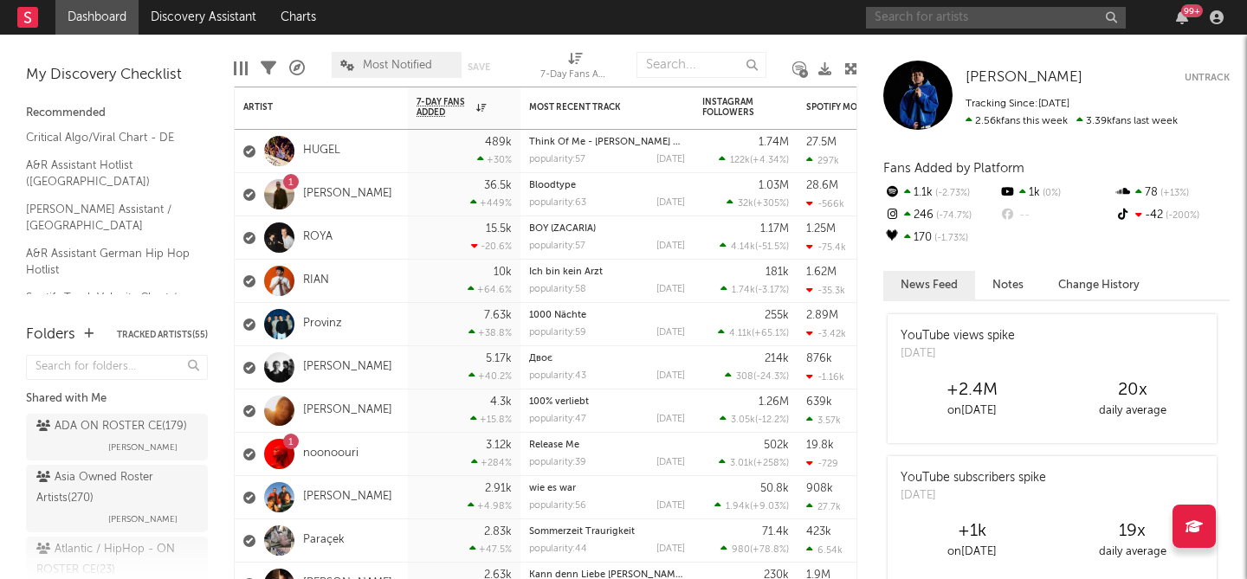
click at [892, 8] on input "text" at bounding box center [996, 18] width 260 height 22
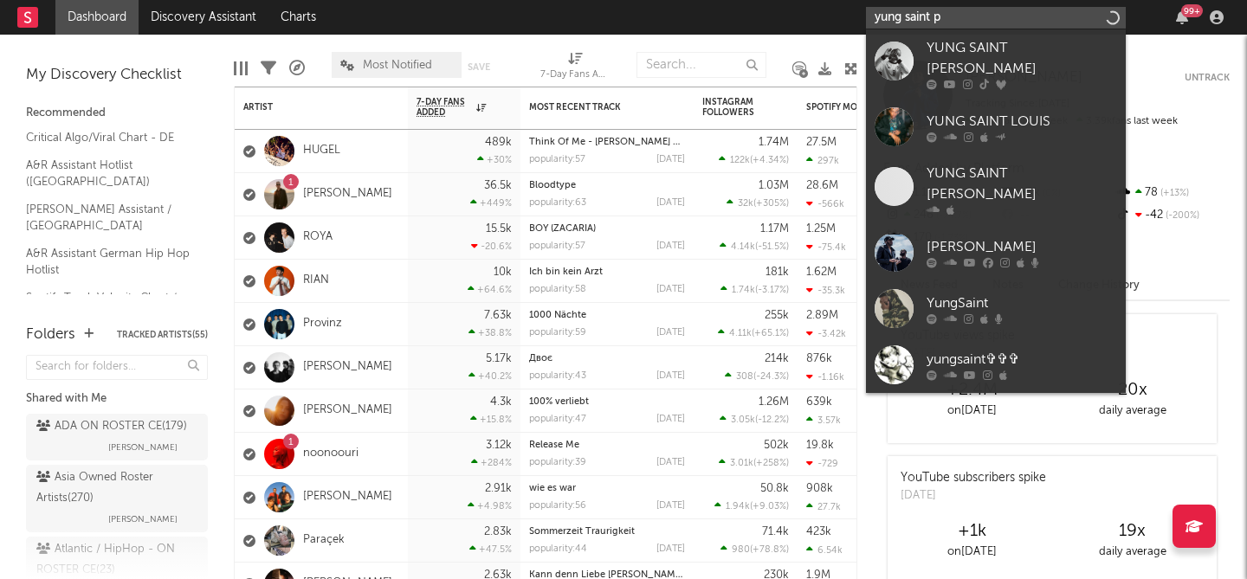
type input "yung saint pa"
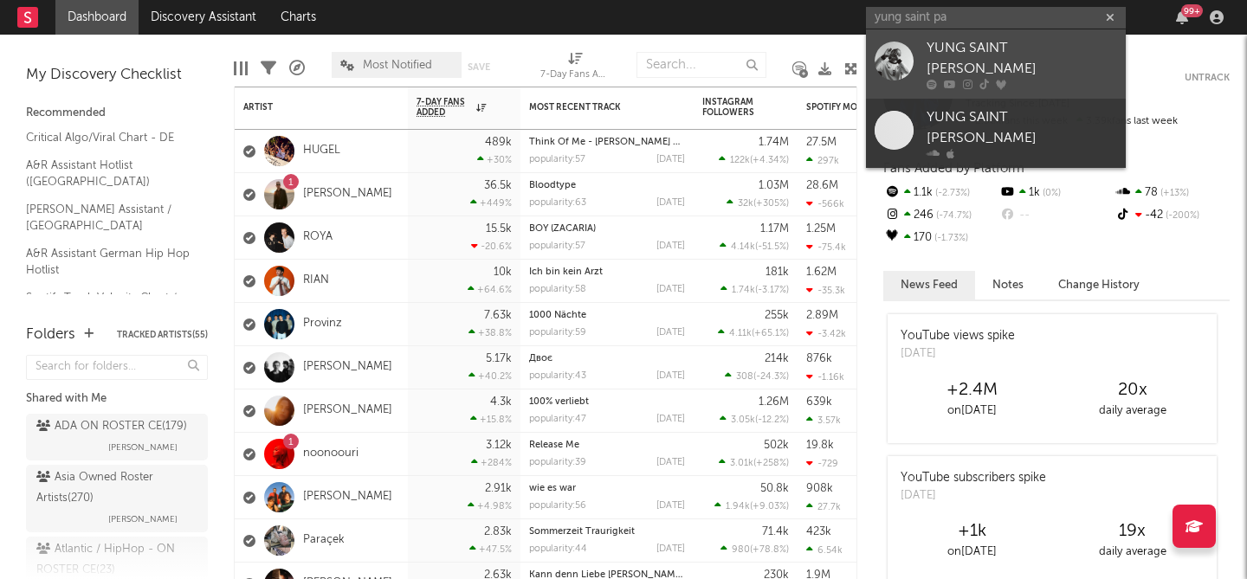
click at [923, 48] on link "YUNG SAINT [PERSON_NAME]" at bounding box center [996, 63] width 260 height 69
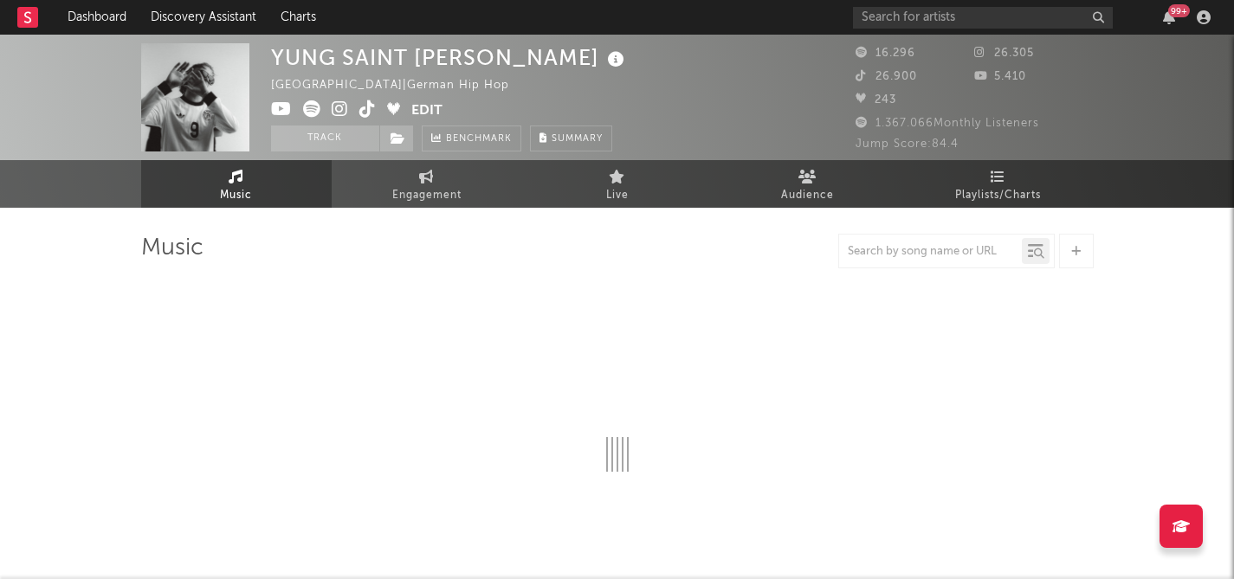
select select "6m"
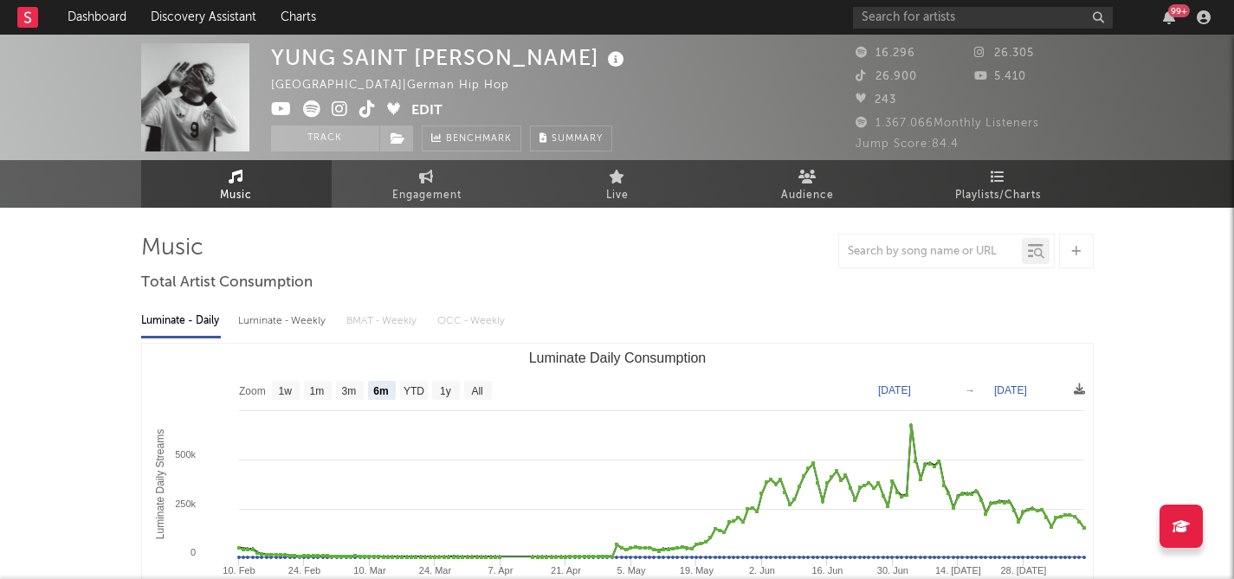
click at [341, 103] on icon at bounding box center [340, 108] width 16 height 17
click at [534, 89] on div "YUNG SAINT [PERSON_NAME] [GEOGRAPHIC_DATA] | German Hip Hop Edit Track Benchmar…" at bounding box center [450, 97] width 358 height 108
click at [359, 108] on icon at bounding box center [367, 108] width 16 height 17
click at [626, 65] on div "YUNG SAINT [PERSON_NAME] [GEOGRAPHIC_DATA] | German Hip Hop Edit Track Benchmar…" at bounding box center [552, 97] width 563 height 108
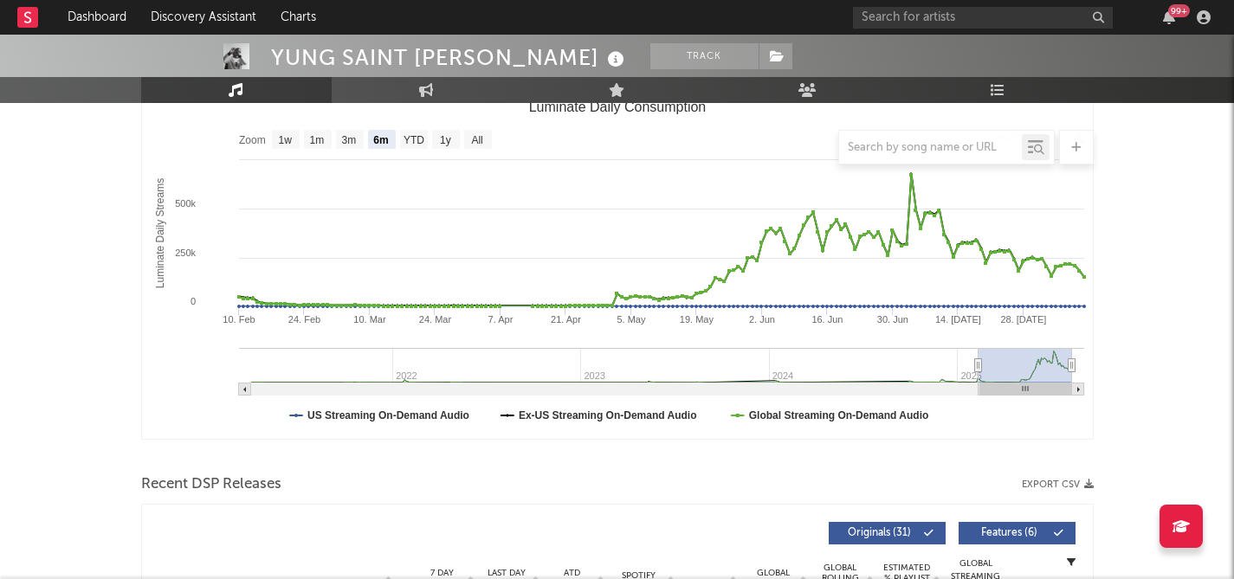
scroll to position [296, 0]
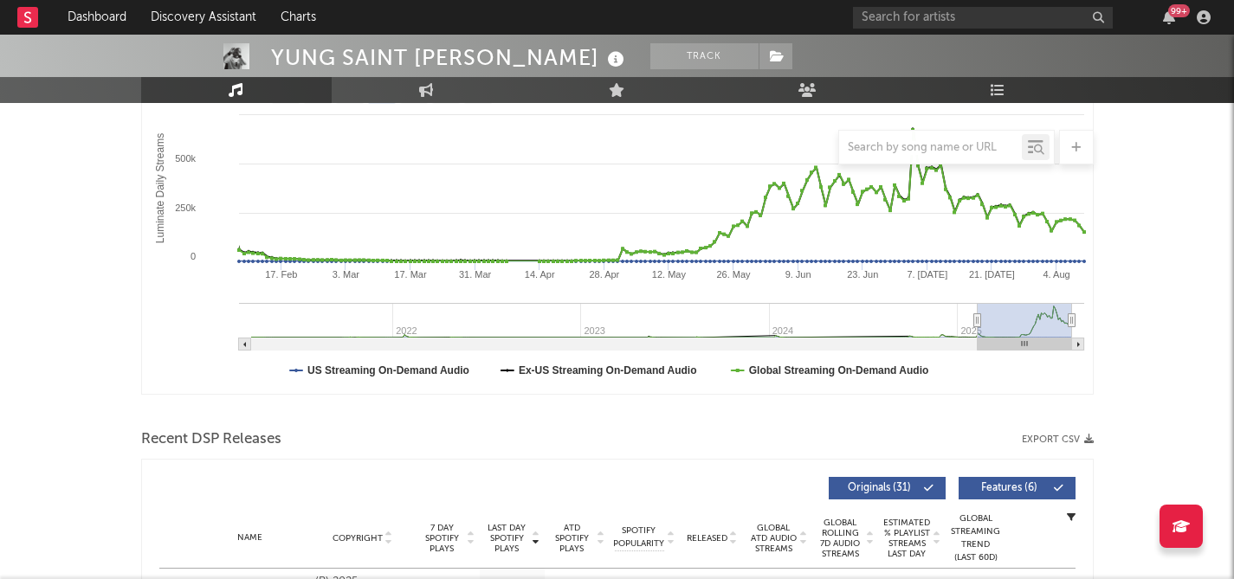
type input "[DATE]"
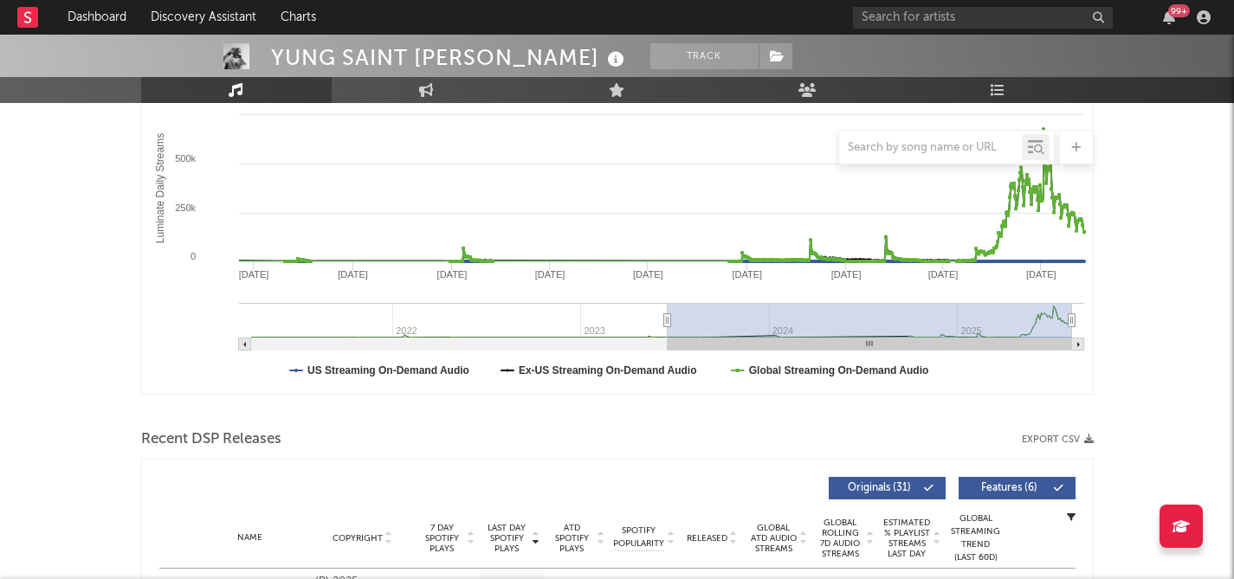
drag, startPoint x: 976, startPoint y: 322, endPoint x: 667, endPoint y: 319, distance: 309.9
click at [667, 319] on icon "Luminate Daily Consumption" at bounding box center [666, 320] width 7 height 13
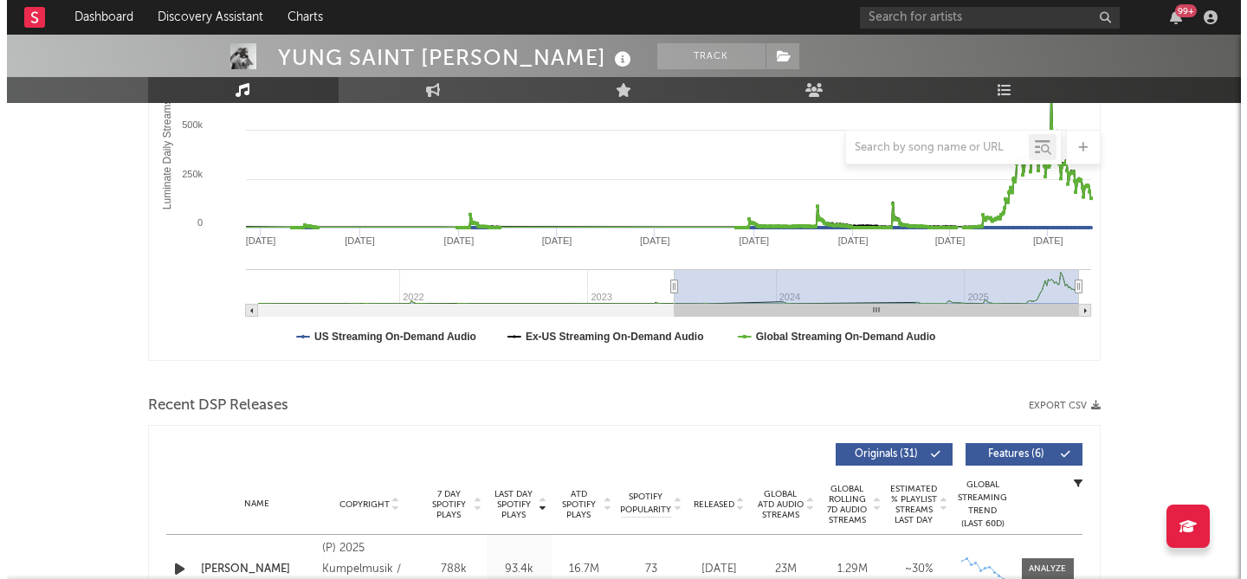
scroll to position [0, 0]
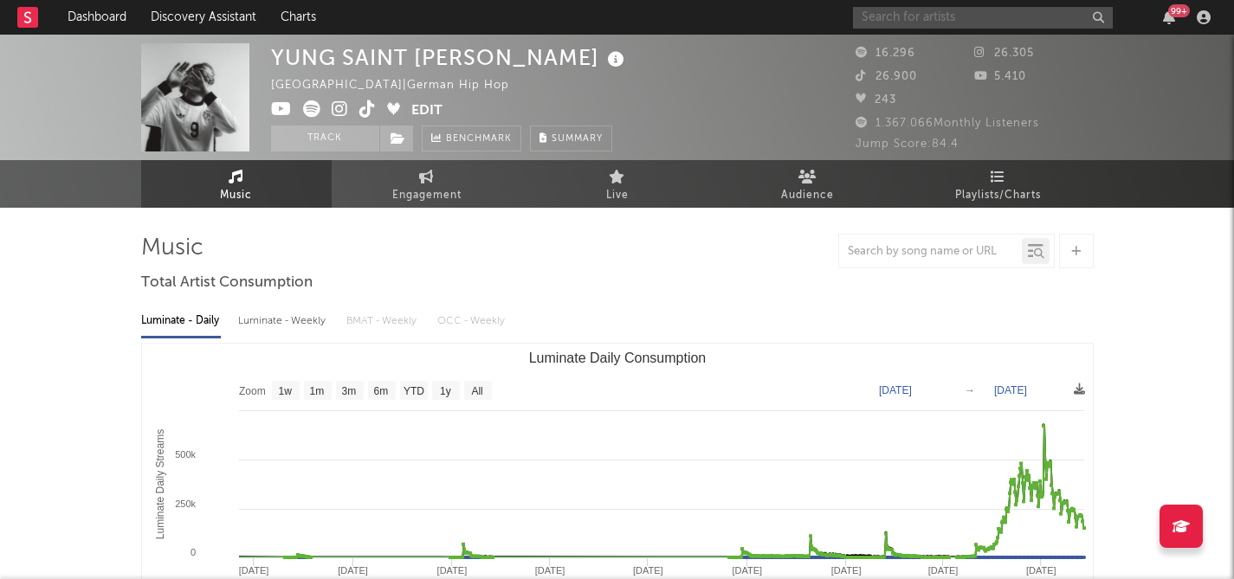
click at [966, 20] on input "text" at bounding box center [983, 18] width 260 height 22
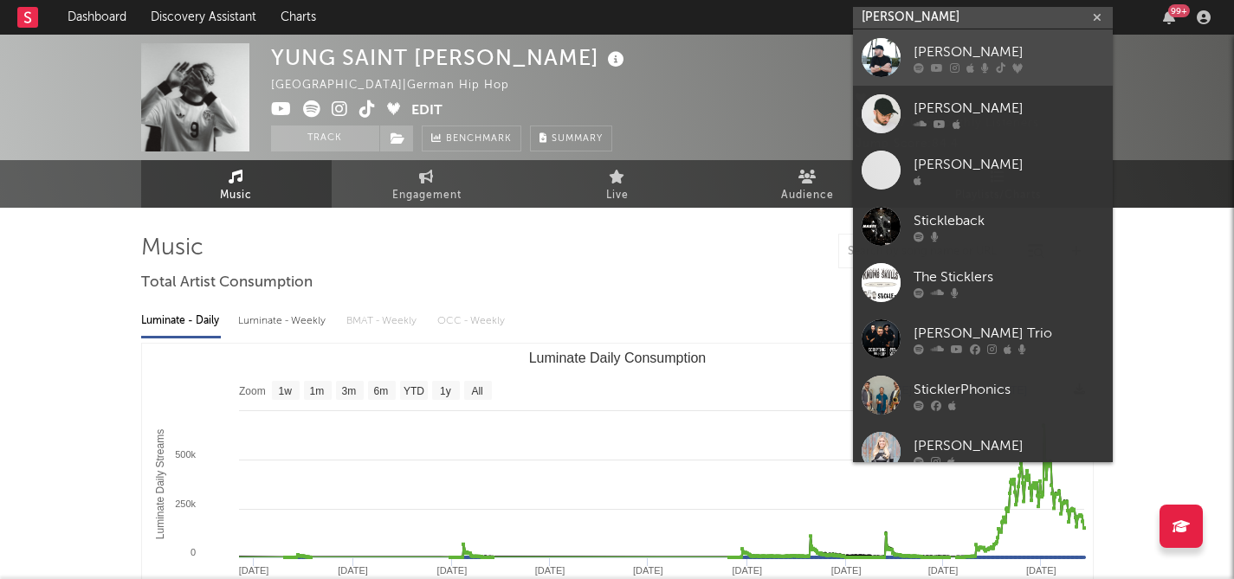
type input "[PERSON_NAME]"
click at [1020, 45] on div "[PERSON_NAME]" at bounding box center [1008, 52] width 190 height 21
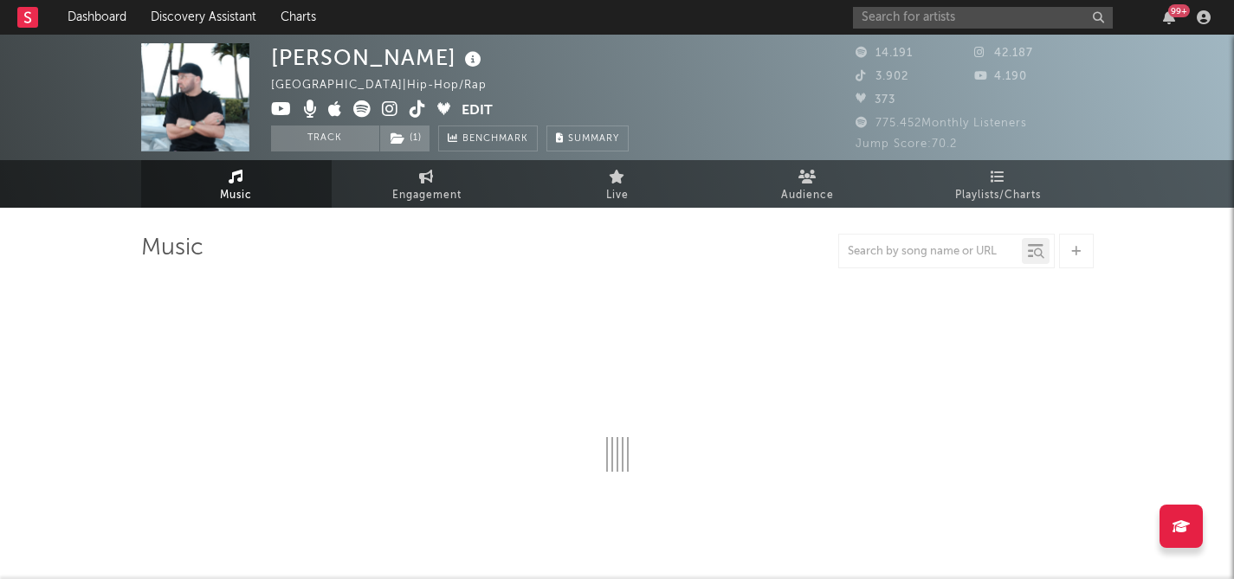
select select "6m"
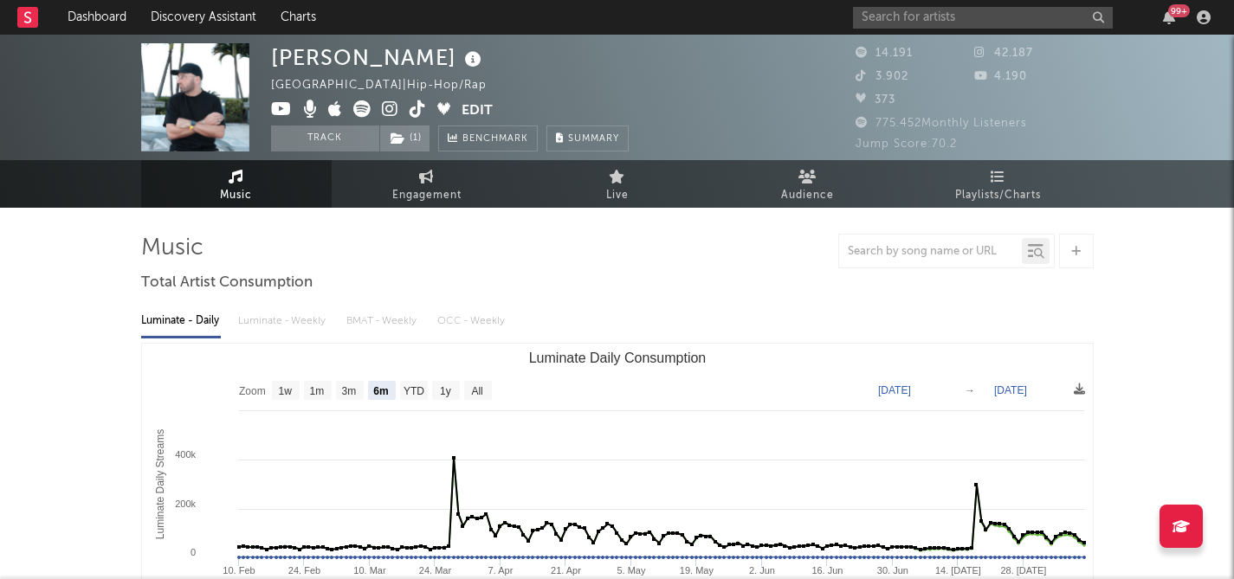
click at [422, 112] on icon at bounding box center [417, 108] width 16 height 17
click at [297, 129] on button "Track" at bounding box center [325, 139] width 108 height 26
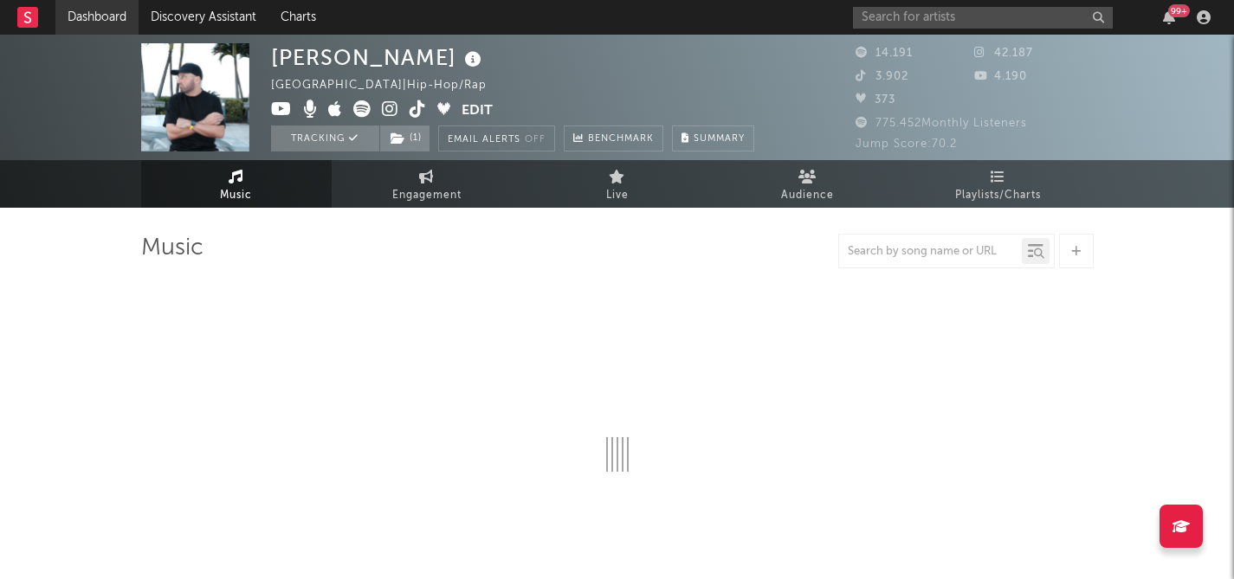
click at [110, 16] on link "Dashboard" at bounding box center [96, 17] width 83 height 35
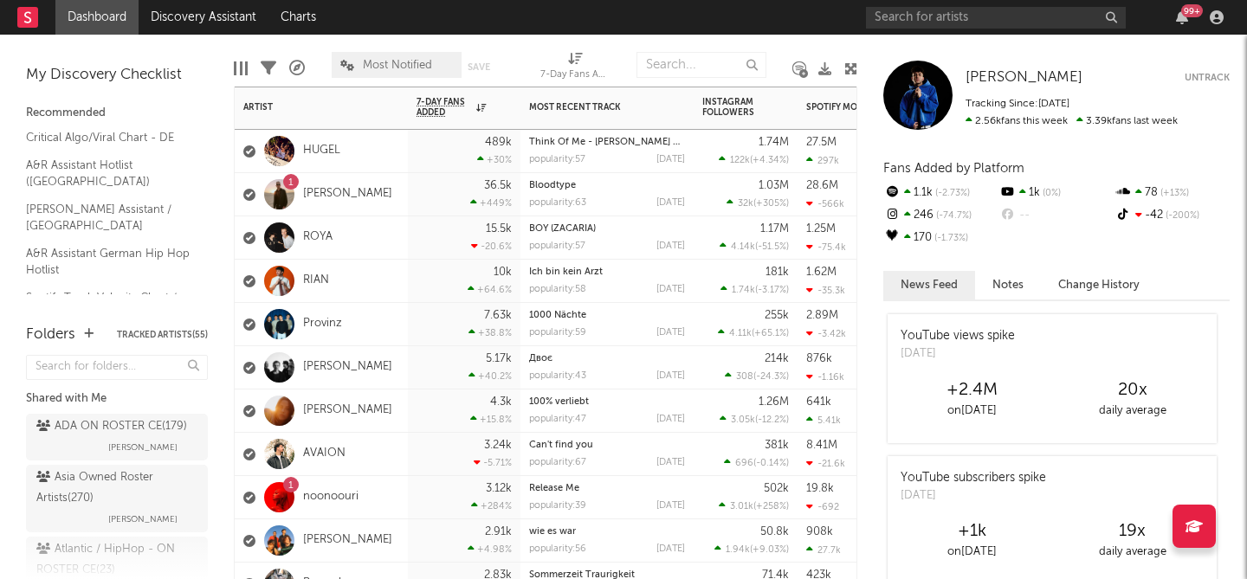
click at [417, 506] on div "3.12k +284 %" at bounding box center [463, 497] width 95 height 42
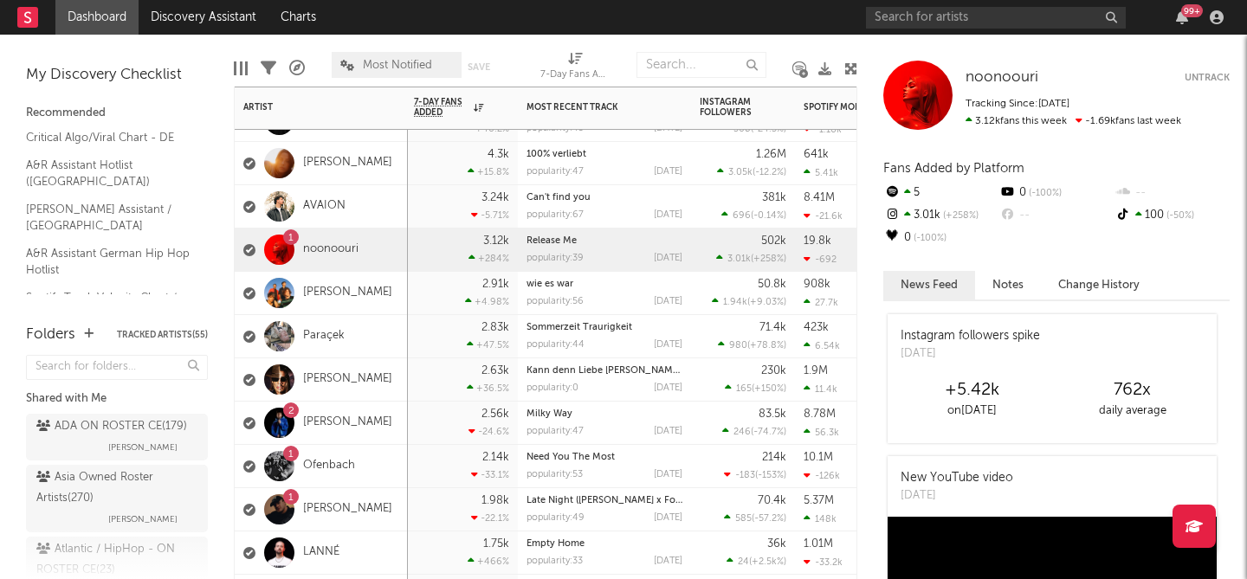
click at [418, 428] on div "2.56k -24.6 %" at bounding box center [461, 423] width 95 height 42
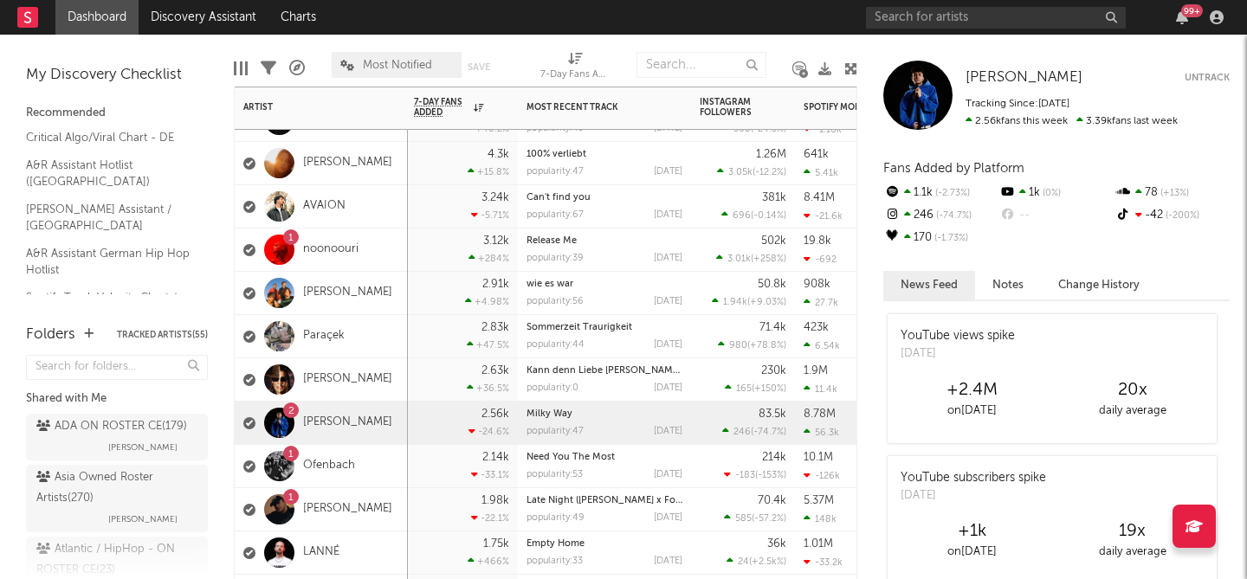
click at [396, 511] on div "1 [PERSON_NAME]" at bounding box center [321, 509] width 173 height 43
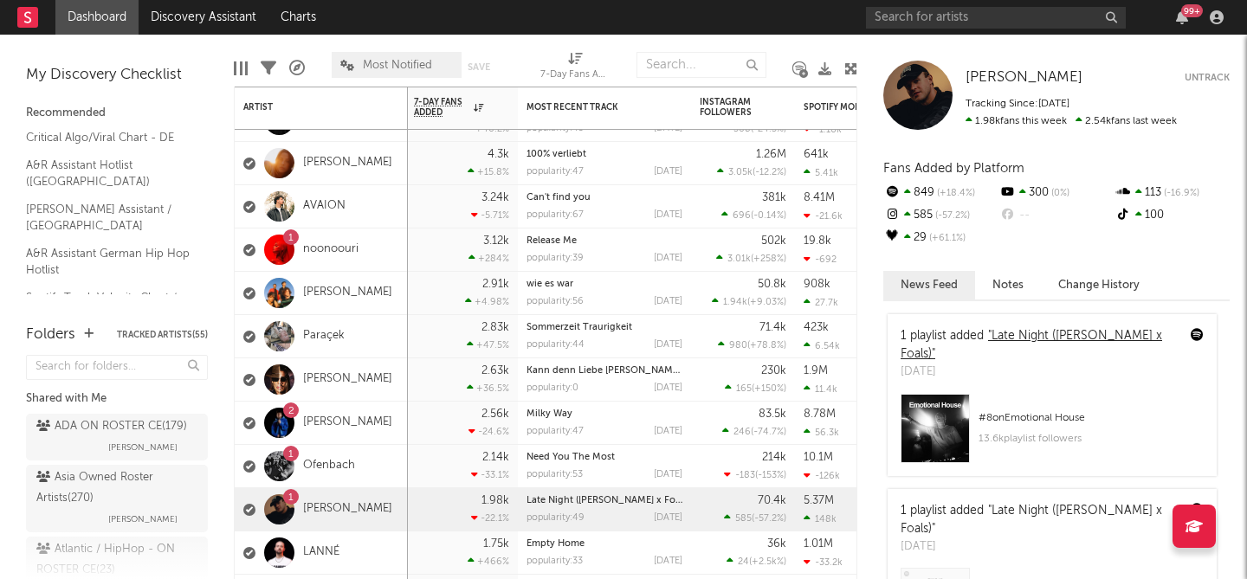
click at [1050, 332] on link ""Late Night ([PERSON_NAME] x Foals)"" at bounding box center [1030, 345] width 261 height 30
click at [1025, 416] on div "# 8 on Emotional House" at bounding box center [1090, 418] width 225 height 21
click at [986, 77] on span "[PERSON_NAME]" at bounding box center [1023, 77] width 117 height 15
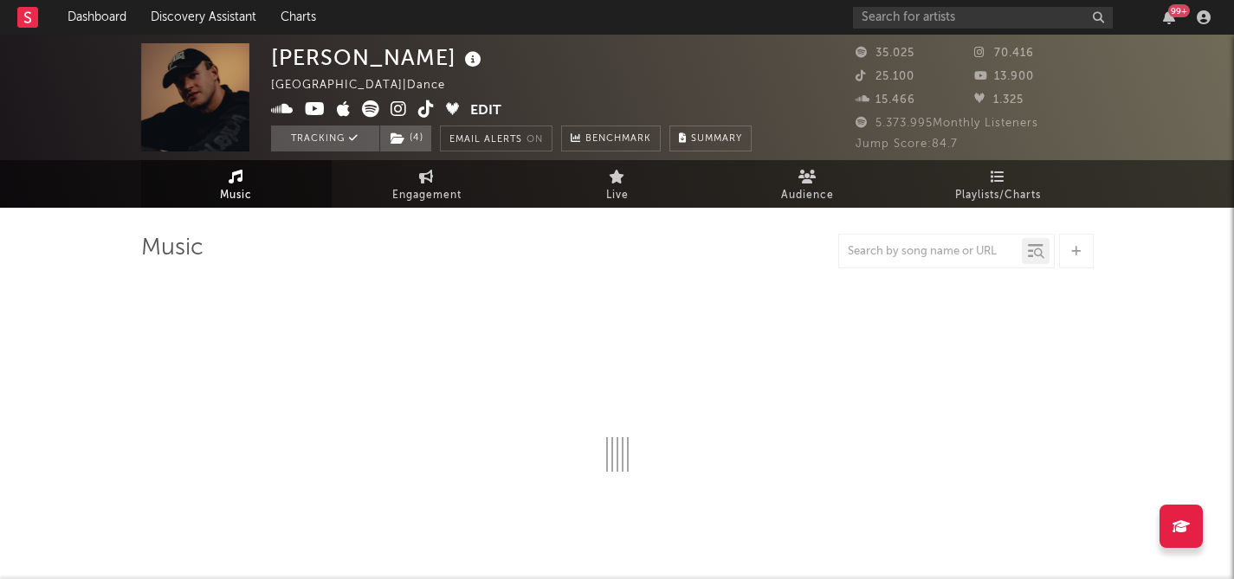
select select "6m"
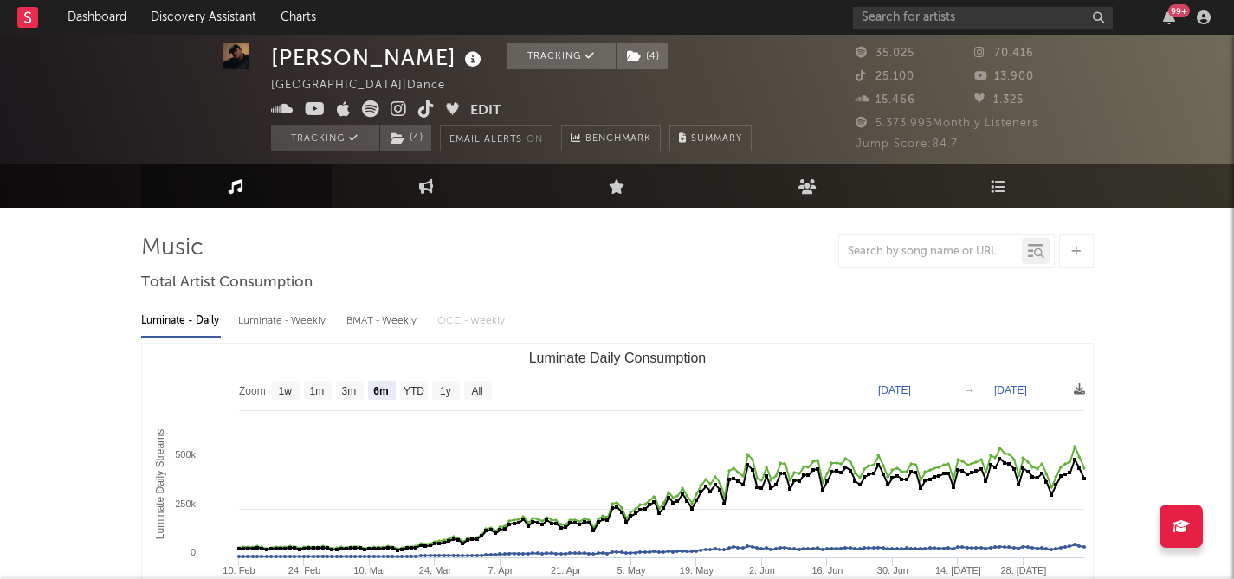
scroll to position [13, 0]
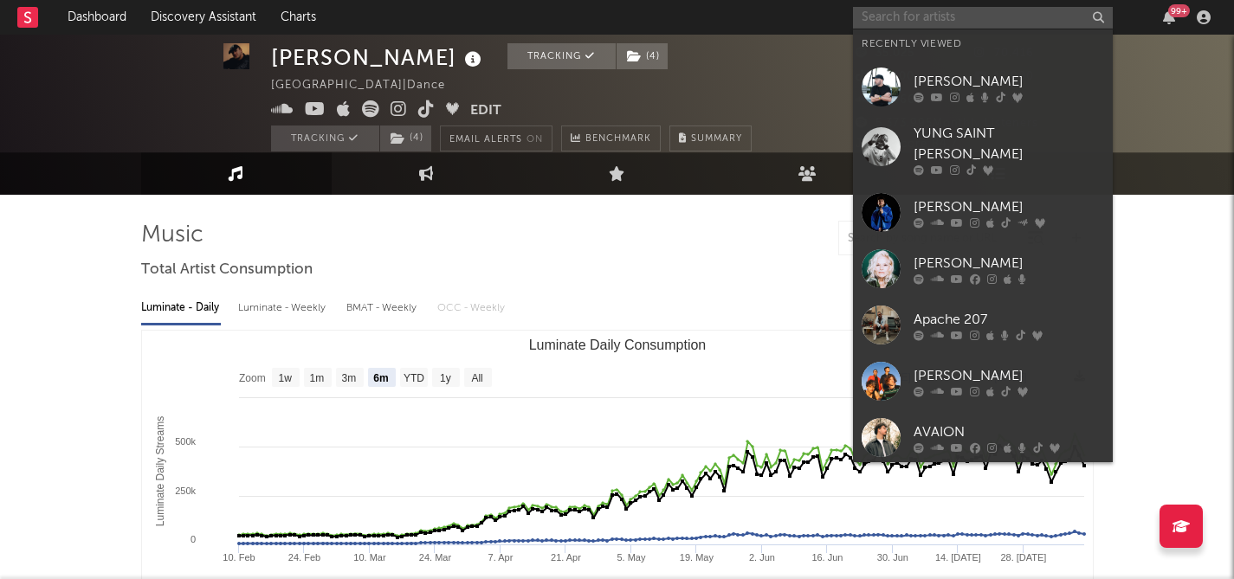
click at [920, 12] on input "text" at bounding box center [983, 18] width 260 height 22
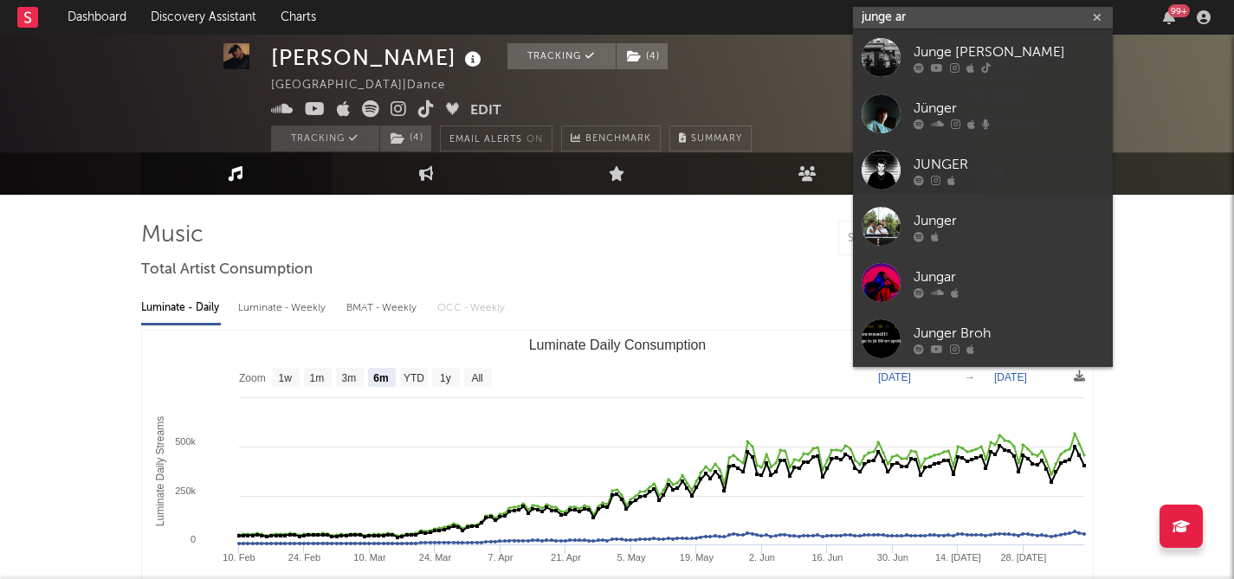
type input "junge ar"
click at [975, 3] on div "junge ar 99 +" at bounding box center [1035, 17] width 364 height 35
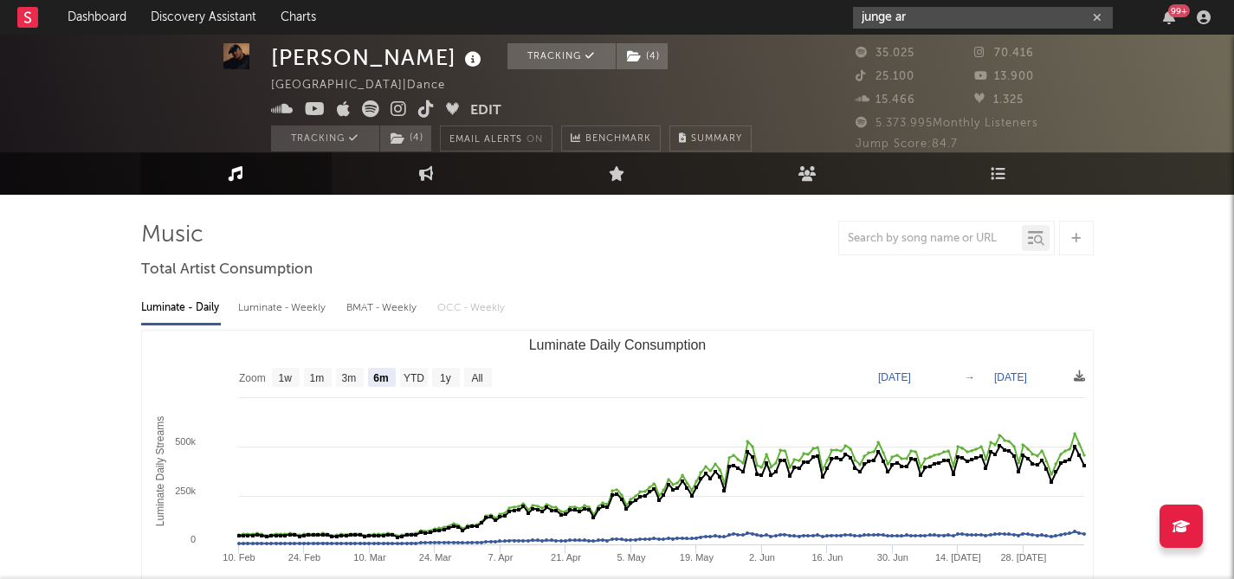
click at [950, 13] on input "junge ar" at bounding box center [983, 18] width 260 height 22
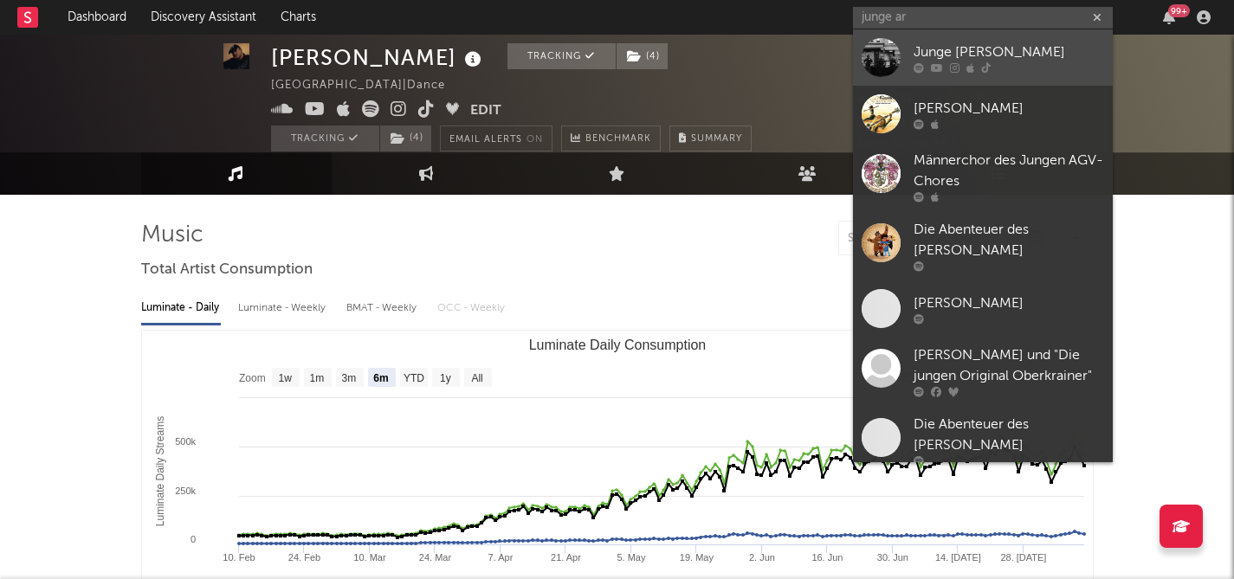
click at [969, 58] on div "Junge [PERSON_NAME]" at bounding box center [1008, 52] width 190 height 21
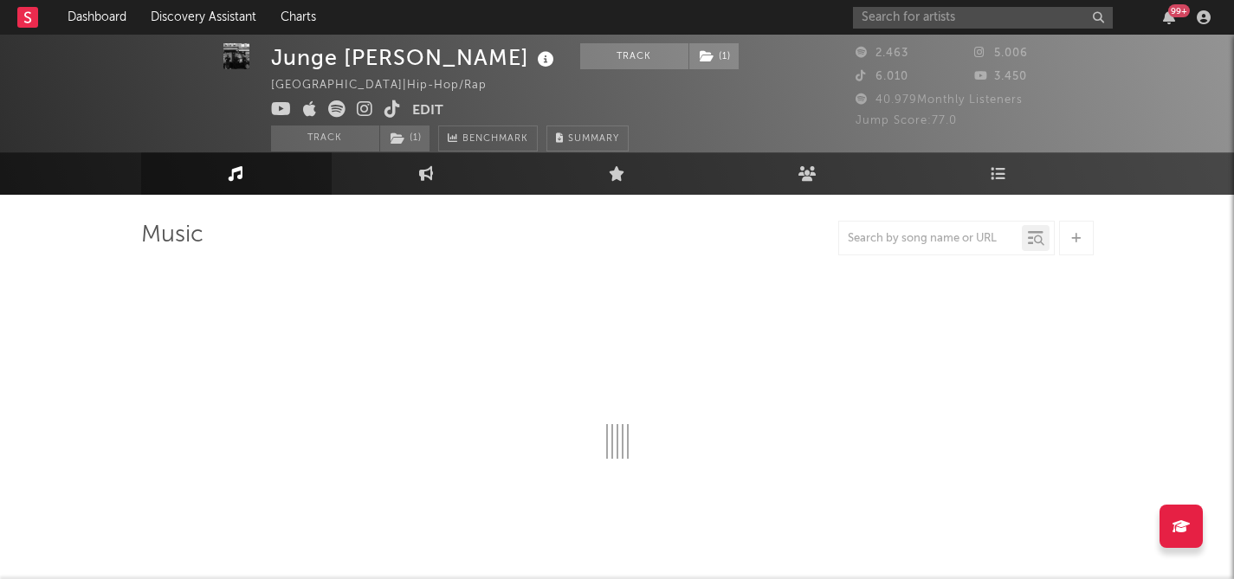
select select "6m"
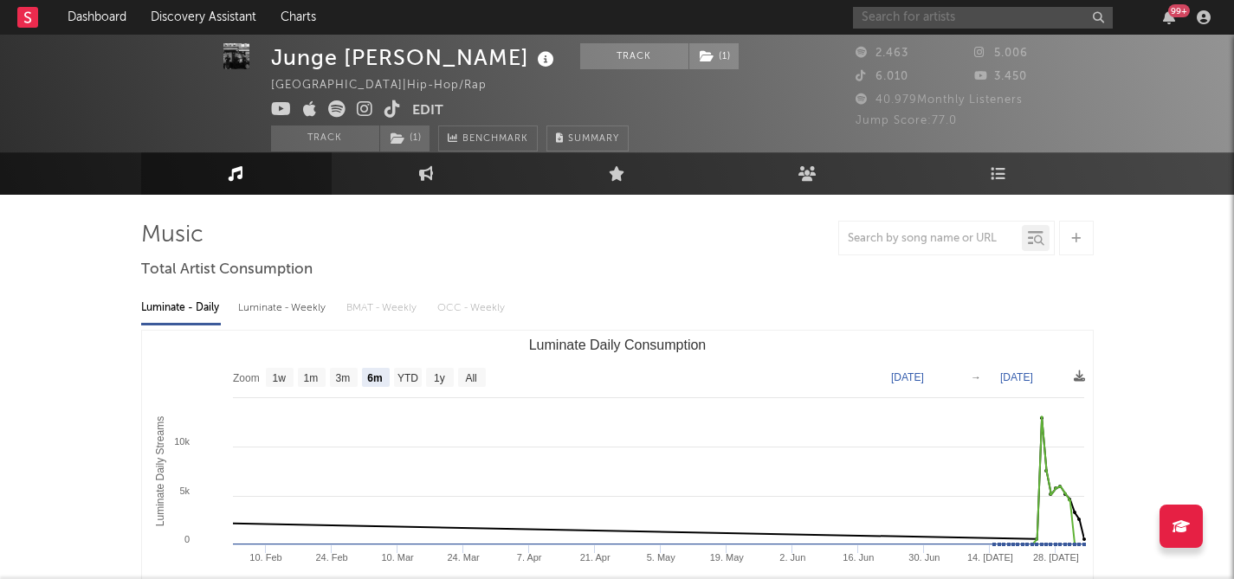
click at [905, 17] on input "text" at bounding box center [983, 18] width 260 height 22
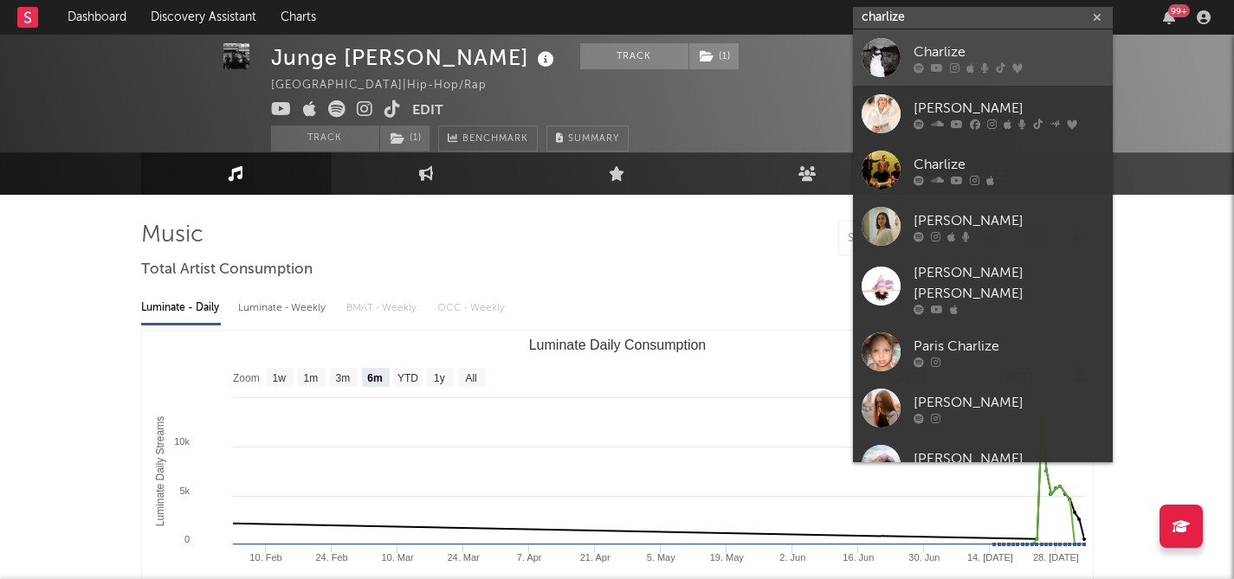
type input "charlize"
click at [954, 37] on link "Charlize" at bounding box center [983, 57] width 260 height 56
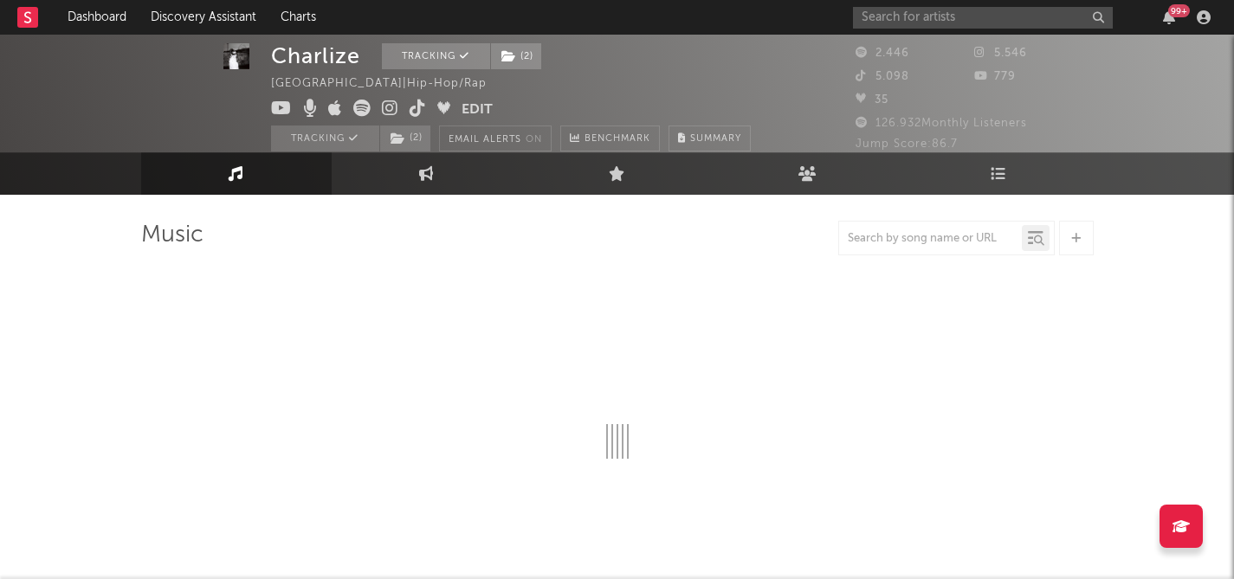
select select "1w"
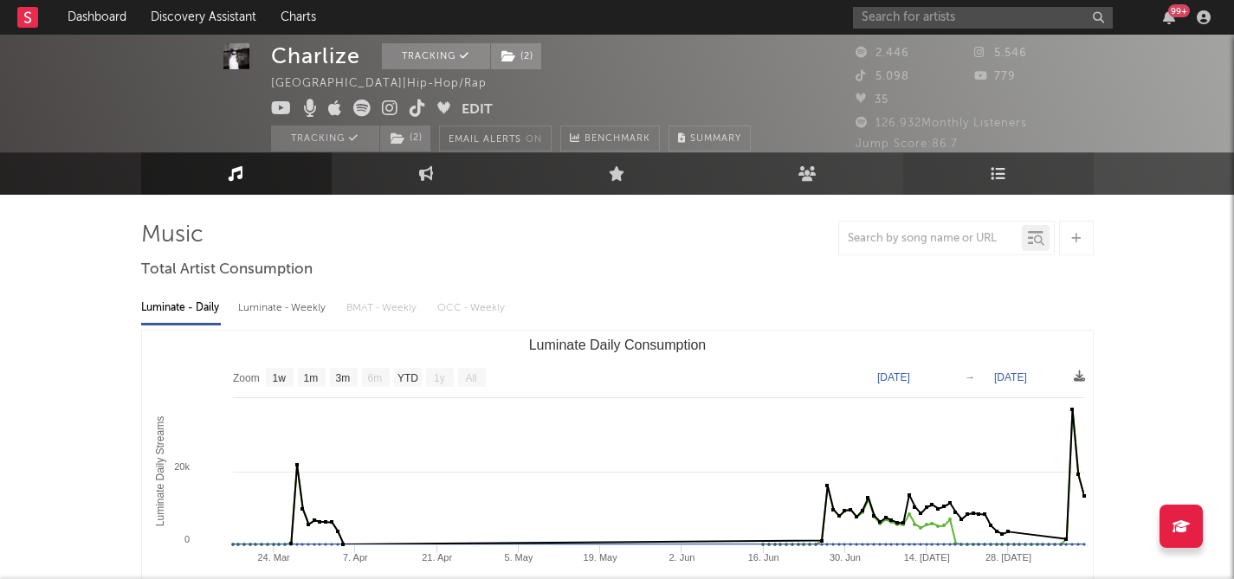
click at [987, 160] on link "Playlists/Charts" at bounding box center [998, 173] width 190 height 42
